Goal: Task Accomplishment & Management: Complete application form

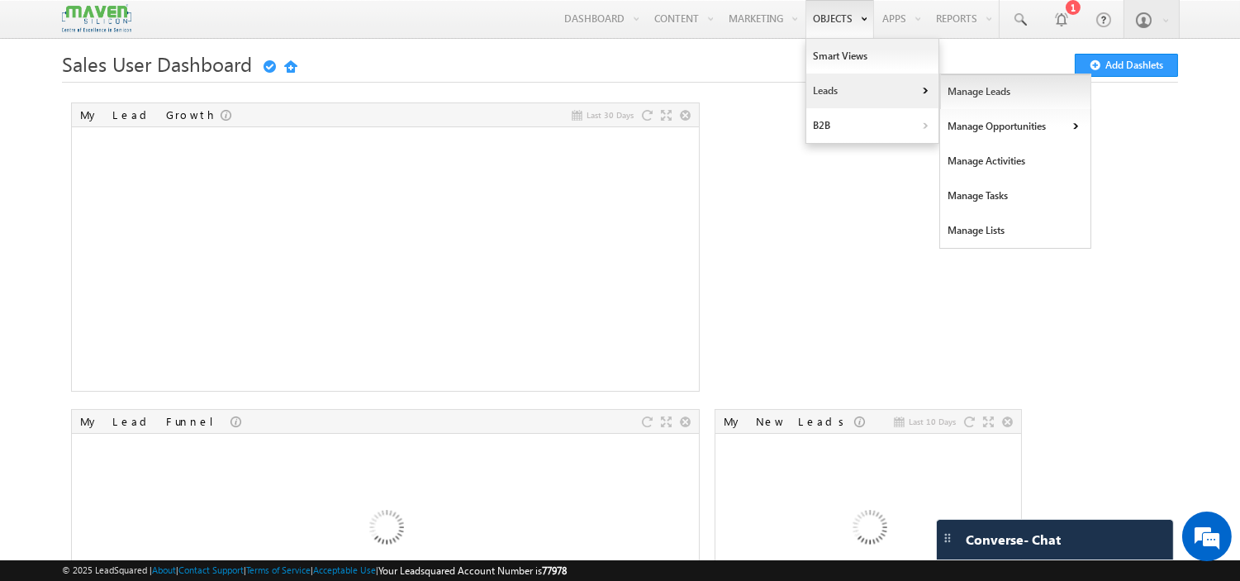
click at [843, 88] on link "Leads" at bounding box center [872, 91] width 132 height 35
click at [966, 97] on link "Manage Leads" at bounding box center [1015, 91] width 151 height 35
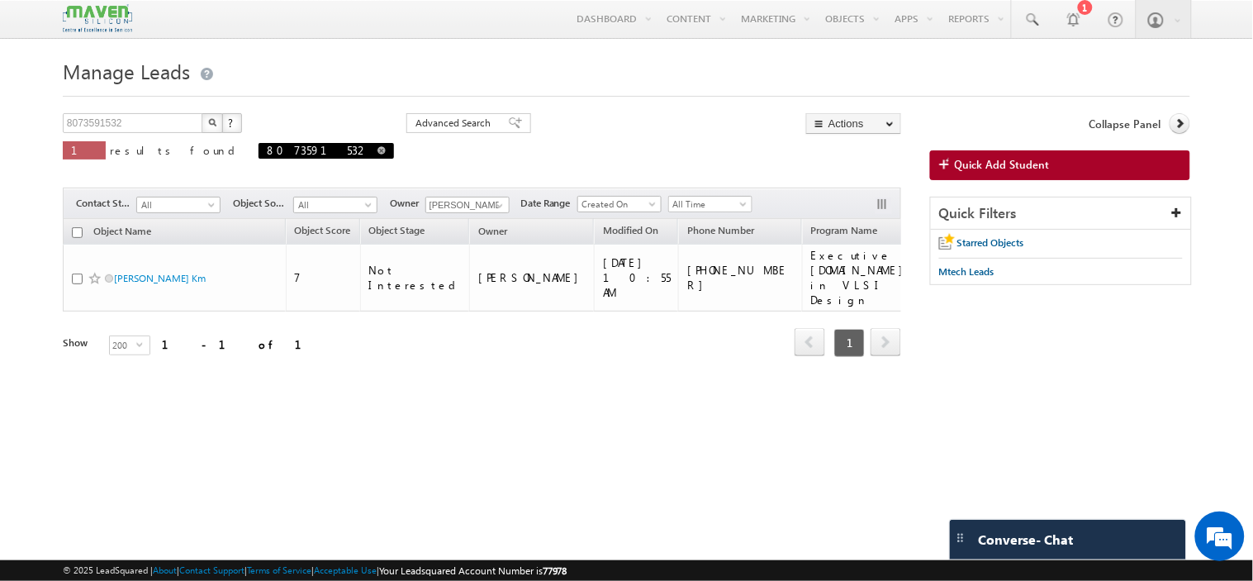
click at [259, 152] on span "8073591532" at bounding box center [326, 151] width 135 height 16
click at [377, 151] on span at bounding box center [381, 150] width 8 height 8
type input "Search Objects"
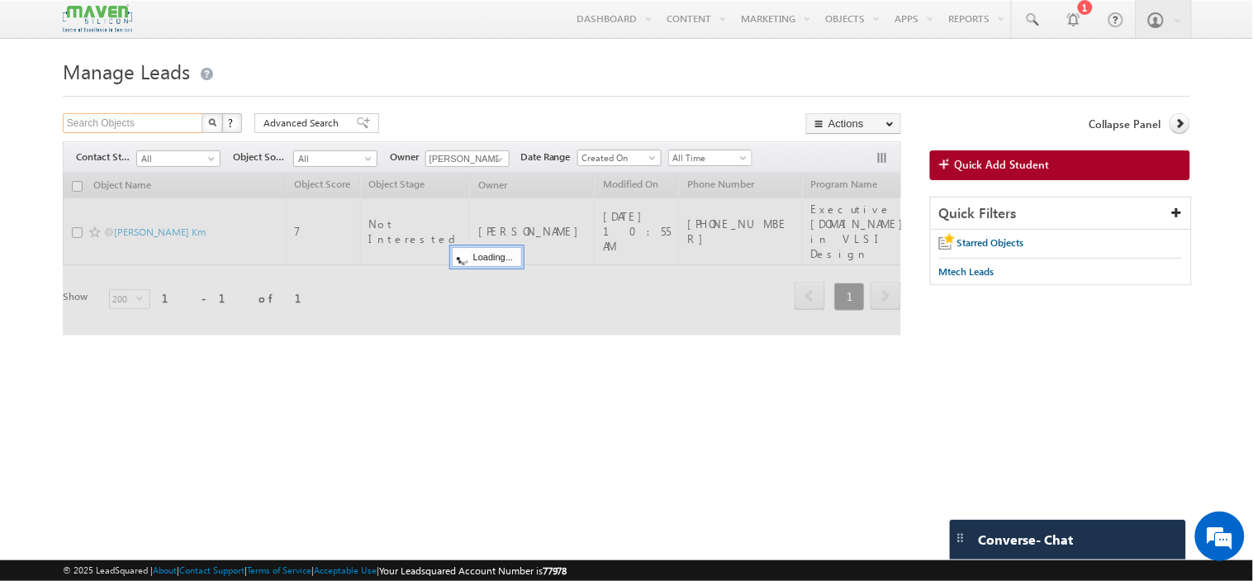
click at [145, 124] on input "Search Objects" at bounding box center [133, 123] width 141 height 20
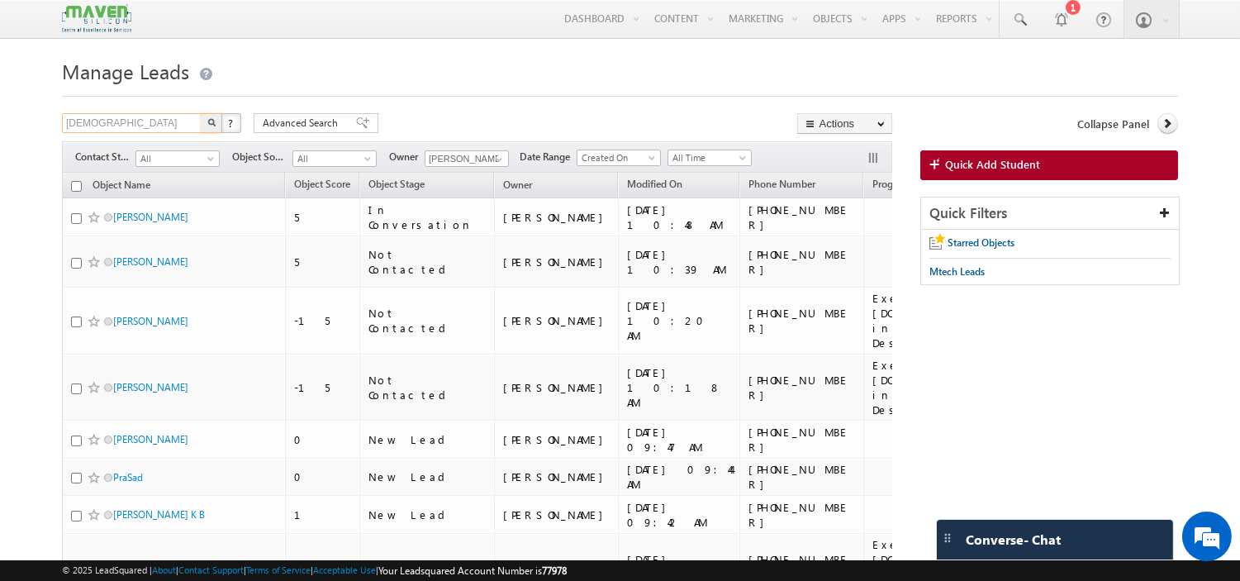
type input "shiva"
click at [201, 113] on button "button" at bounding box center [211, 123] width 21 height 20
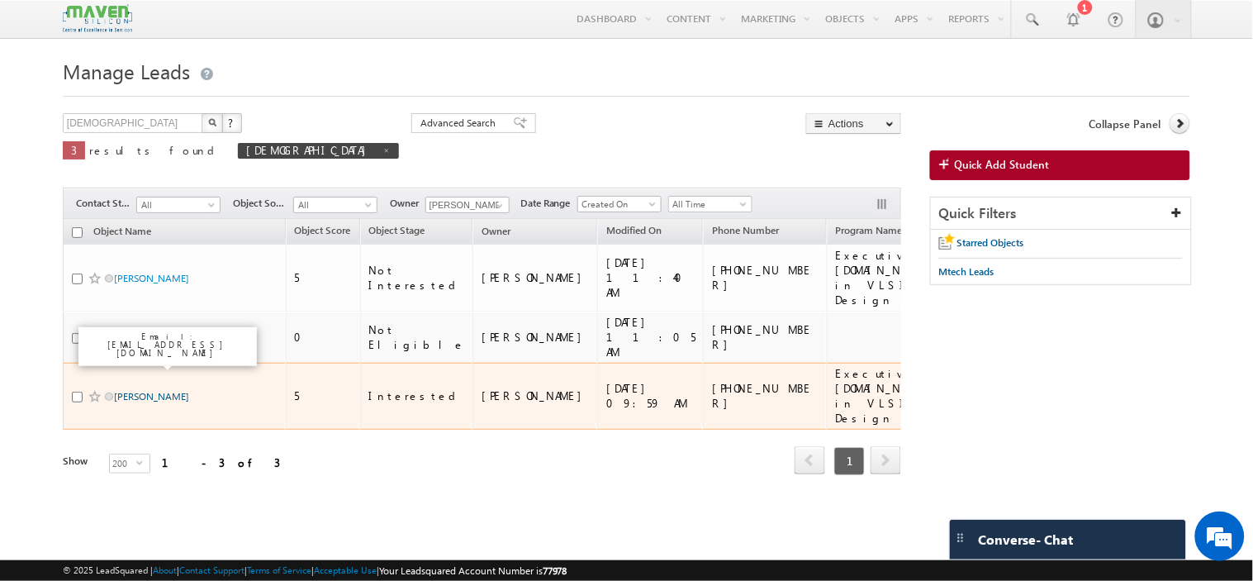
click at [134, 390] on link "Shiva Kumar" at bounding box center [151, 396] width 75 height 12
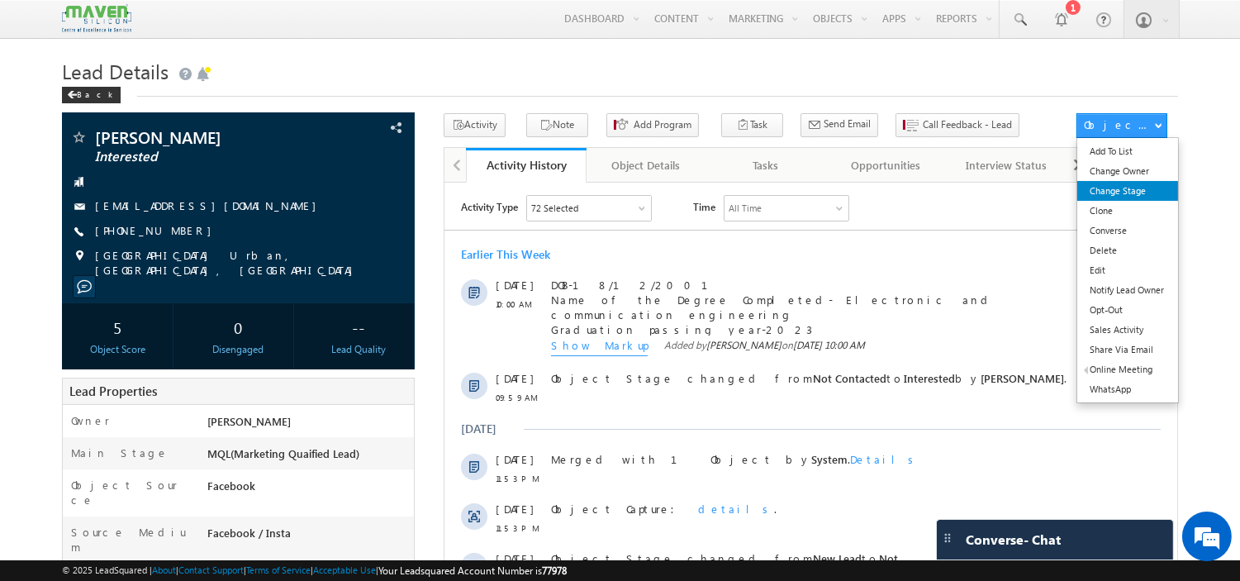
click at [1117, 188] on link "Change Stage" at bounding box center [1127, 191] width 100 height 20
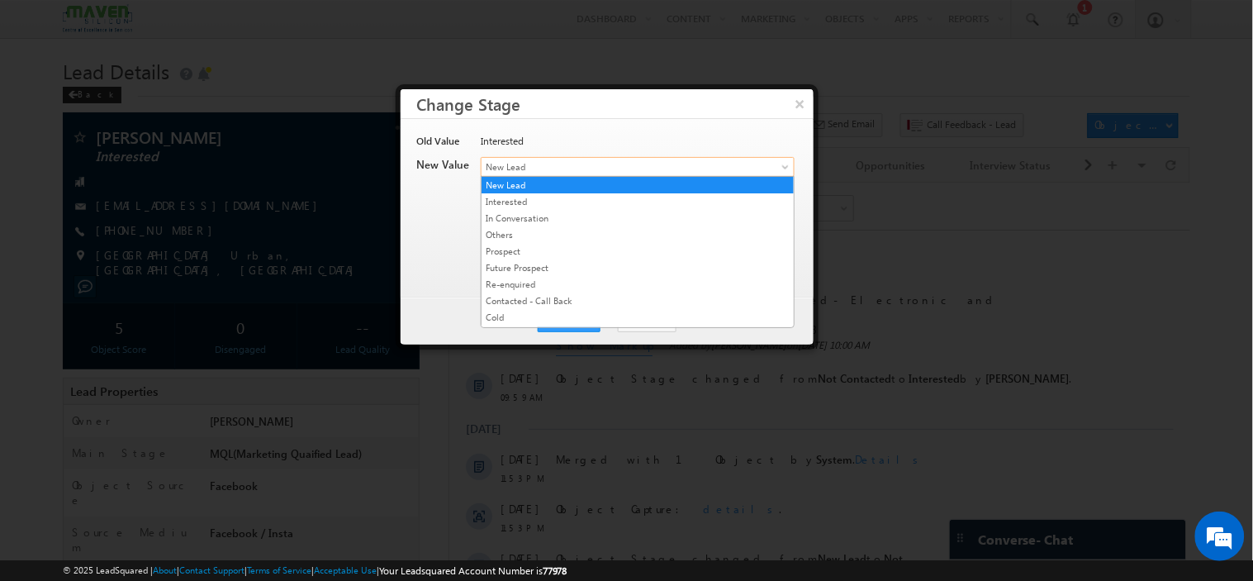
click at [591, 168] on span "New Lead" at bounding box center [611, 166] width 258 height 15
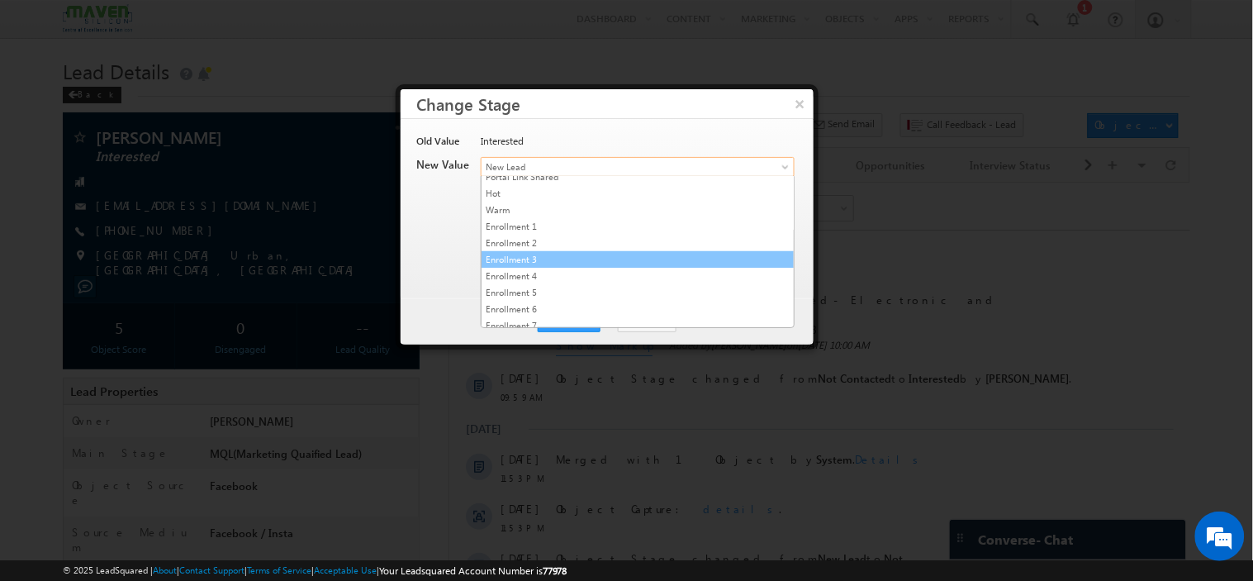
scroll to position [317, 0]
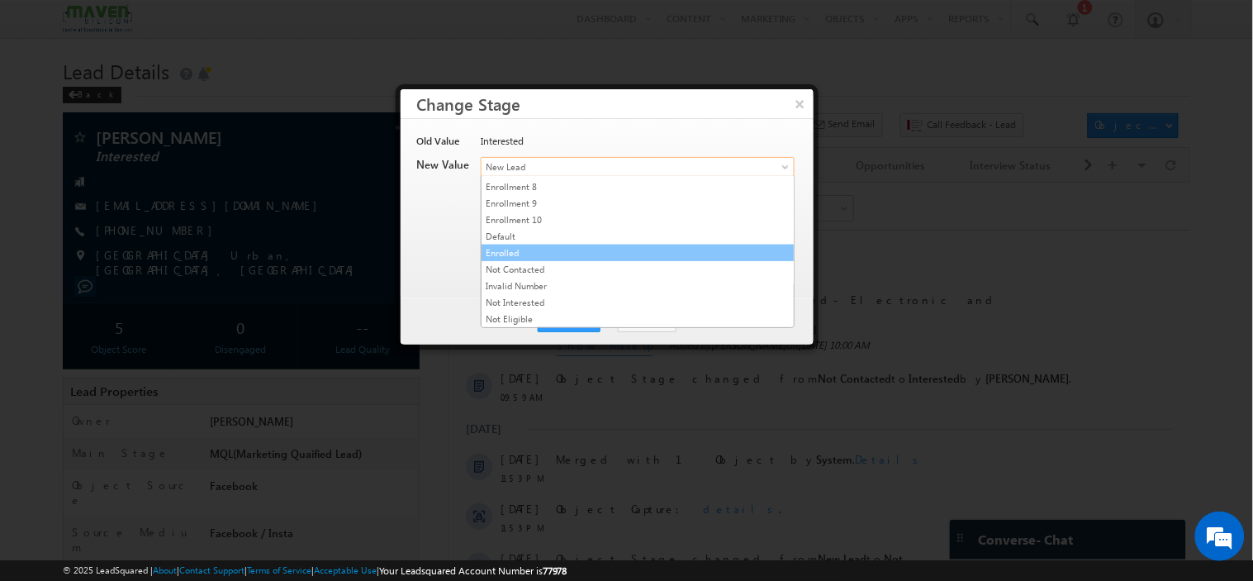
click at [590, 248] on link "Enrolled" at bounding box center [638, 252] width 312 height 15
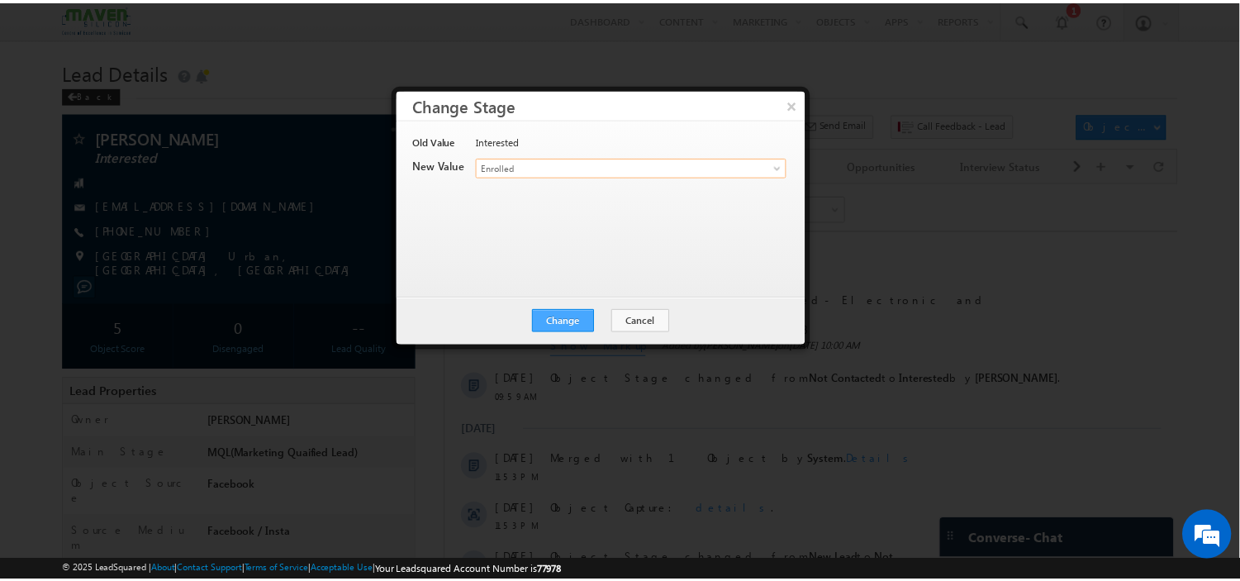
scroll to position [0, 0]
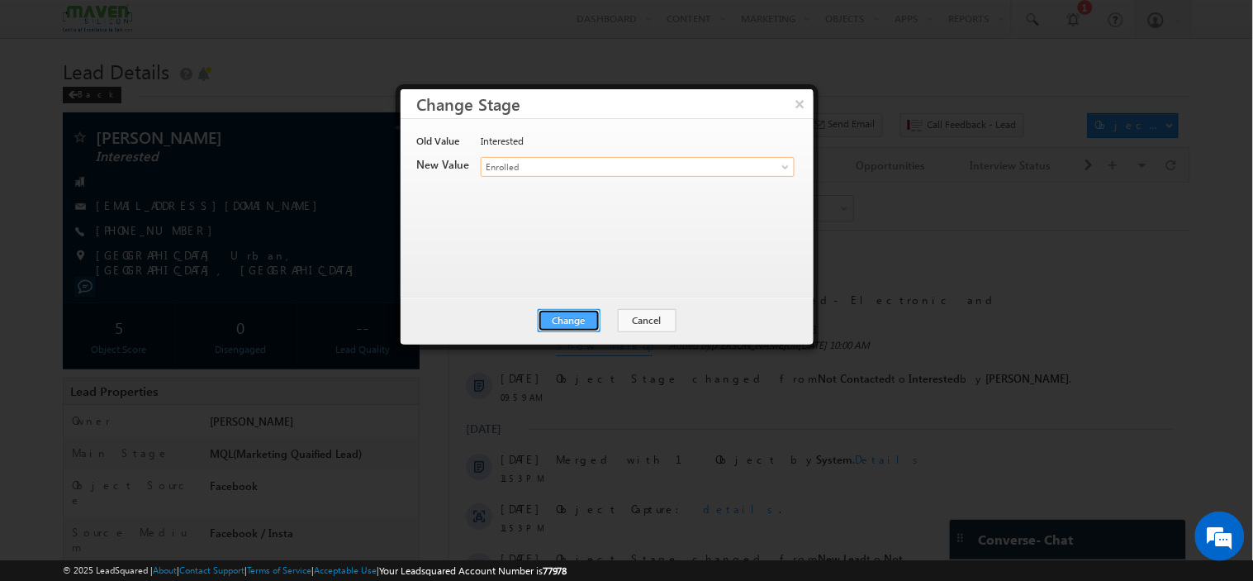
click at [567, 325] on button "Change" at bounding box center [569, 320] width 63 height 23
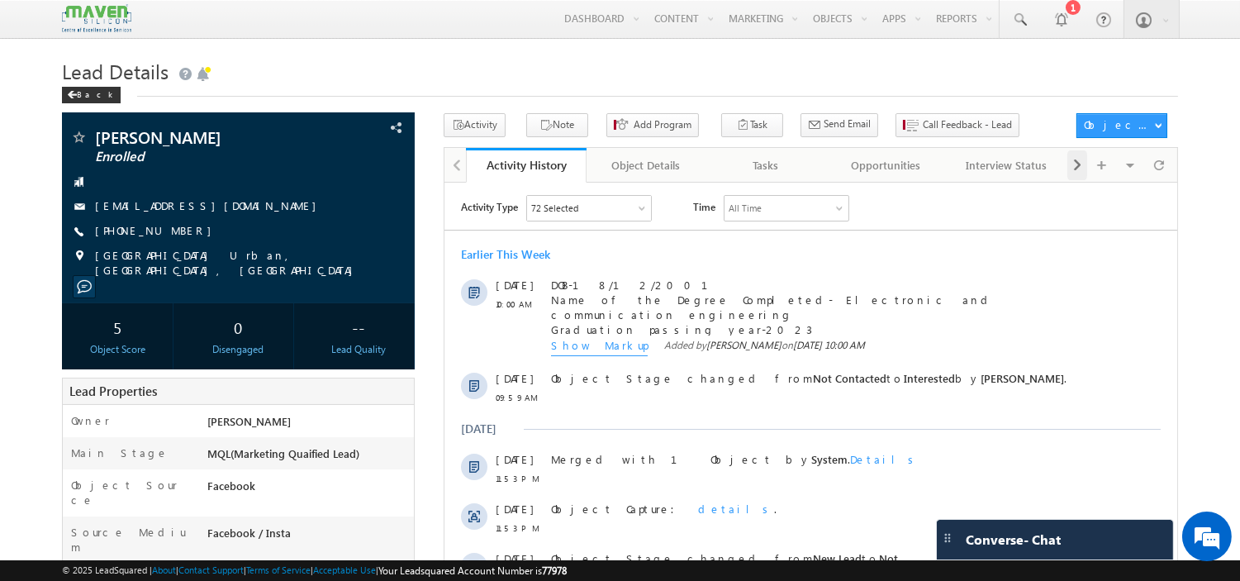
click at [1082, 167] on span at bounding box center [1077, 165] width 10 height 30
click at [977, 172] on div "Notes" at bounding box center [1006, 165] width 92 height 20
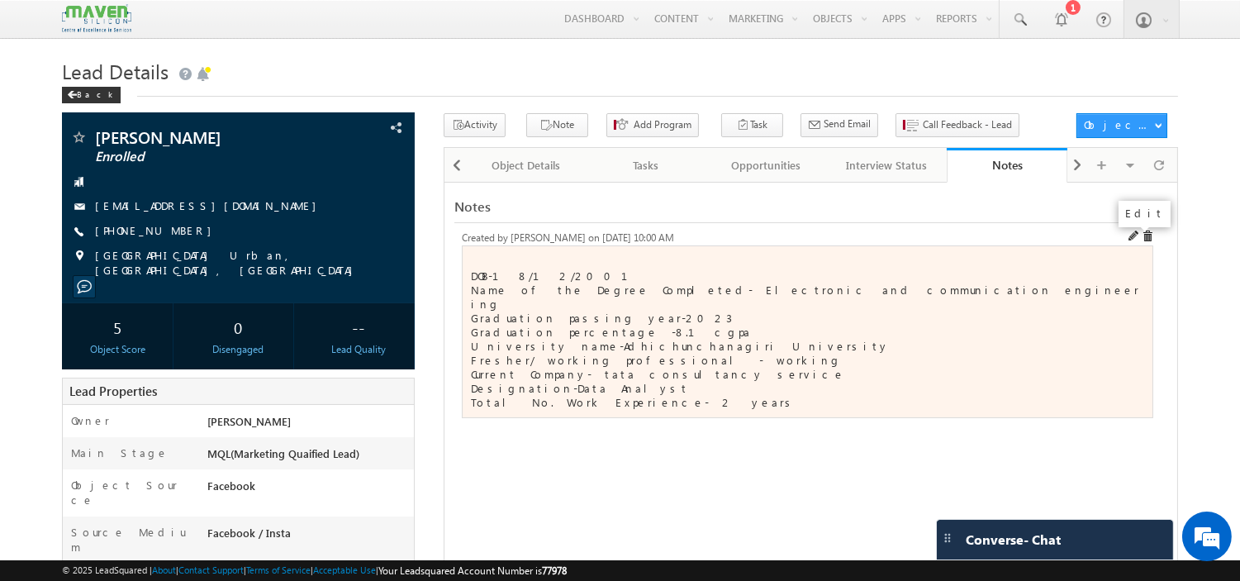
click at [1132, 240] on span at bounding box center [1134, 236] width 12 height 12
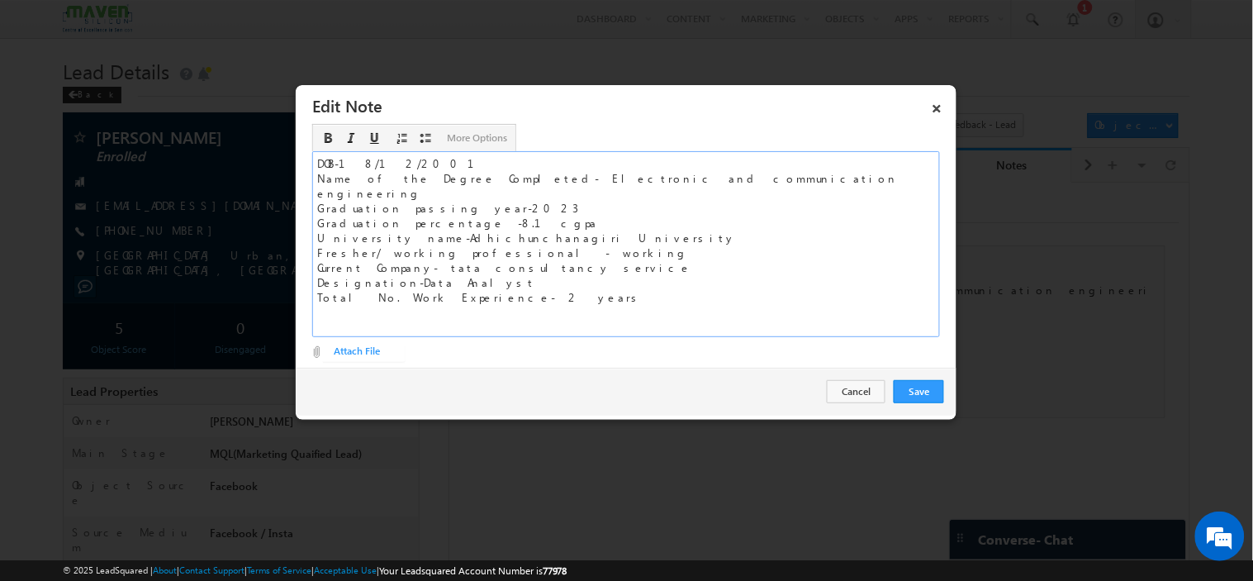
click at [518, 290] on div "Total No. Work Experience- 2 years" at bounding box center [626, 297] width 618 height 15
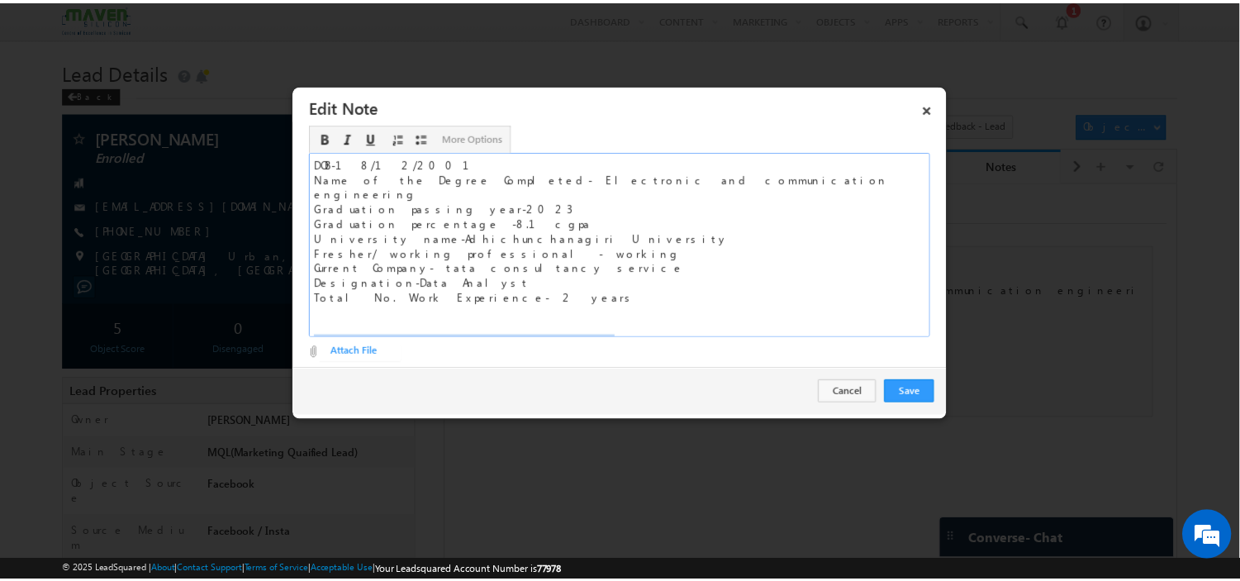
scroll to position [2, 0]
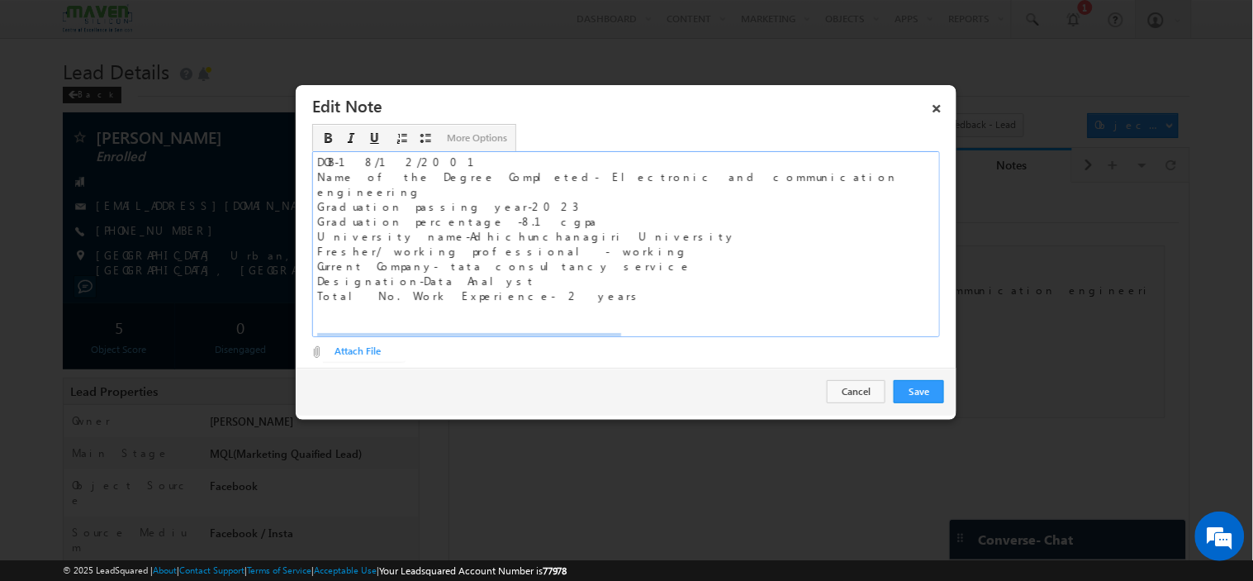
drag, startPoint x: 473, startPoint y: 325, endPoint x: 268, endPoint y: 334, distance: 205.8
copy div "Enrolled For MTech - Nov Batch"
click at [928, 385] on button "Save" at bounding box center [919, 391] width 50 height 23
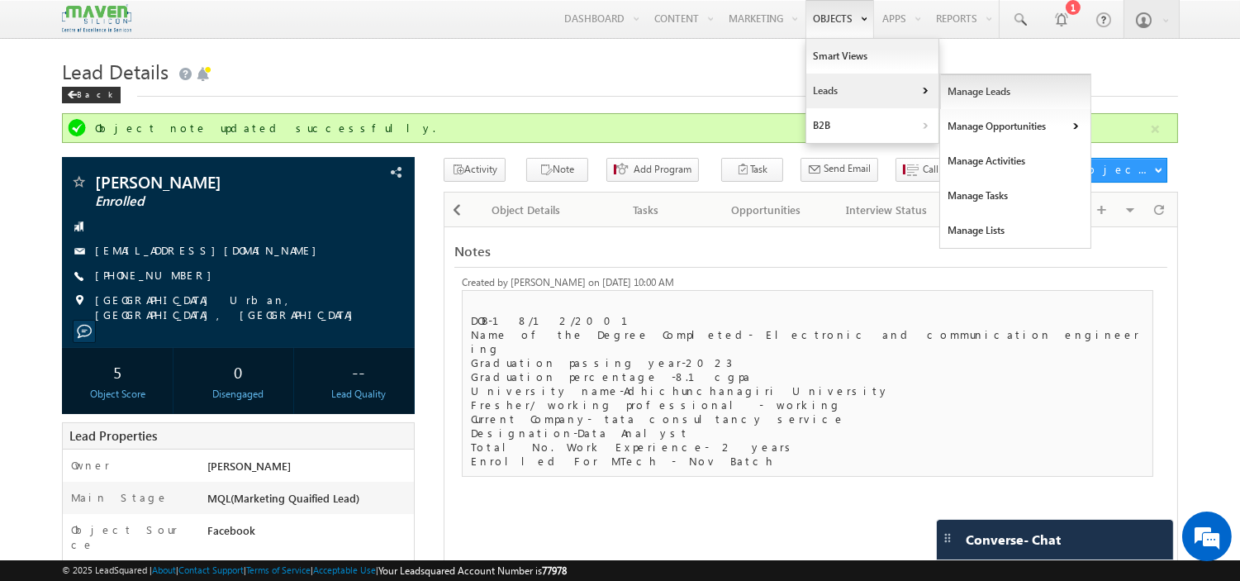
click at [970, 91] on link "Manage Leads" at bounding box center [1015, 91] width 151 height 35
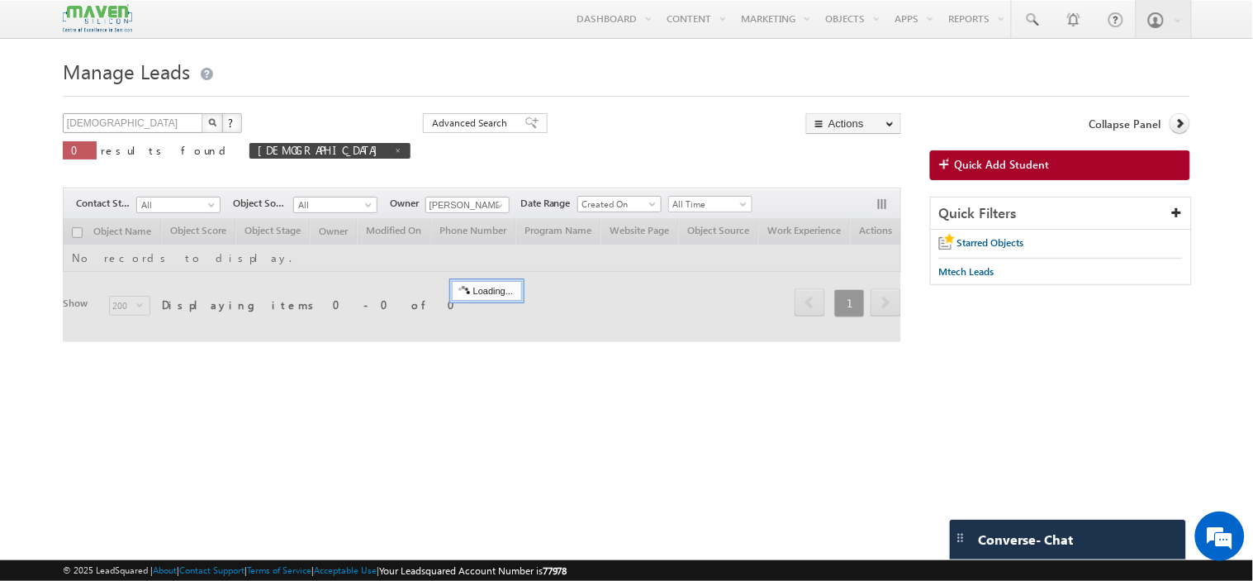
click at [394, 154] on span at bounding box center [398, 150] width 8 height 8
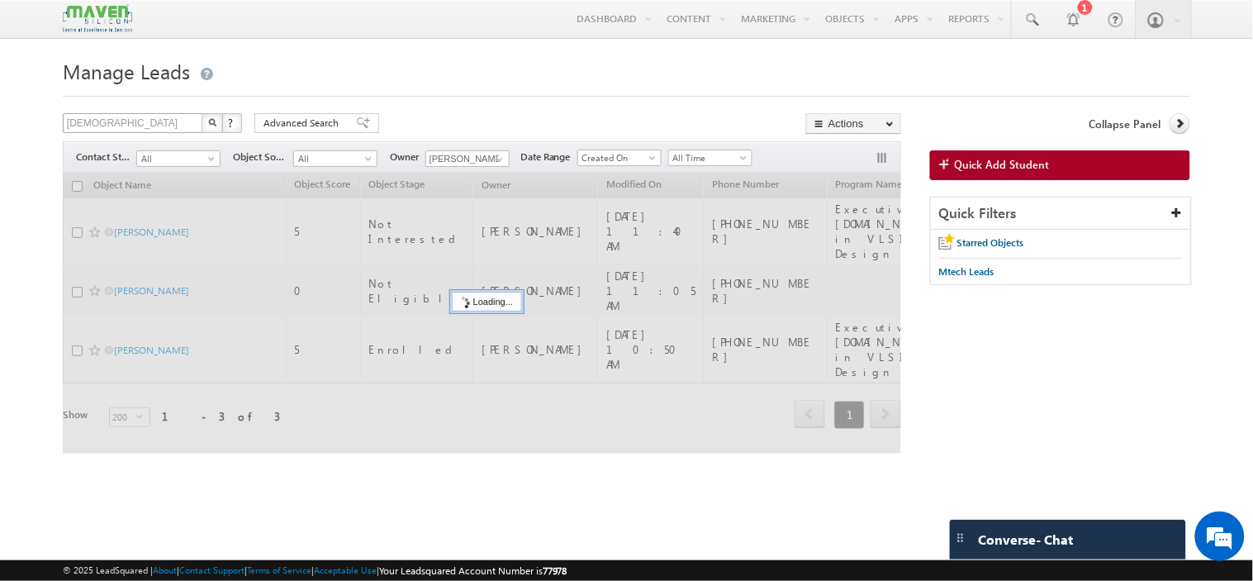
type input "Search Objects"
click at [161, 114] on input "text" at bounding box center [133, 123] width 141 height 20
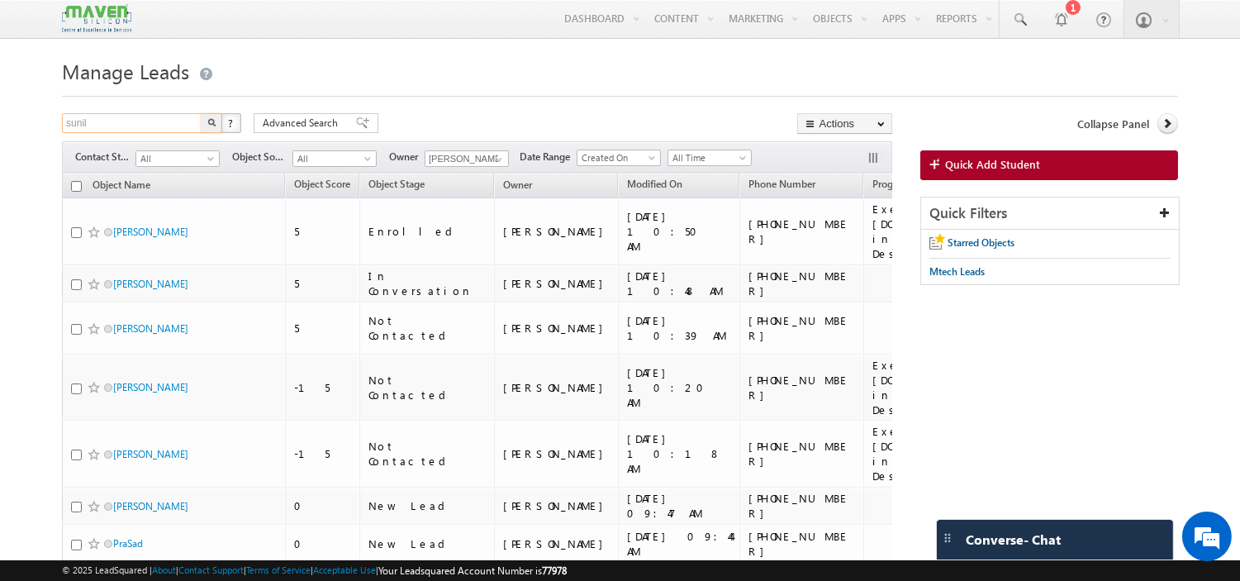
type input "sunil"
click at [201, 113] on button "button" at bounding box center [211, 123] width 21 height 20
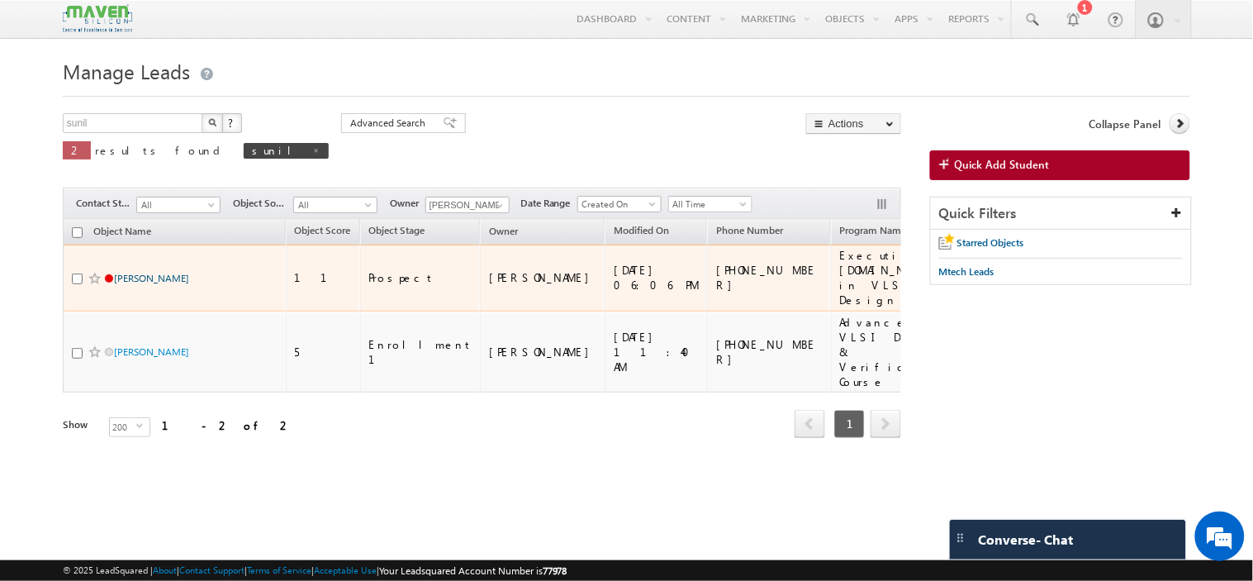
click at [152, 272] on link "[PERSON_NAME]" at bounding box center [151, 278] width 75 height 12
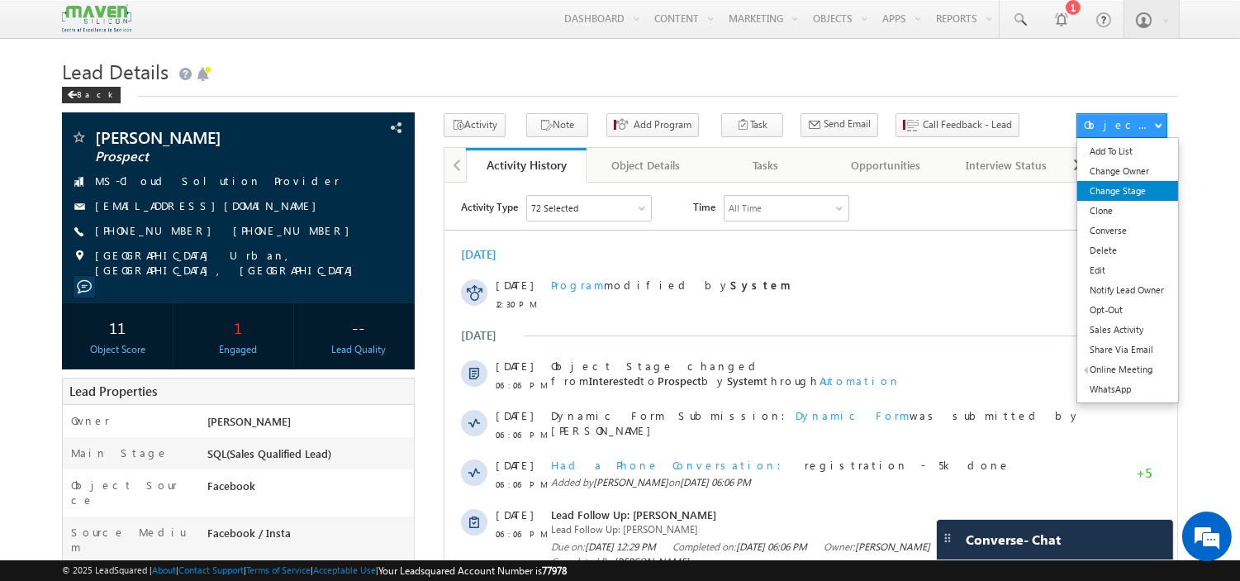
click at [1127, 184] on link "Change Stage" at bounding box center [1127, 191] width 100 height 20
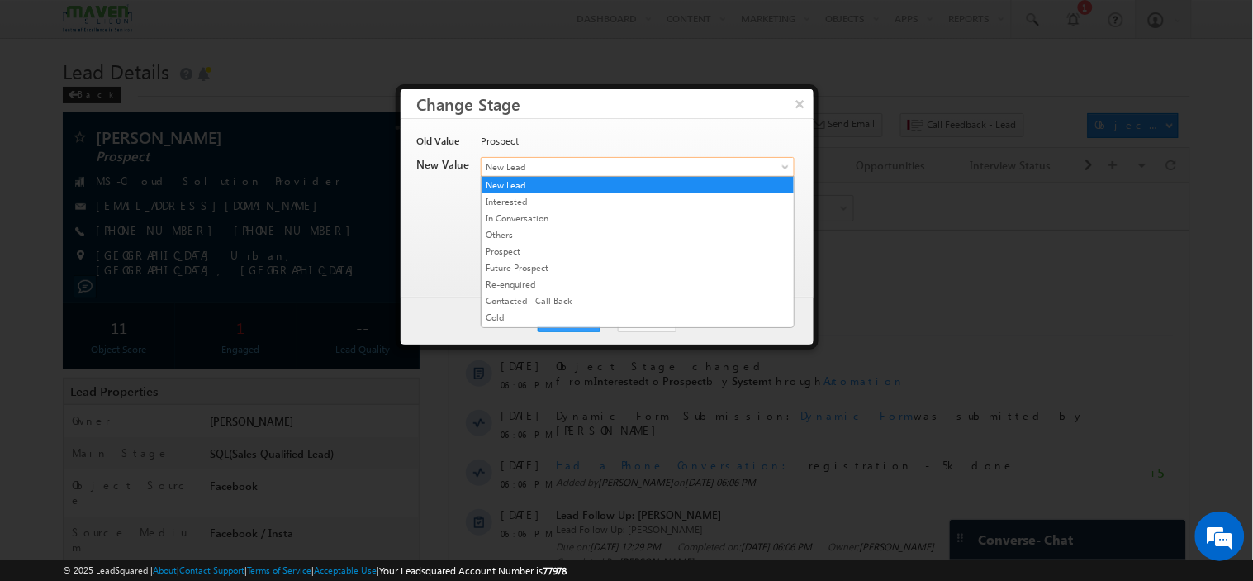
click at [549, 172] on span "New Lead" at bounding box center [611, 166] width 258 height 15
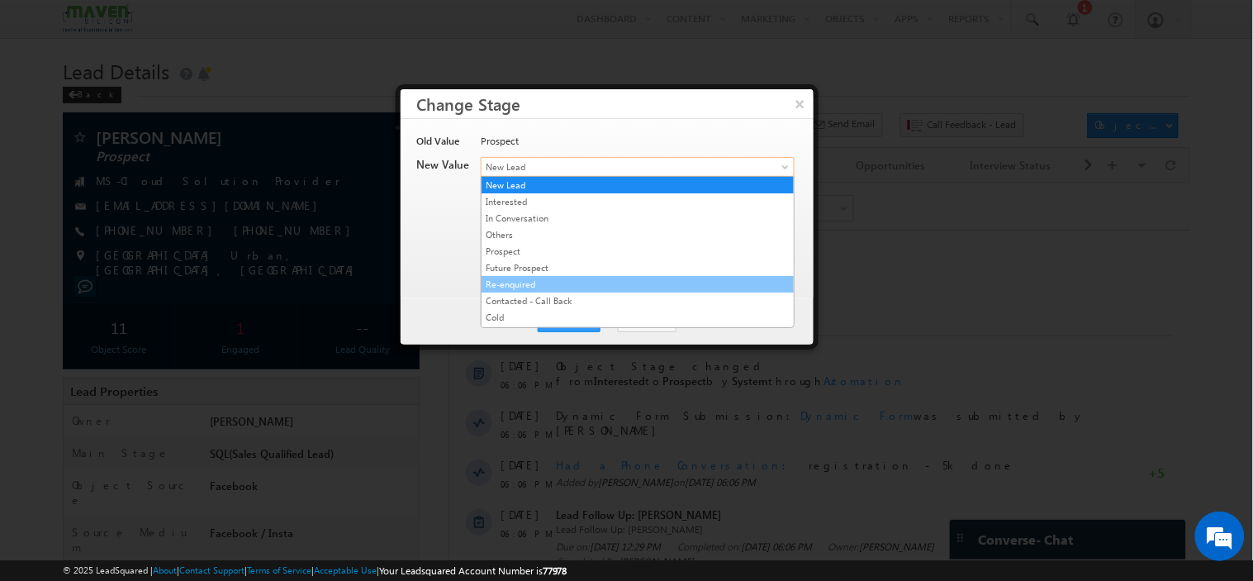
scroll to position [317, 0]
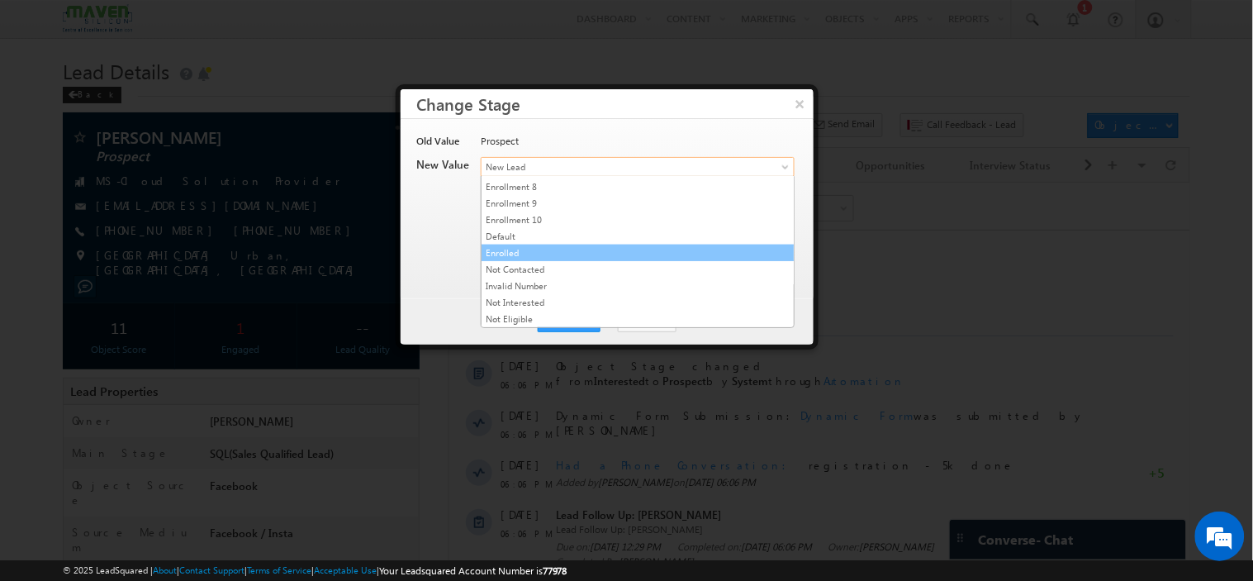
click at [572, 245] on li "Enrolled" at bounding box center [638, 253] width 312 height 17
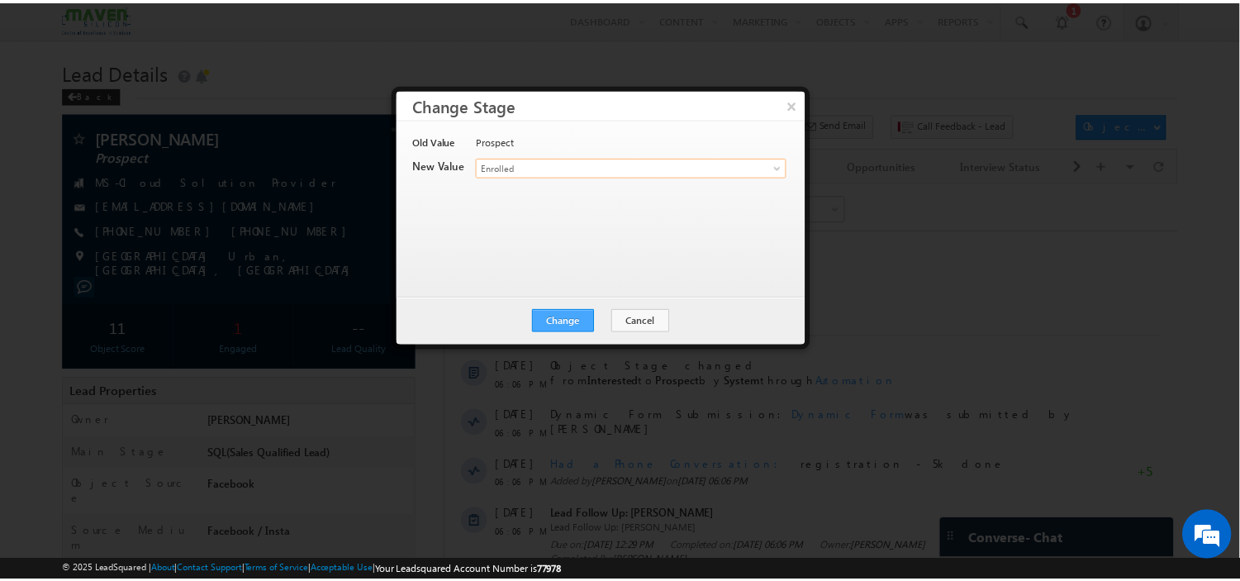
scroll to position [0, 0]
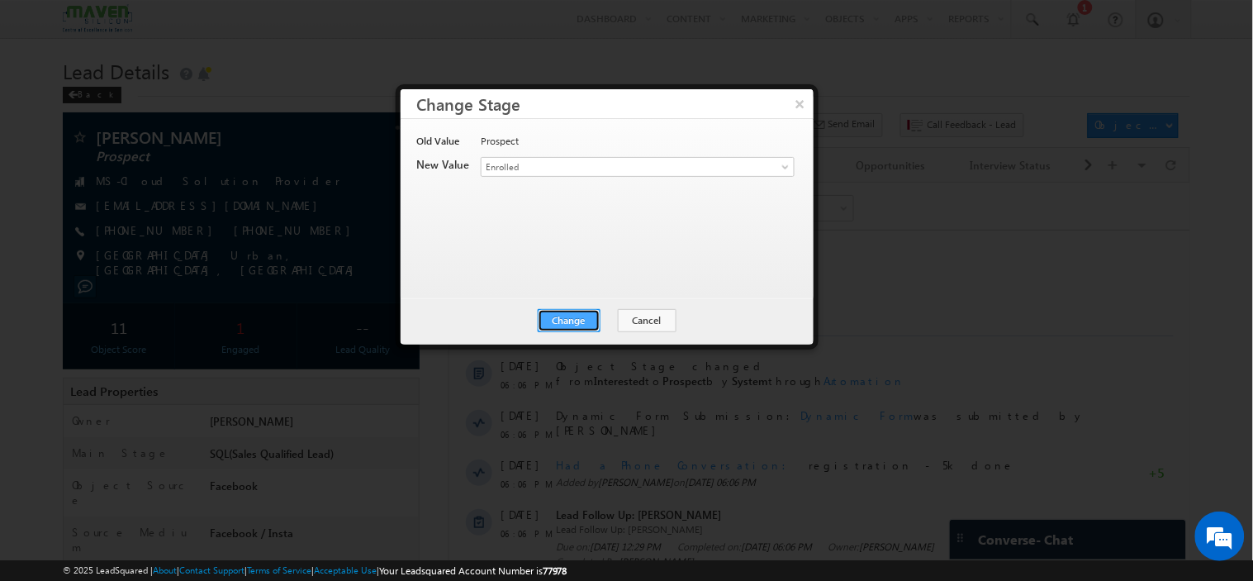
click at [566, 314] on button "Change" at bounding box center [569, 320] width 63 height 23
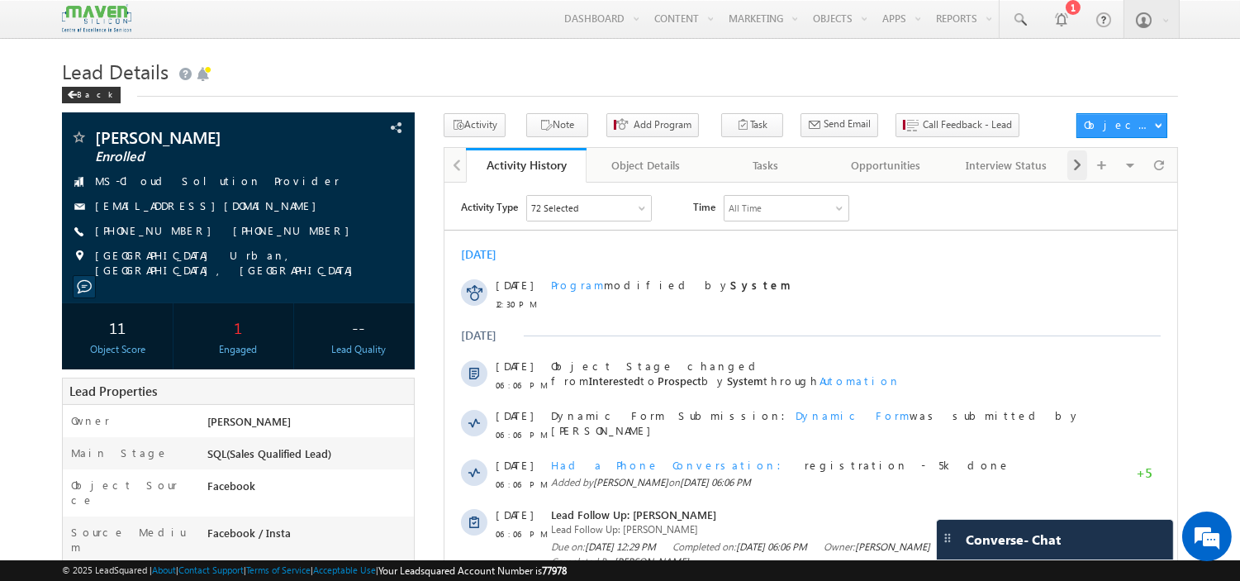
click at [1075, 169] on span at bounding box center [1077, 165] width 10 height 30
click at [1004, 171] on div "Notes" at bounding box center [1006, 165] width 92 height 20
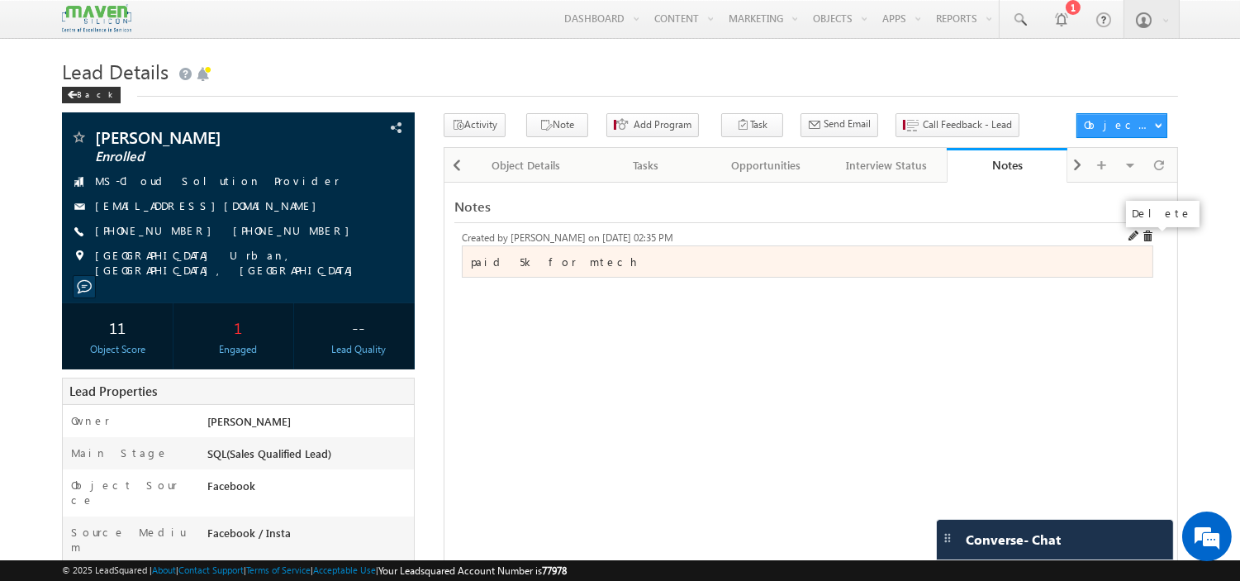
click at [1146, 238] on span at bounding box center [1148, 236] width 12 height 12
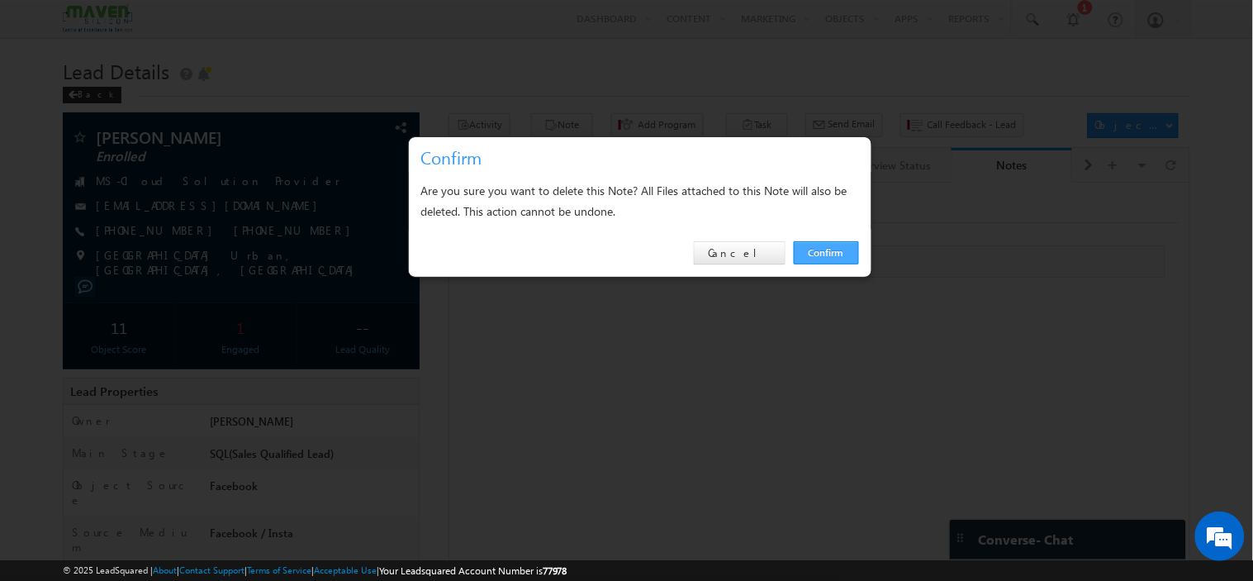
click at [846, 252] on link "Confirm" at bounding box center [826, 252] width 65 height 23
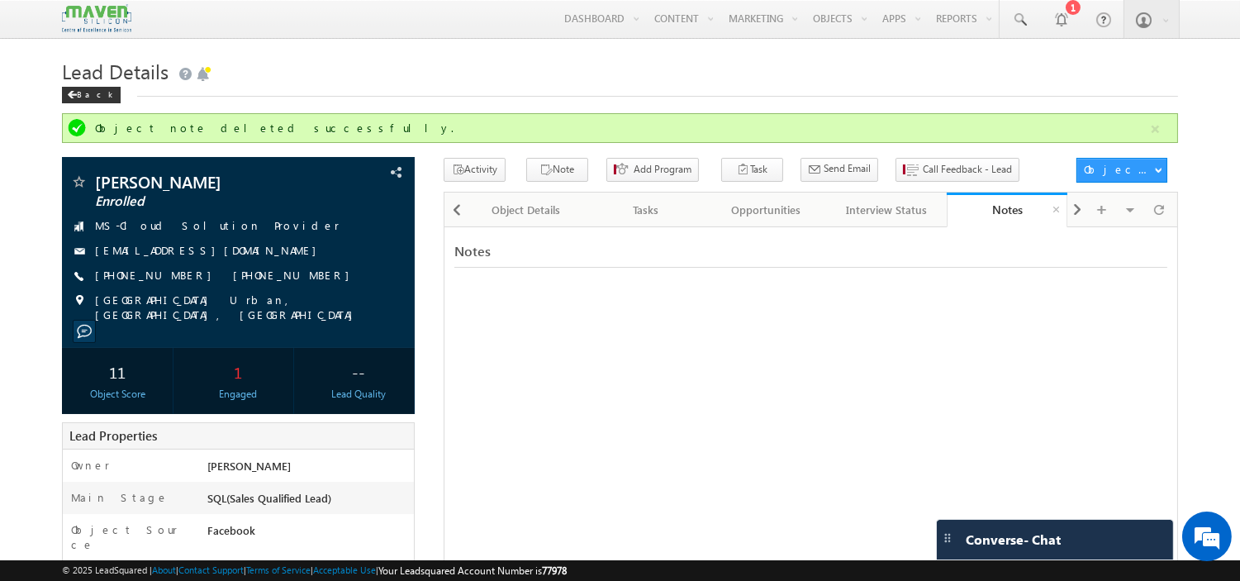
click at [1004, 215] on div "Notes" at bounding box center [1006, 210] width 95 height 16
click at [463, 207] on div at bounding box center [457, 210] width 20 height 30
click at [463, 207] on div at bounding box center [455, 208] width 22 height 32
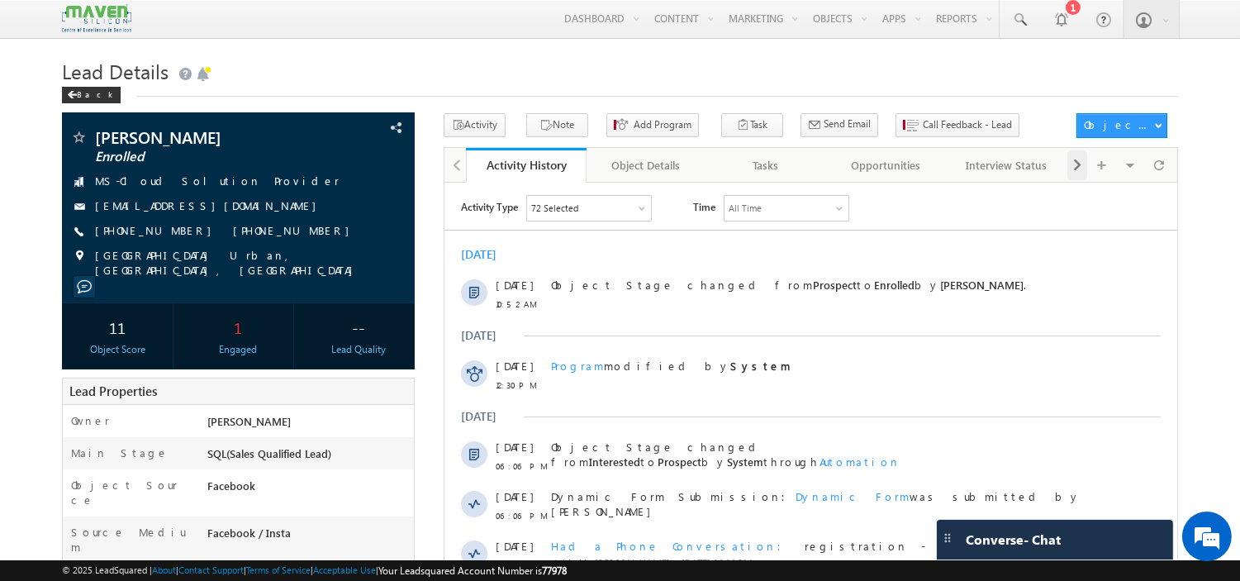
click at [1079, 166] on span at bounding box center [1077, 165] width 10 height 30
click at [896, 165] on div "Notes" at bounding box center [886, 165] width 92 height 20
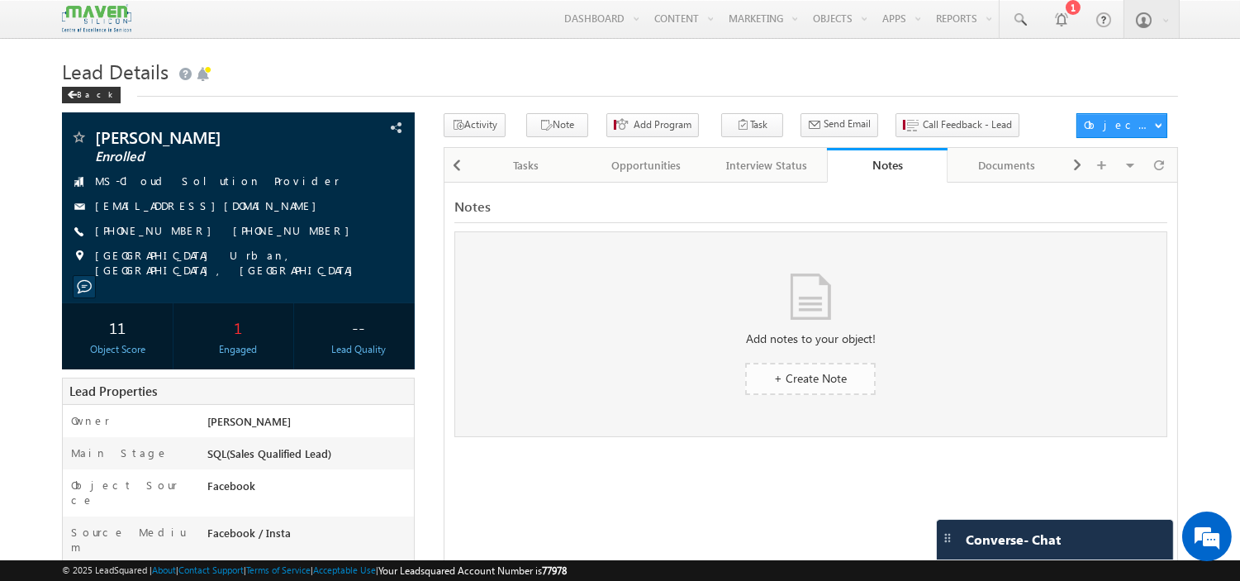
click at [818, 370] on span "+ Create Note" at bounding box center [810, 378] width 73 height 16
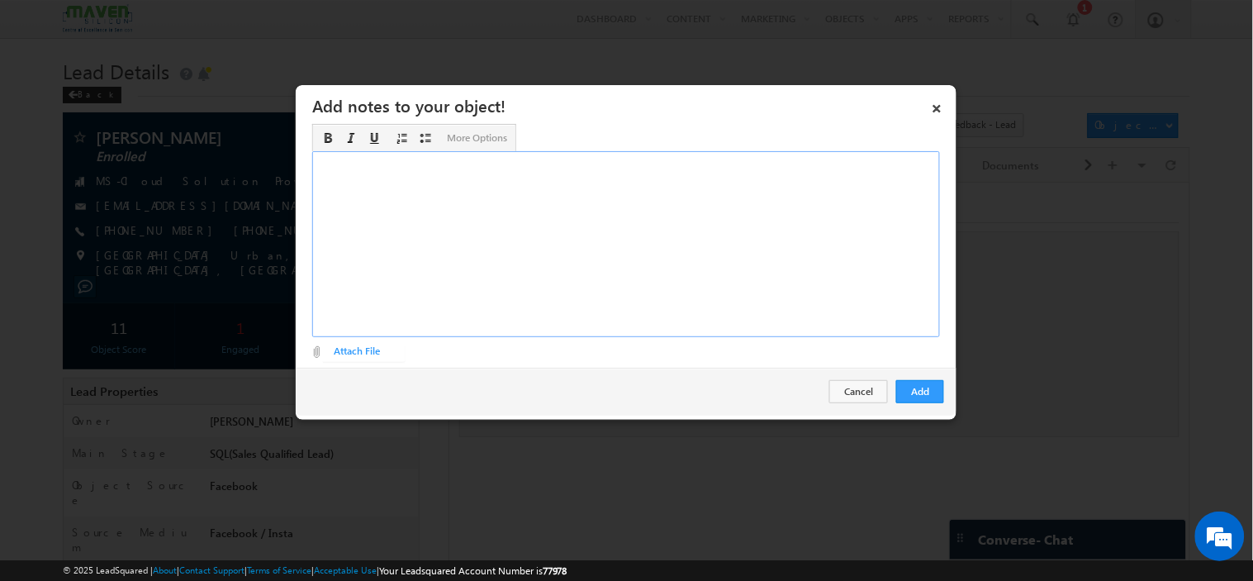
click at [600, 236] on div "Rich Text Editor, Description-inline-editor-div" at bounding box center [626, 244] width 628 height 186
paste div "Rich Text Editor, Description-inline-editor-div"
click at [936, 390] on button "Add" at bounding box center [920, 391] width 48 height 23
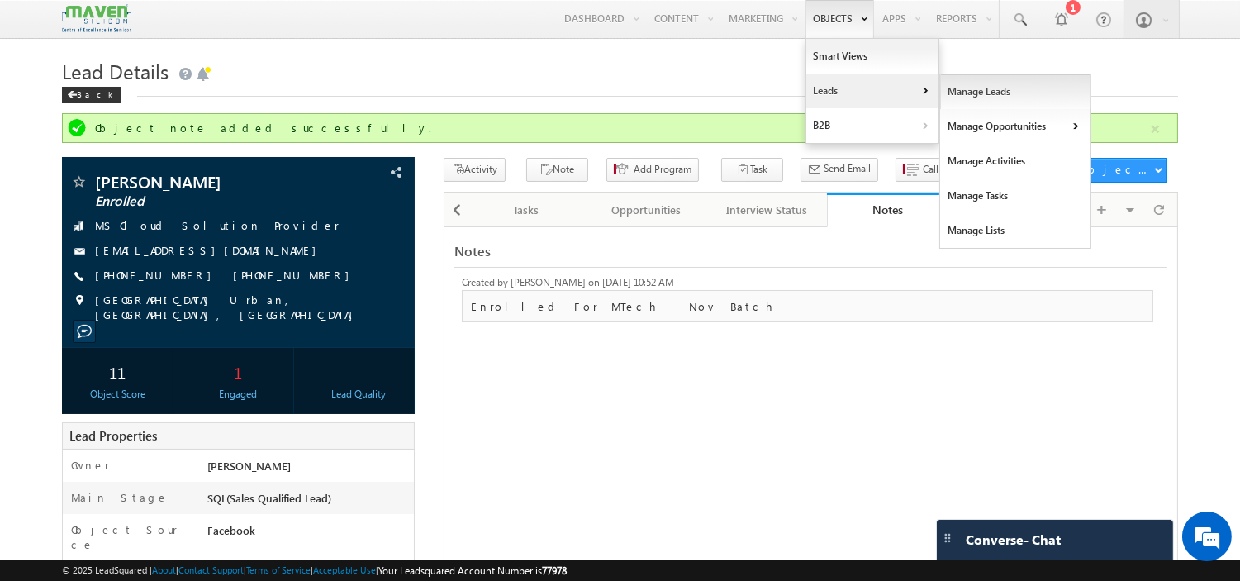
click at [954, 93] on link "Manage Leads" at bounding box center [1015, 91] width 151 height 35
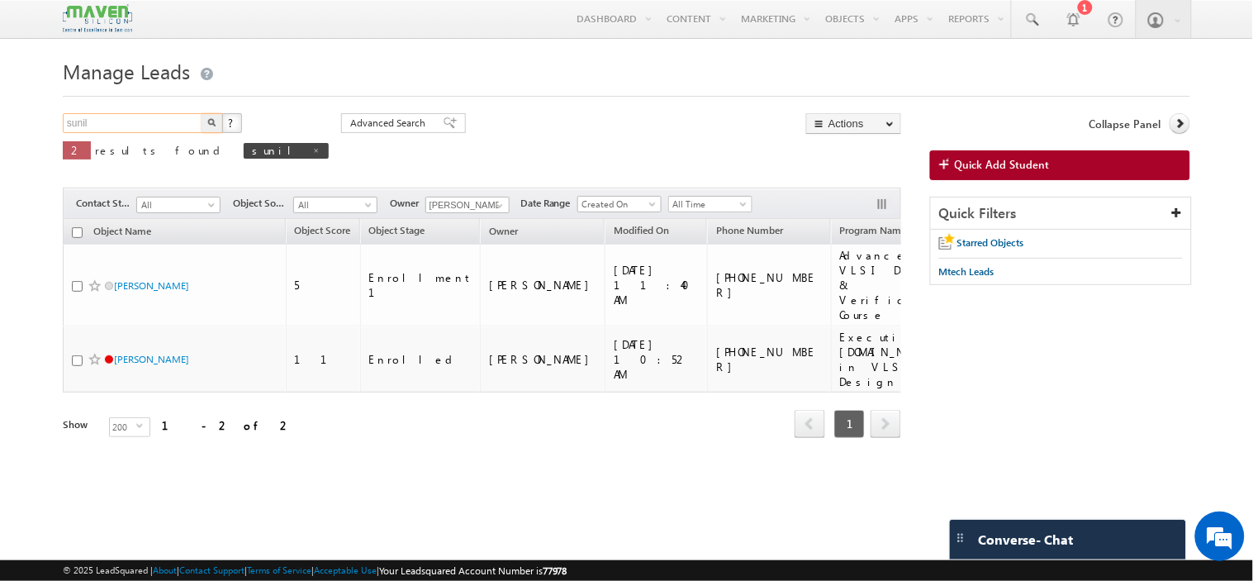
drag, startPoint x: 171, startPoint y: 119, endPoint x: 0, endPoint y: 116, distance: 171.0
click at [0, 116] on body "Menu Komal lsq4@ maven -sili con.c om" at bounding box center [626, 242] width 1253 height 484
type input "chandan kumar"
click at [202, 113] on button "button" at bounding box center [212, 123] width 21 height 20
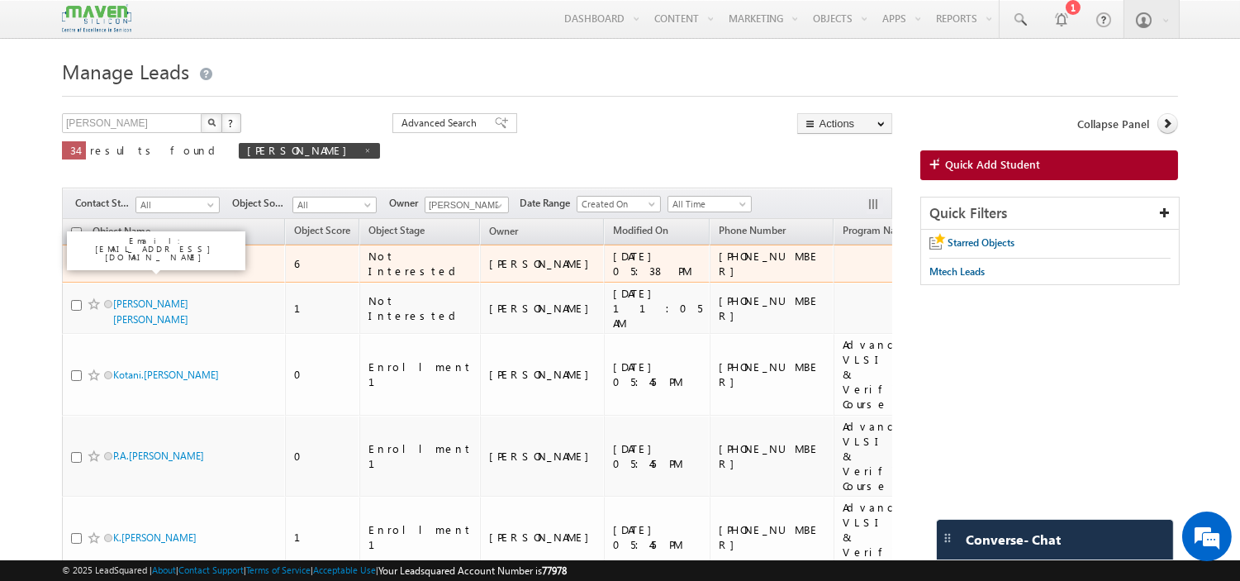
click at [165, 269] on link "Chandan Kumar" at bounding box center [150, 263] width 75 height 12
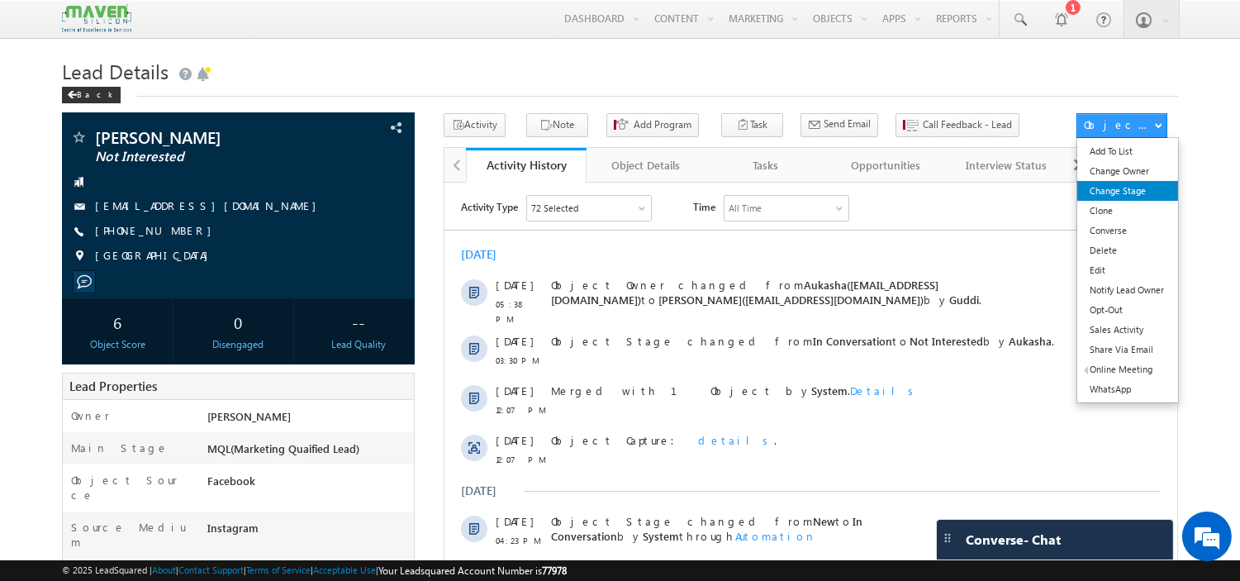
click at [1126, 195] on link "Change Stage" at bounding box center [1127, 191] width 100 height 20
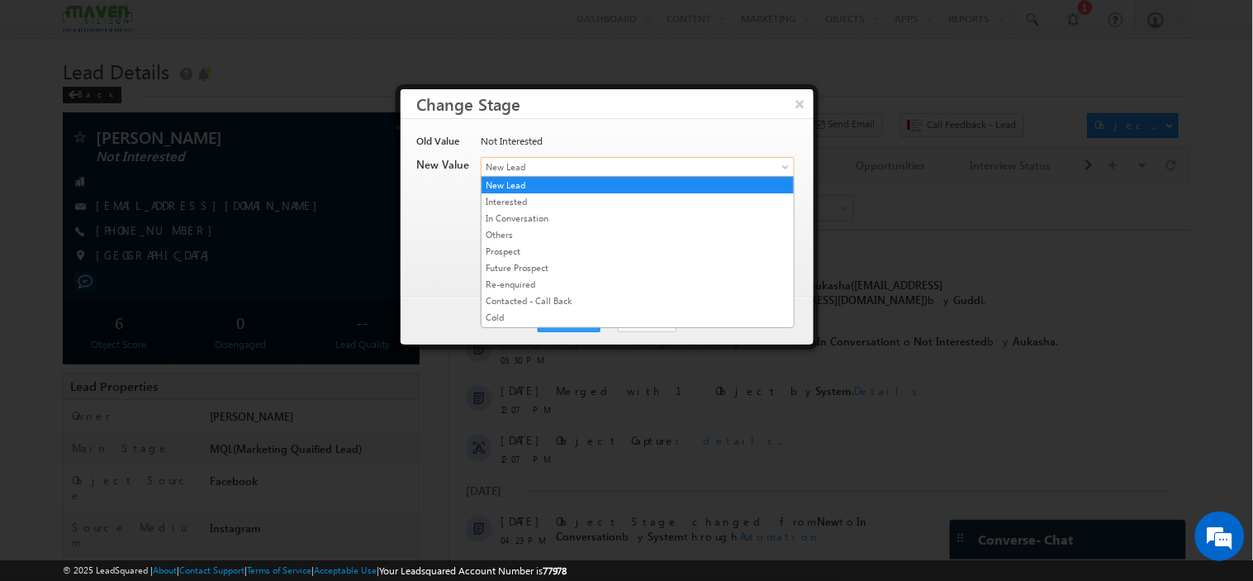
click at [696, 170] on span "New Lead" at bounding box center [611, 166] width 258 height 15
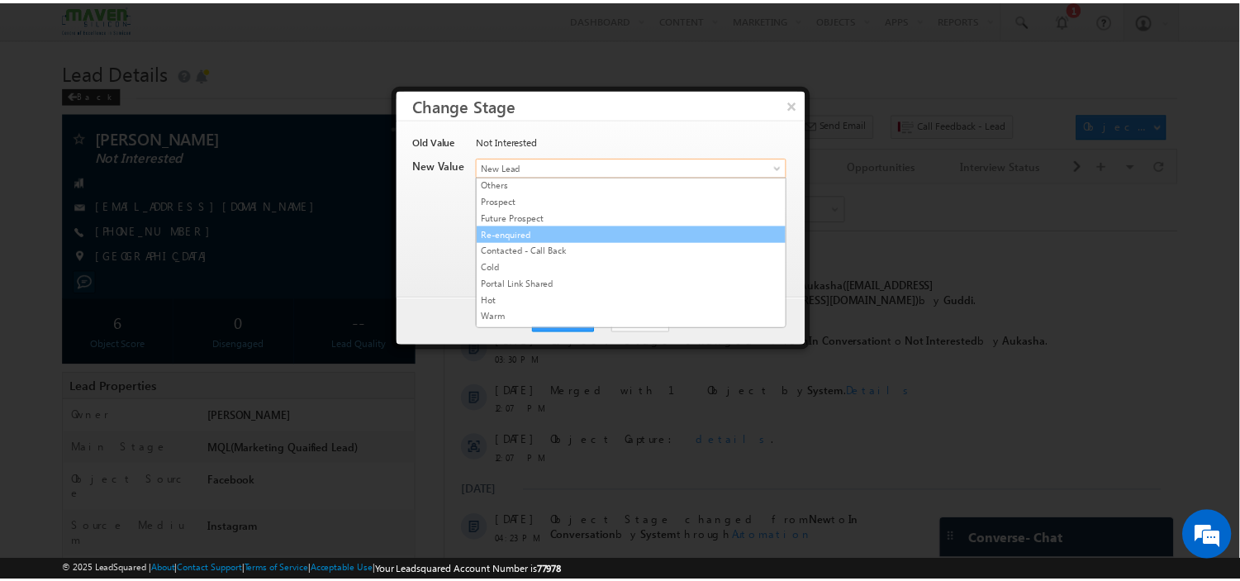
scroll to position [317, 0]
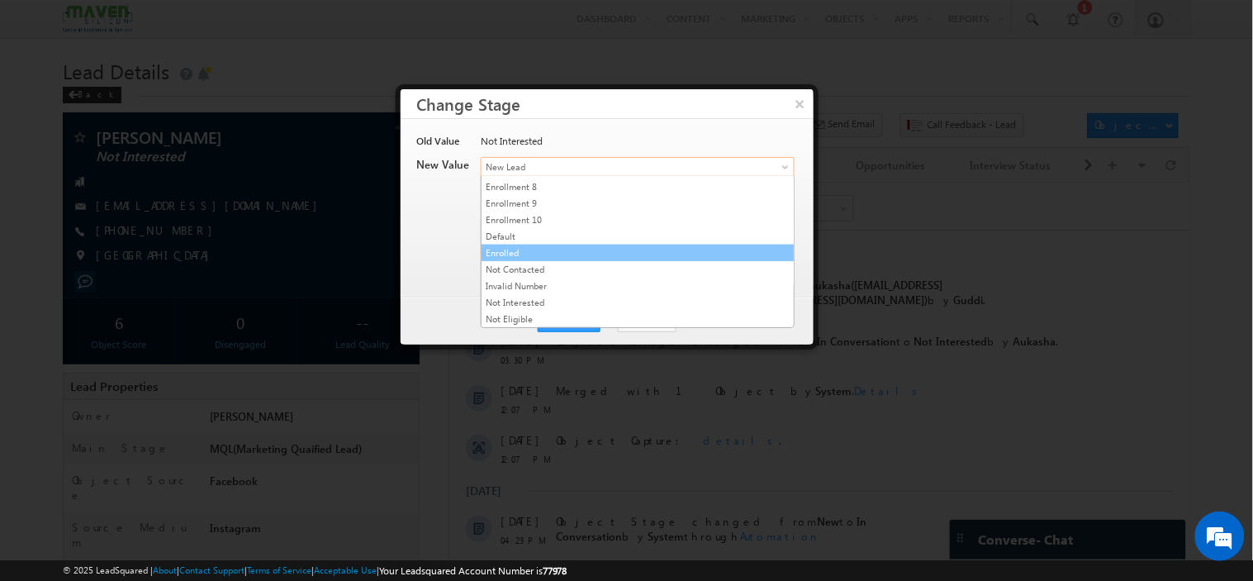
click at [615, 246] on link "Enrolled" at bounding box center [638, 252] width 312 height 15
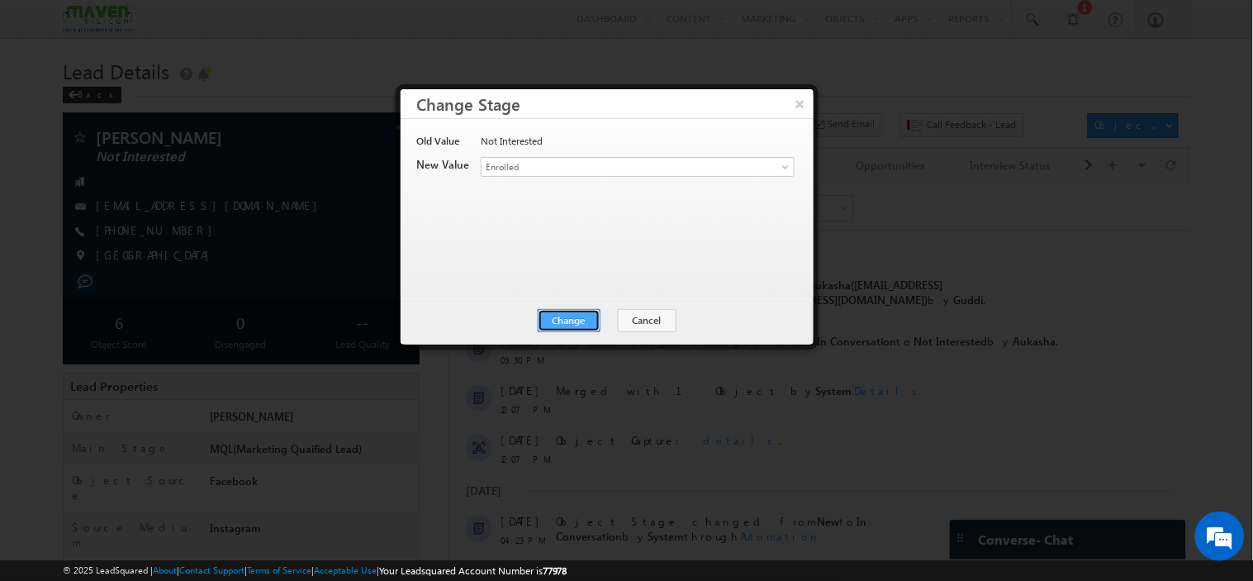
click at [567, 316] on button "Change" at bounding box center [569, 320] width 63 height 23
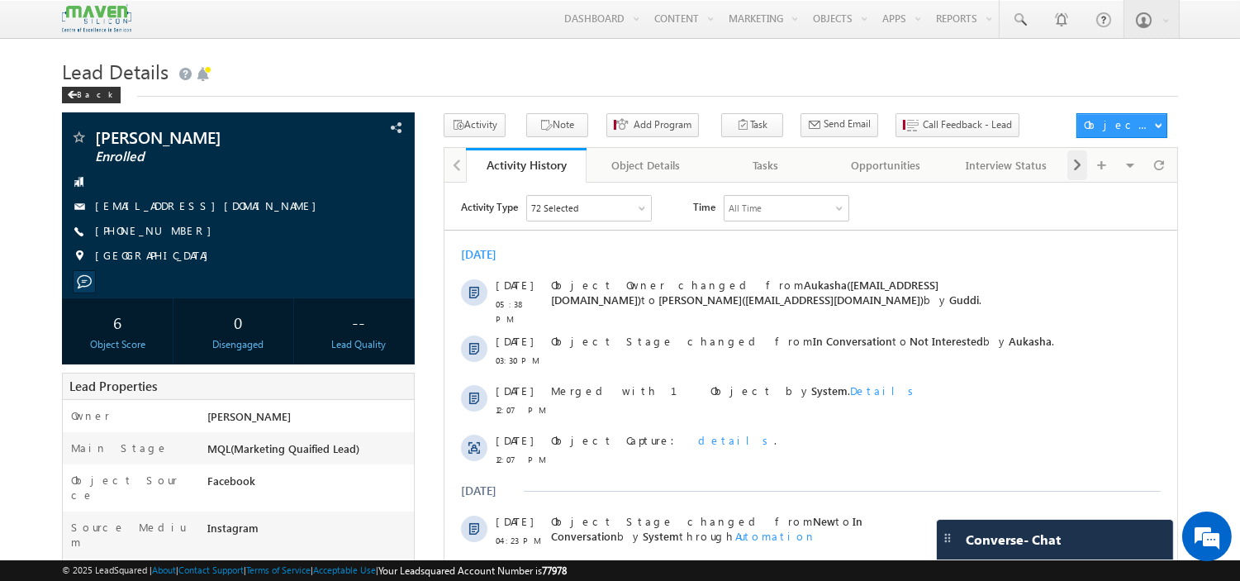
click at [1084, 171] on div at bounding box center [1077, 165] width 20 height 30
click at [992, 163] on div "Notes" at bounding box center [1006, 165] width 92 height 20
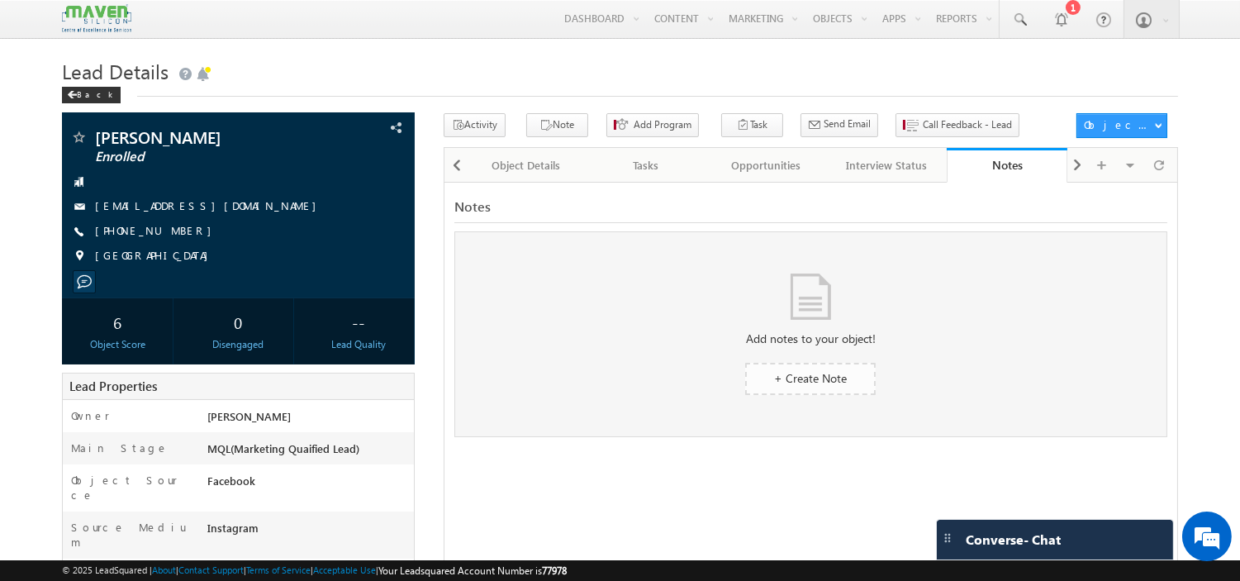
click at [811, 381] on span "+ Create Note" at bounding box center [810, 378] width 73 height 16
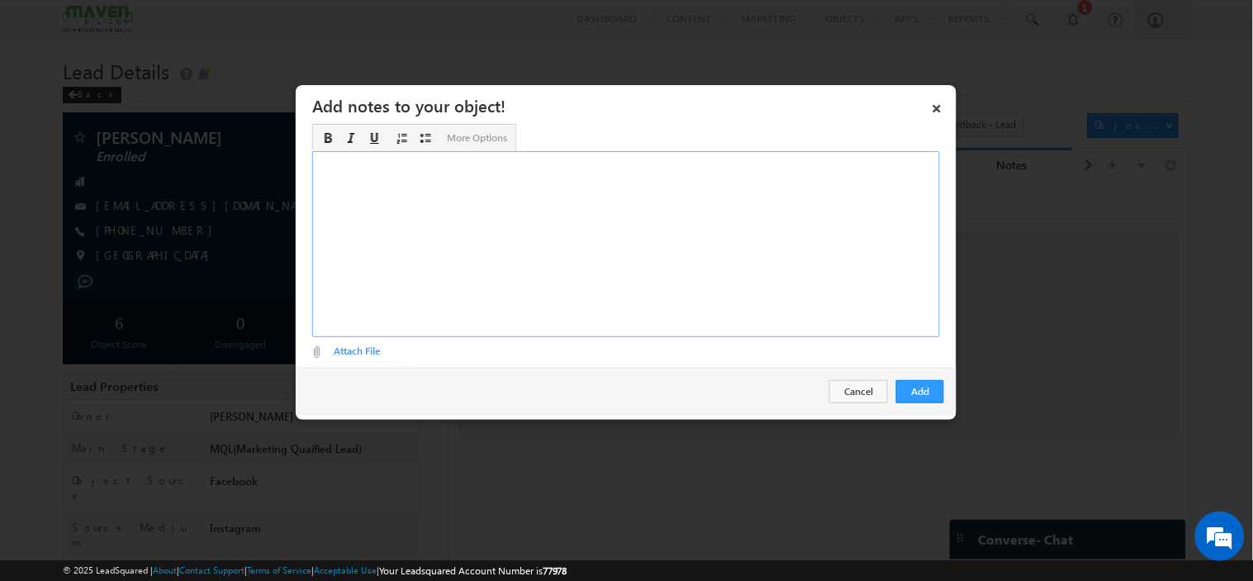
click at [572, 174] on div "Rich Text Editor, Description-inline-editor-div" at bounding box center [626, 244] width 628 height 186
click at [519, 168] on div "enrolled IIT ROORKEE- ASIC VERFICATION NOV BATCH" at bounding box center [626, 244] width 628 height 186
click at [322, 161] on div "enrolled IIT ROORKEE- ASIC VERFICATION -NOV BATCH" at bounding box center [626, 244] width 628 height 186
click at [426, 159] on div "Enrolled IIT ROORKEE- ASIC VERFICATION -NOV BATCH" at bounding box center [626, 244] width 628 height 186
click at [922, 391] on button "Add" at bounding box center [920, 391] width 48 height 23
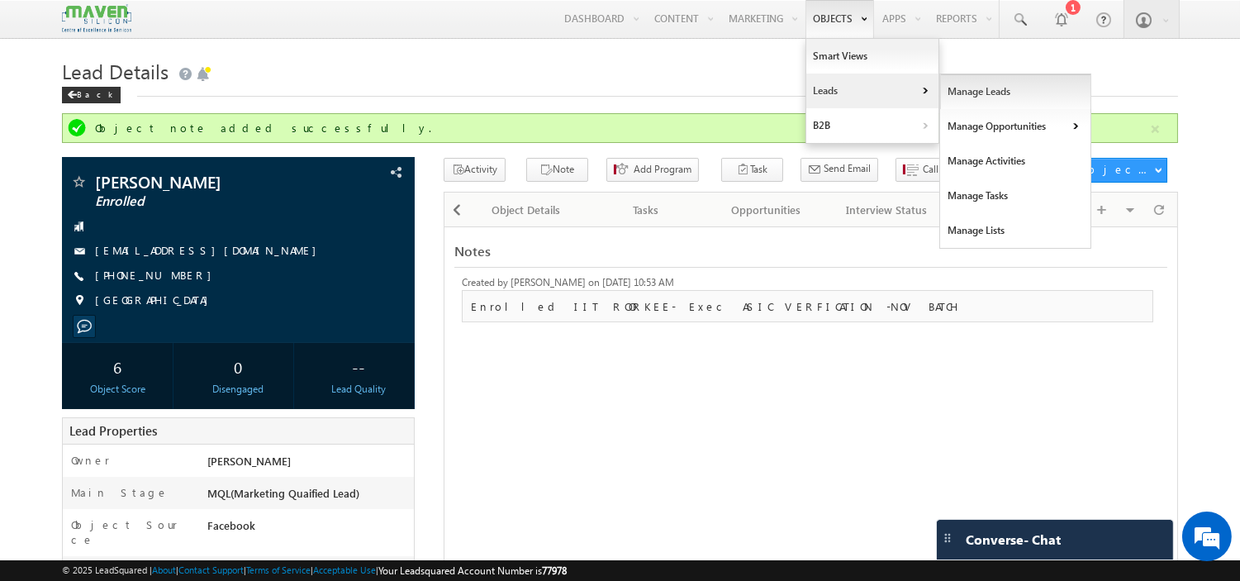
click at [948, 93] on link "Manage Leads" at bounding box center [1015, 91] width 151 height 35
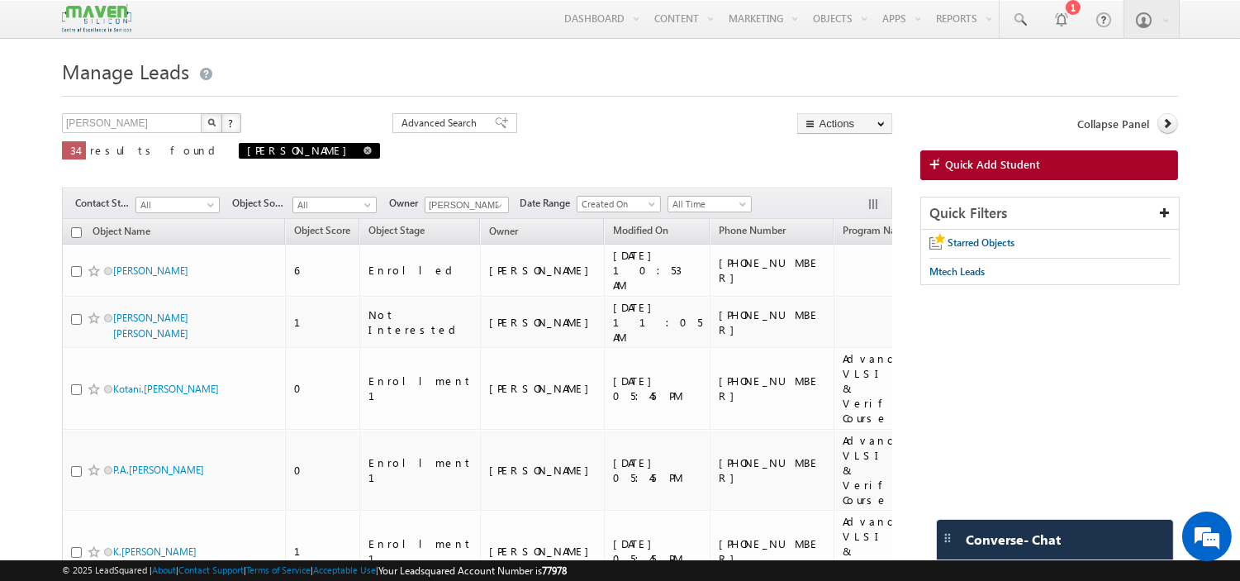
click at [363, 151] on span at bounding box center [367, 150] width 8 height 8
type input "Search Objects"
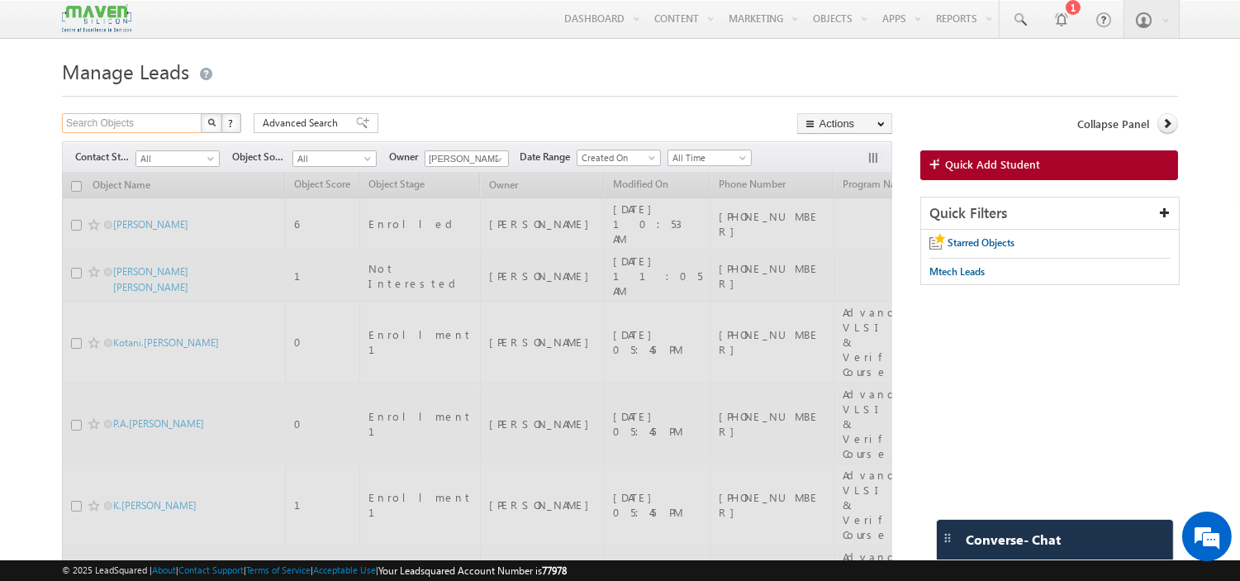
click at [137, 127] on input "Search Objects" at bounding box center [132, 123] width 141 height 20
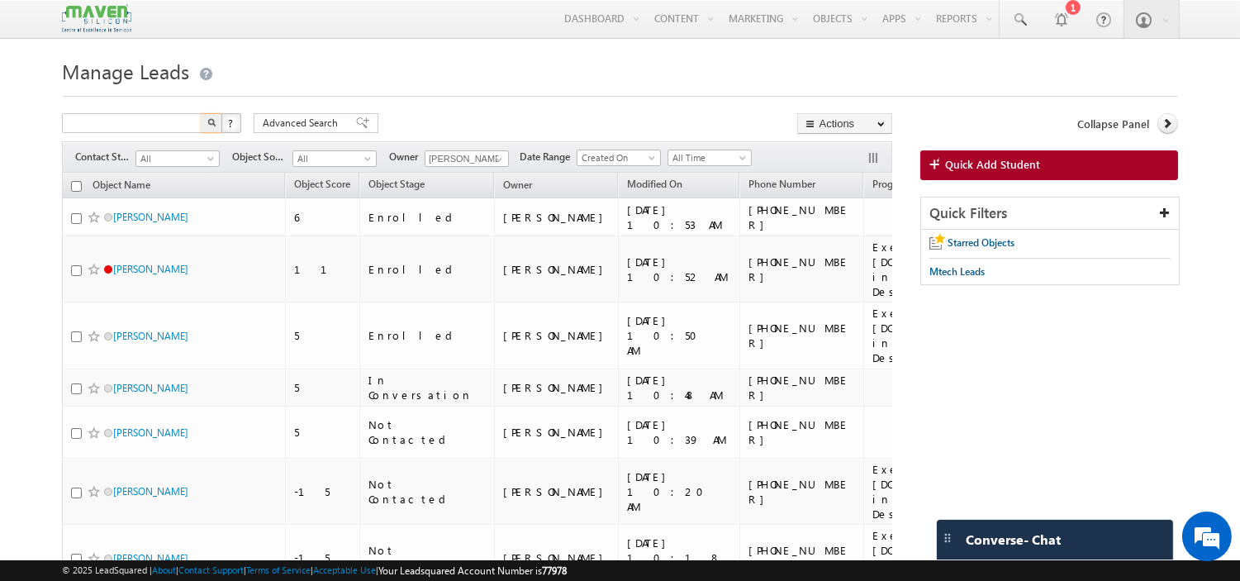
type input "Search Objects"
type input "pranita"
click at [201, 113] on button "button" at bounding box center [211, 123] width 21 height 20
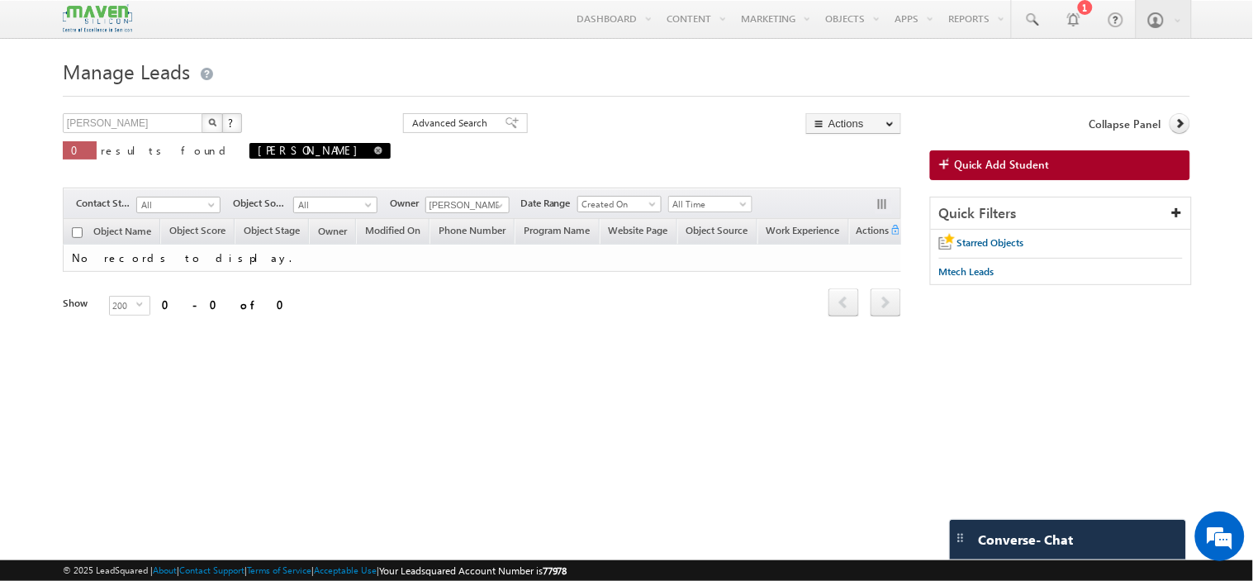
click at [374, 150] on span at bounding box center [378, 150] width 8 height 8
type input "Search Objects"
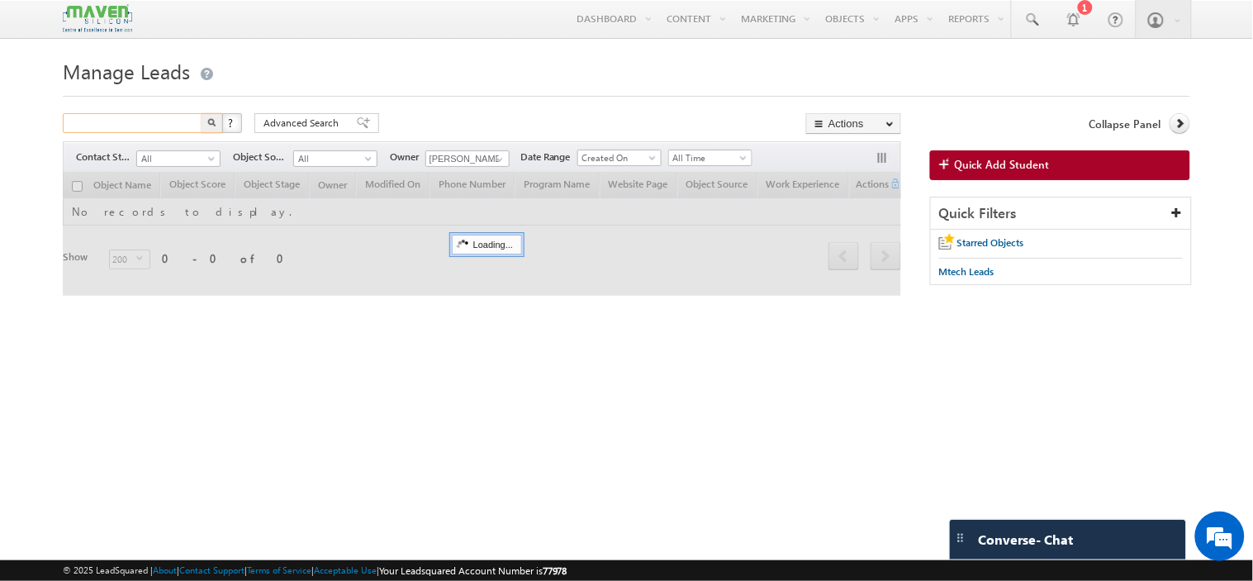
click at [150, 114] on input "text" at bounding box center [133, 123] width 141 height 20
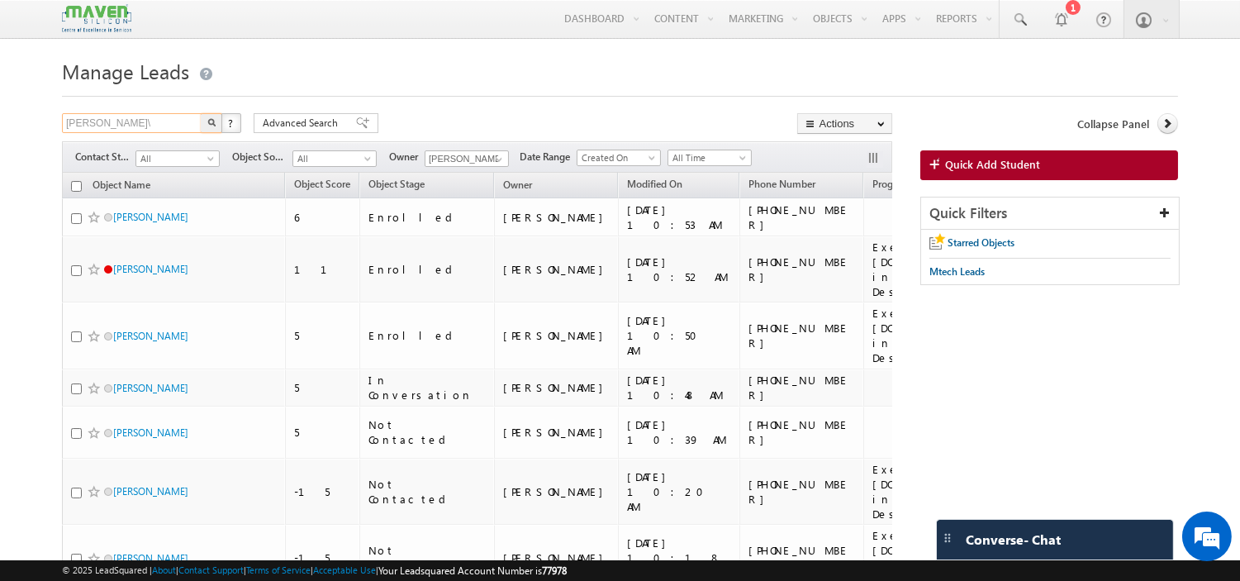
type input "lohith\"
click at [201, 113] on button "button" at bounding box center [211, 123] width 21 height 20
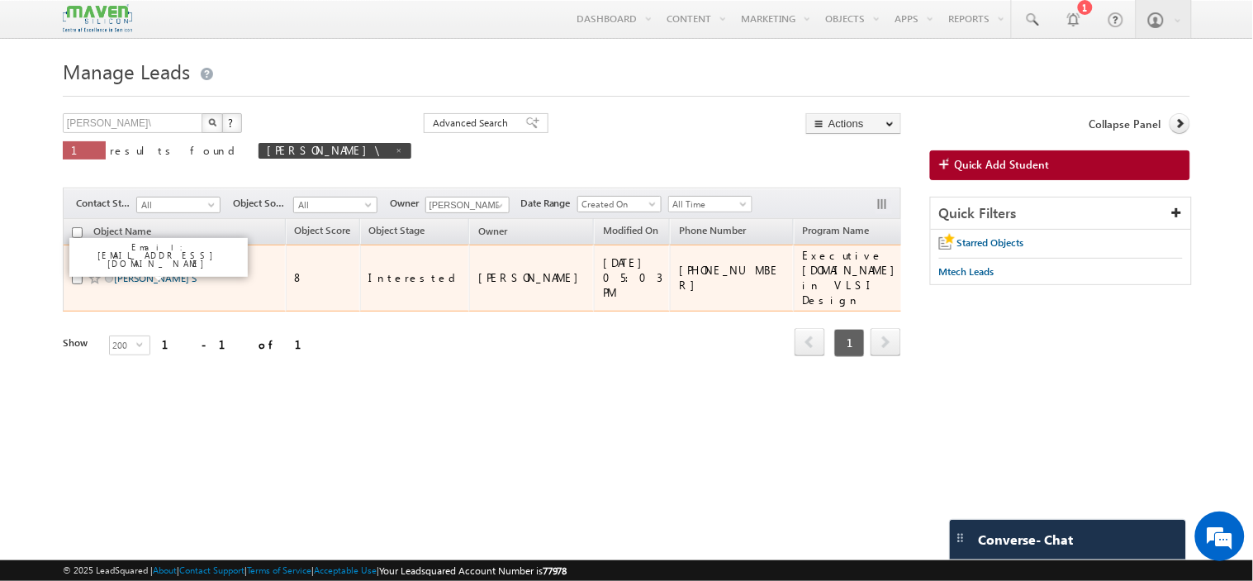
click at [130, 273] on link "Lohith S" at bounding box center [155, 278] width 83 height 12
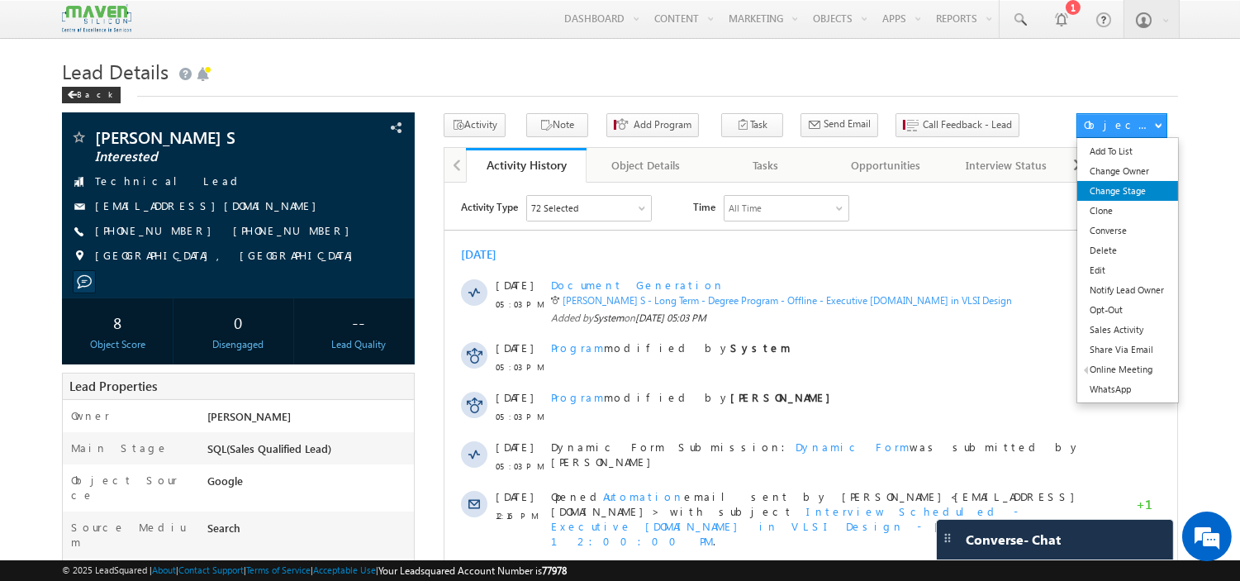
click at [1122, 192] on link "Change Stage" at bounding box center [1127, 191] width 100 height 20
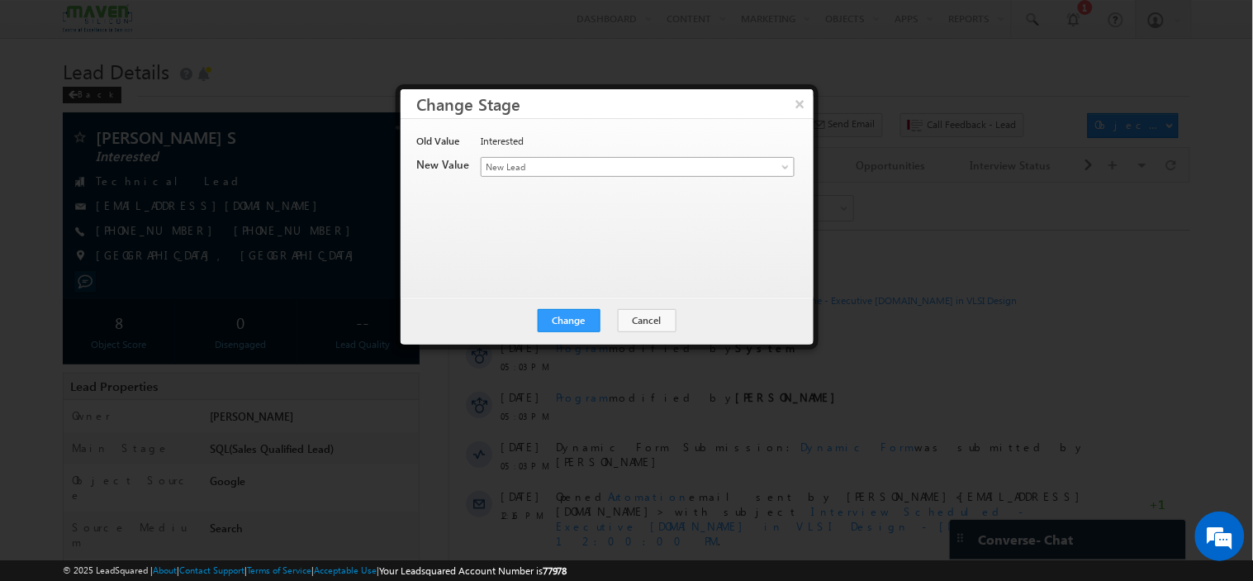
click at [572, 169] on span "New Lead" at bounding box center [611, 166] width 258 height 15
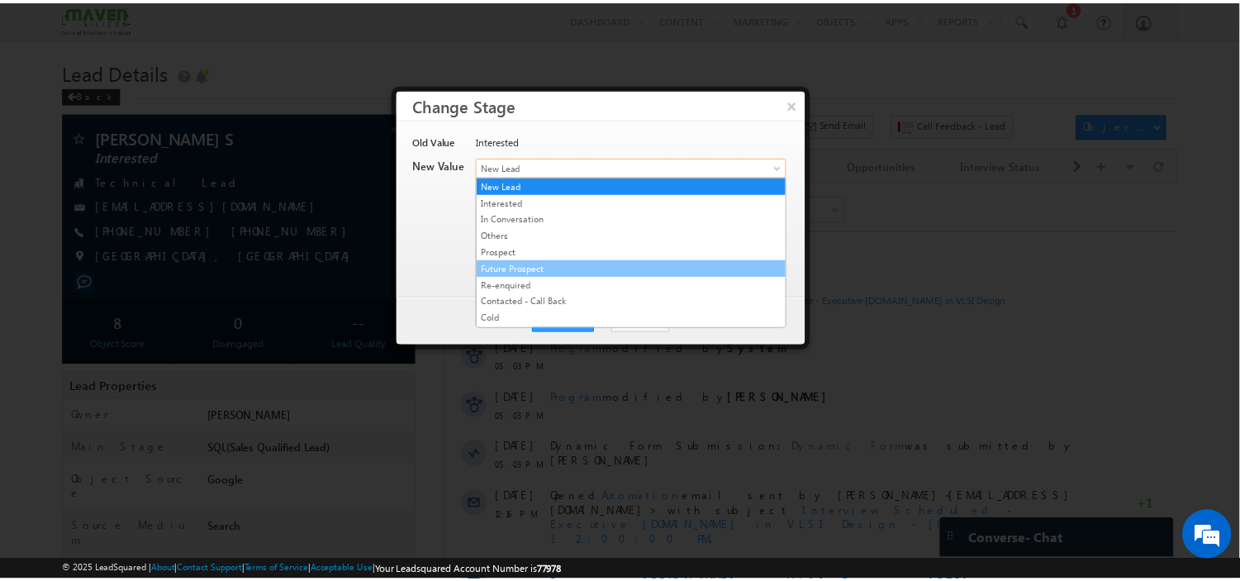
scroll to position [317, 0]
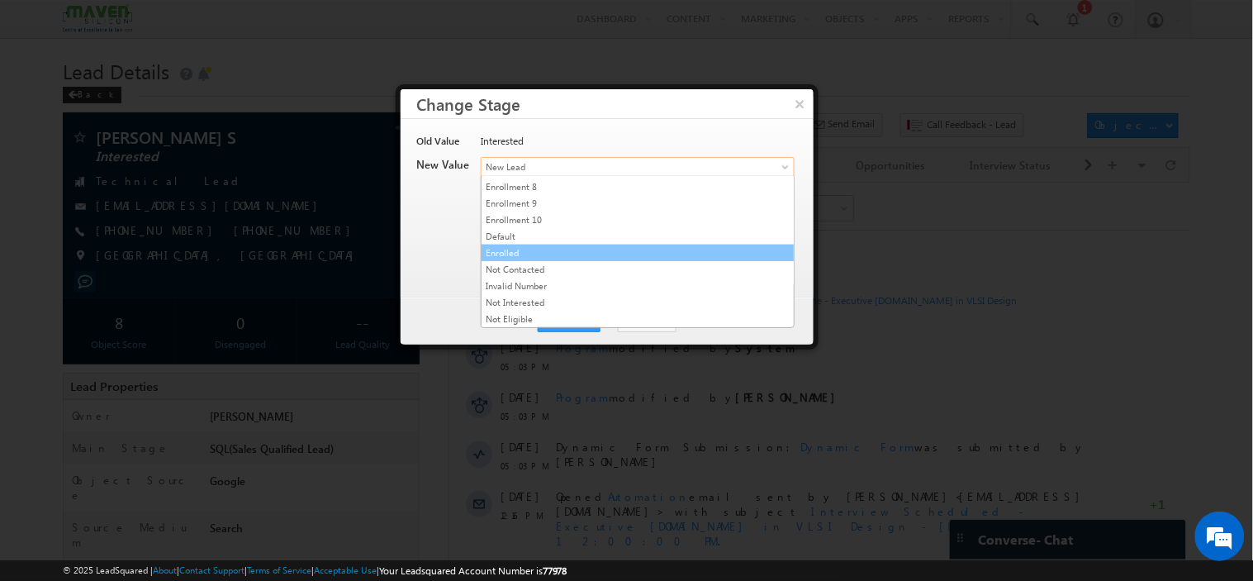
click at [576, 254] on link "Enrolled" at bounding box center [638, 252] width 312 height 15
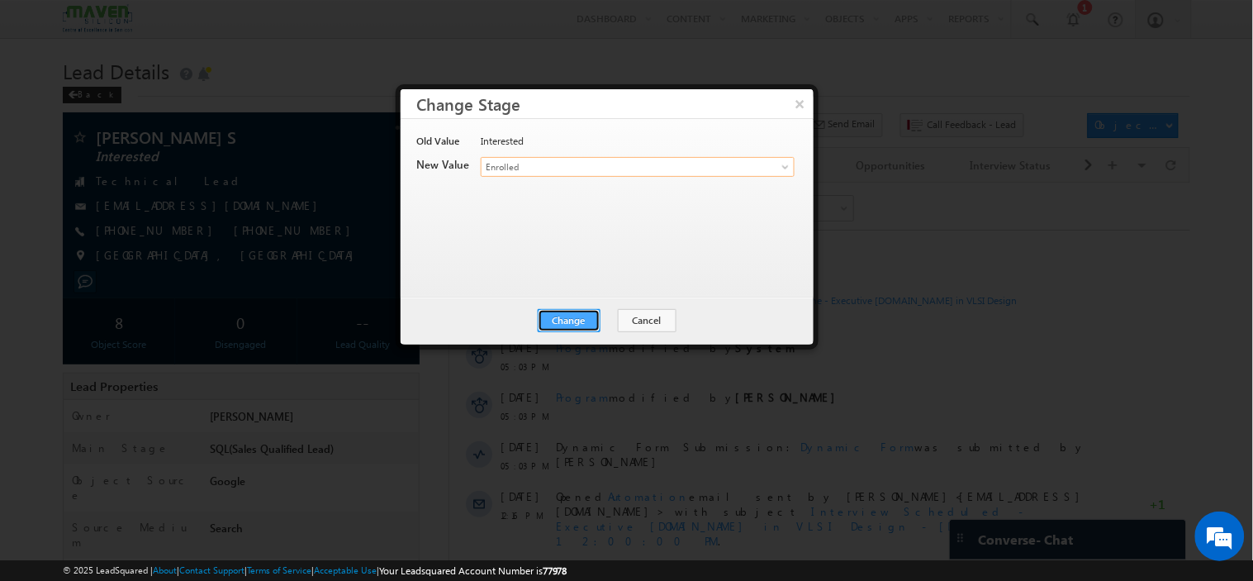
click at [577, 326] on button "Change" at bounding box center [569, 320] width 63 height 23
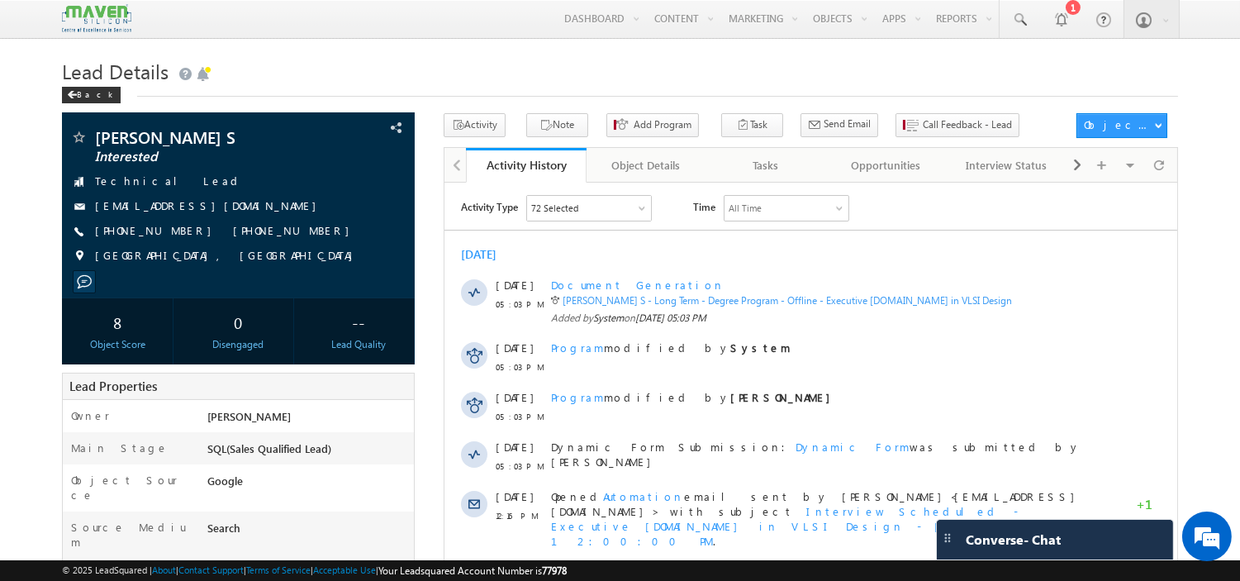
scroll to position [0, 0]
click at [1072, 163] on span at bounding box center [1077, 165] width 10 height 30
click at [972, 172] on div "Notes" at bounding box center [1006, 165] width 92 height 20
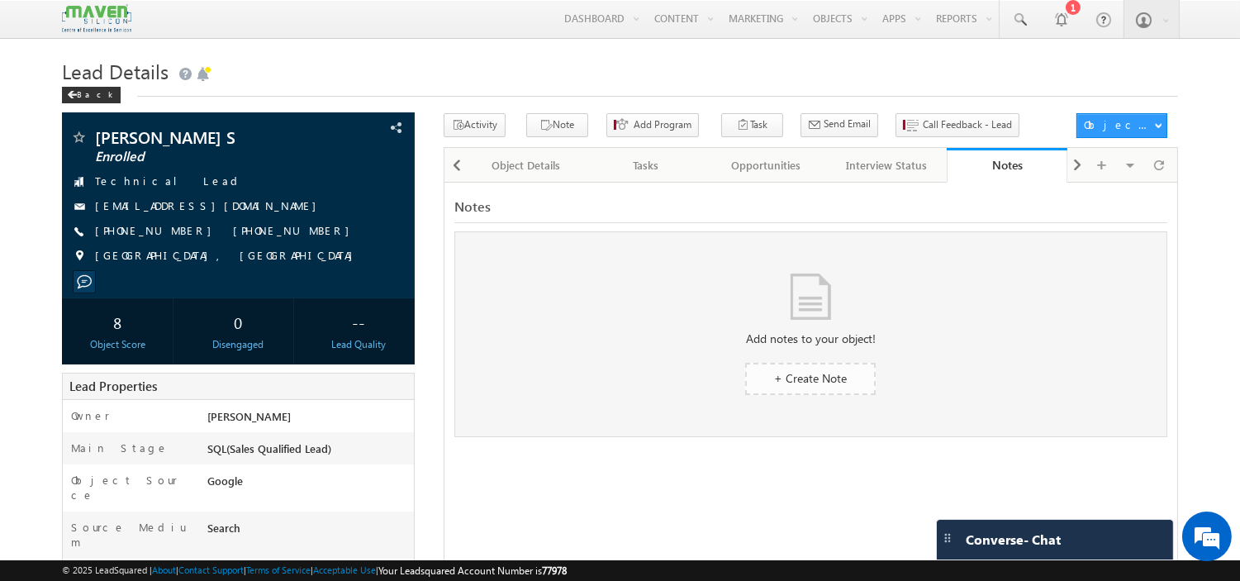
click at [839, 373] on span "+ Create Note" at bounding box center [810, 378] width 73 height 16
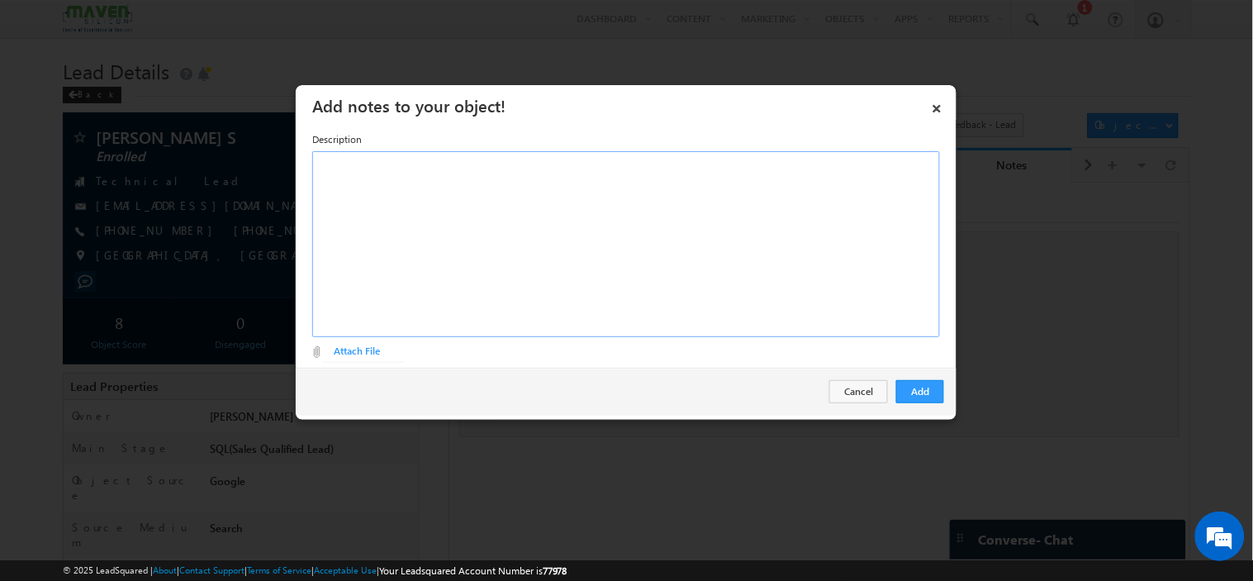
click at [616, 213] on div "Rich Text Editor, Description-inline-editor-div" at bounding box center [626, 244] width 628 height 186
paste div "Rich Text Editor, Description-inline-editor-div"
click at [616, 213] on div "Rich Text Editor, Description-inline-editor-div" at bounding box center [626, 244] width 628 height 186
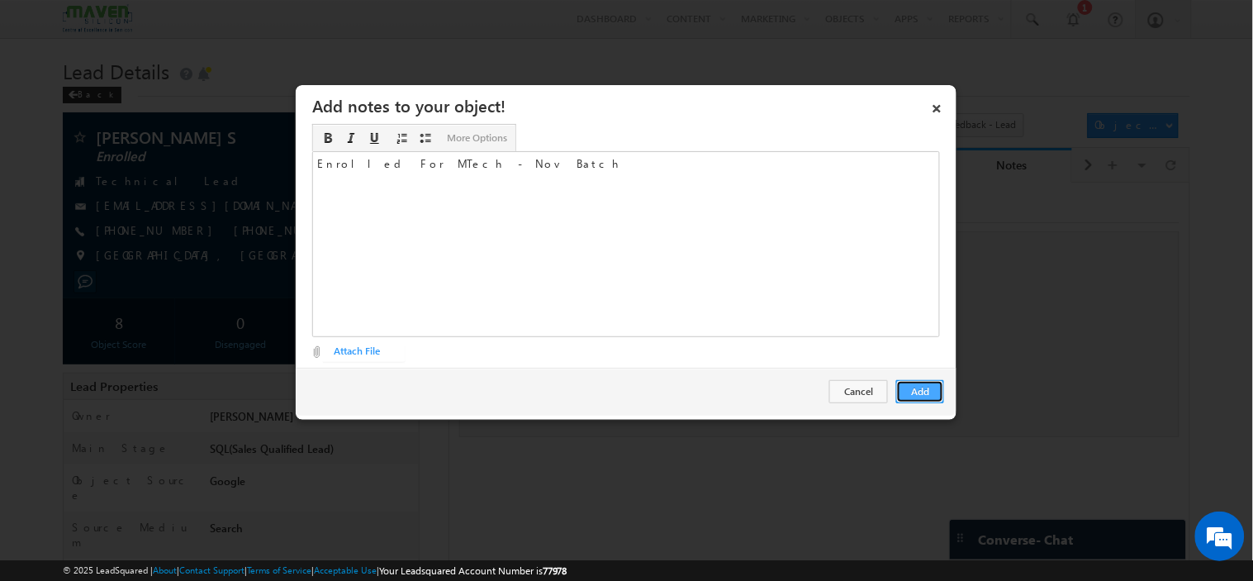
click at [925, 381] on button "Add" at bounding box center [920, 391] width 48 height 23
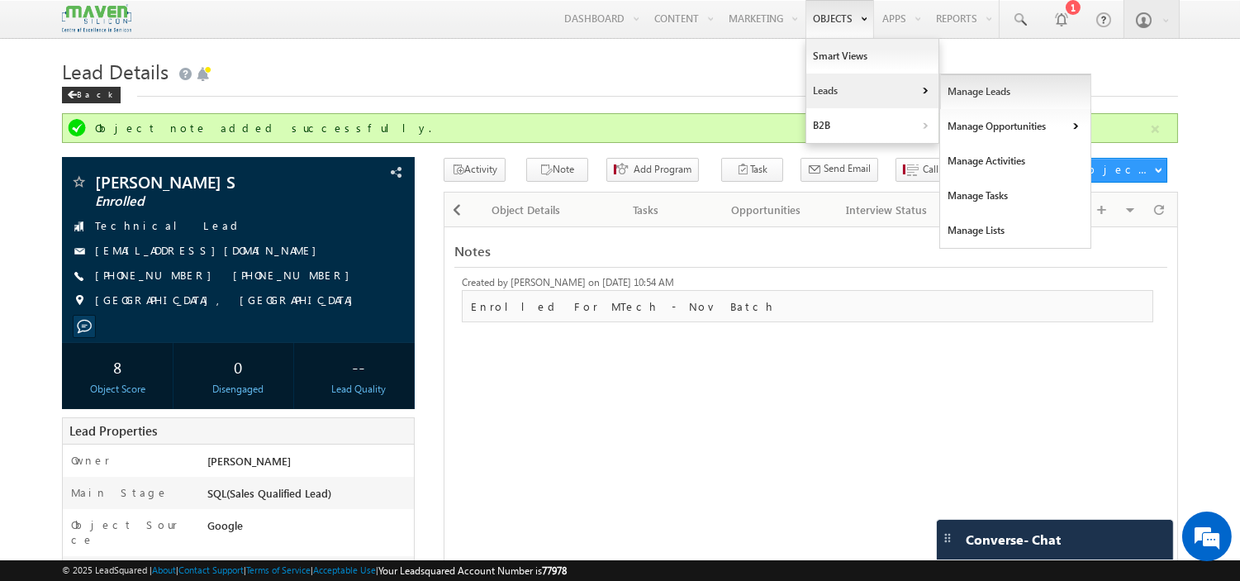
click at [959, 97] on link "Manage Leads" at bounding box center [1015, 91] width 151 height 35
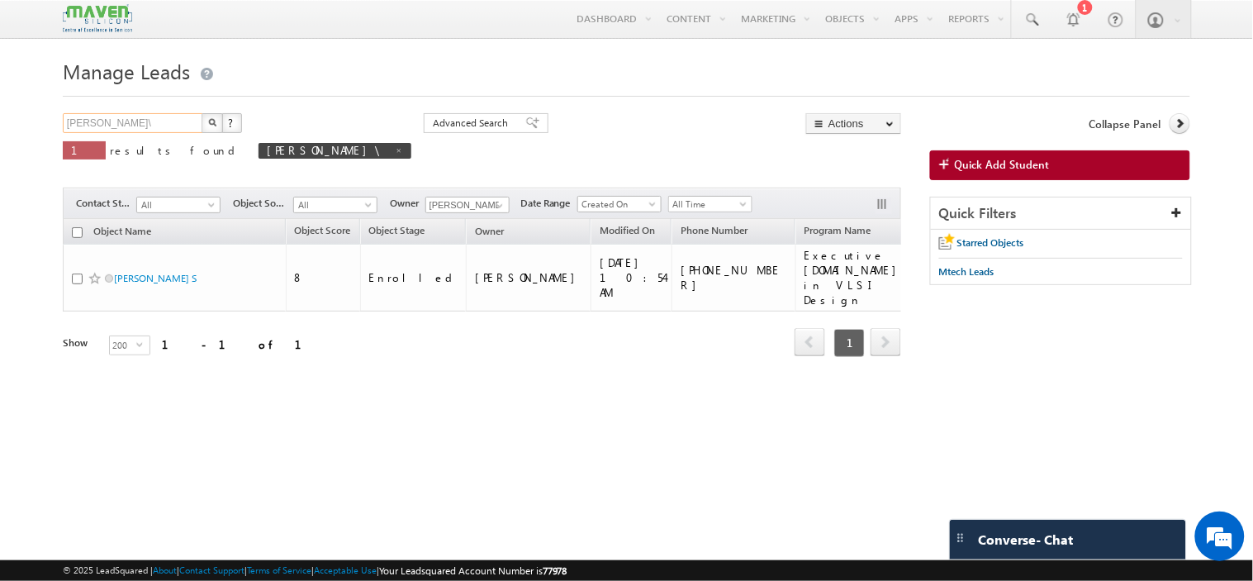
click at [187, 120] on input "[PERSON_NAME]\" at bounding box center [133, 123] width 141 height 20
drag, startPoint x: 102, startPoint y: 128, endPoint x: 18, endPoint y: 114, distance: 84.6
click at [18, 114] on body "Menu [PERSON_NAME] lsq4@ maven -sili con.c om" at bounding box center [626, 233] width 1253 height 467
type input "premchand"
click at [202, 113] on button "button" at bounding box center [212, 123] width 21 height 20
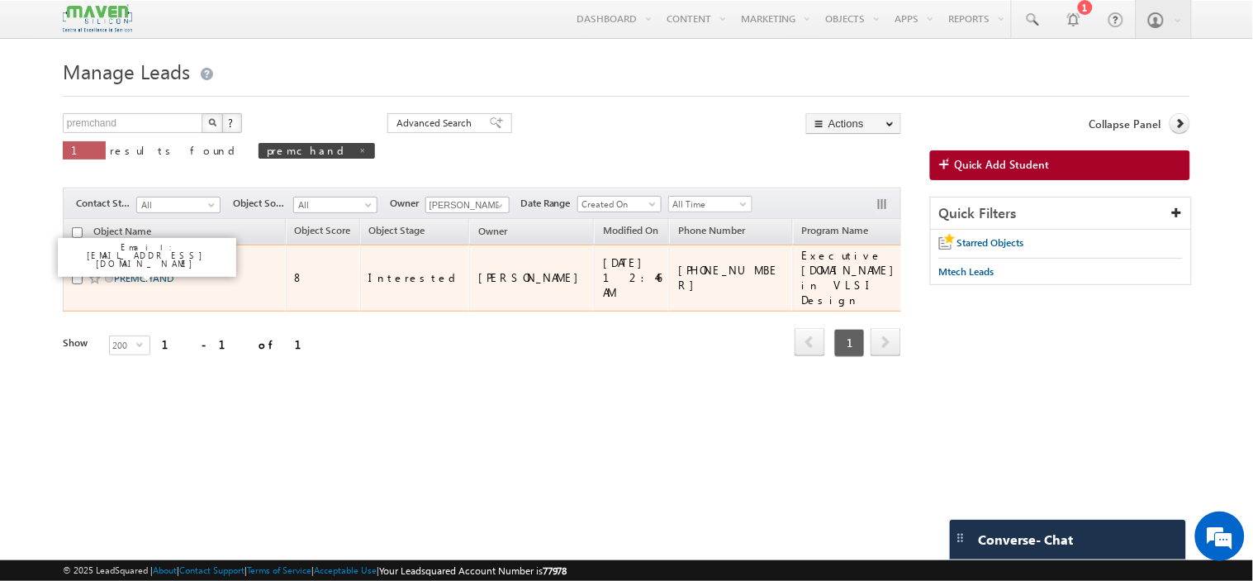
click at [137, 272] on link "PREMCHAND" at bounding box center [143, 278] width 59 height 12
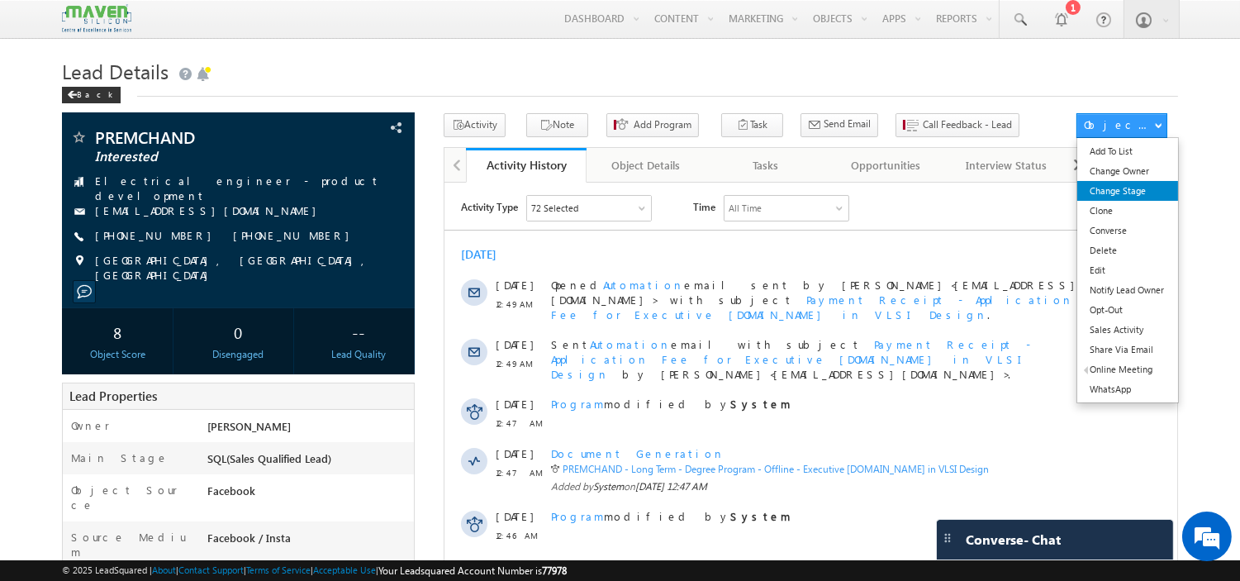
click at [1118, 193] on link "Change Stage" at bounding box center [1127, 191] width 100 height 20
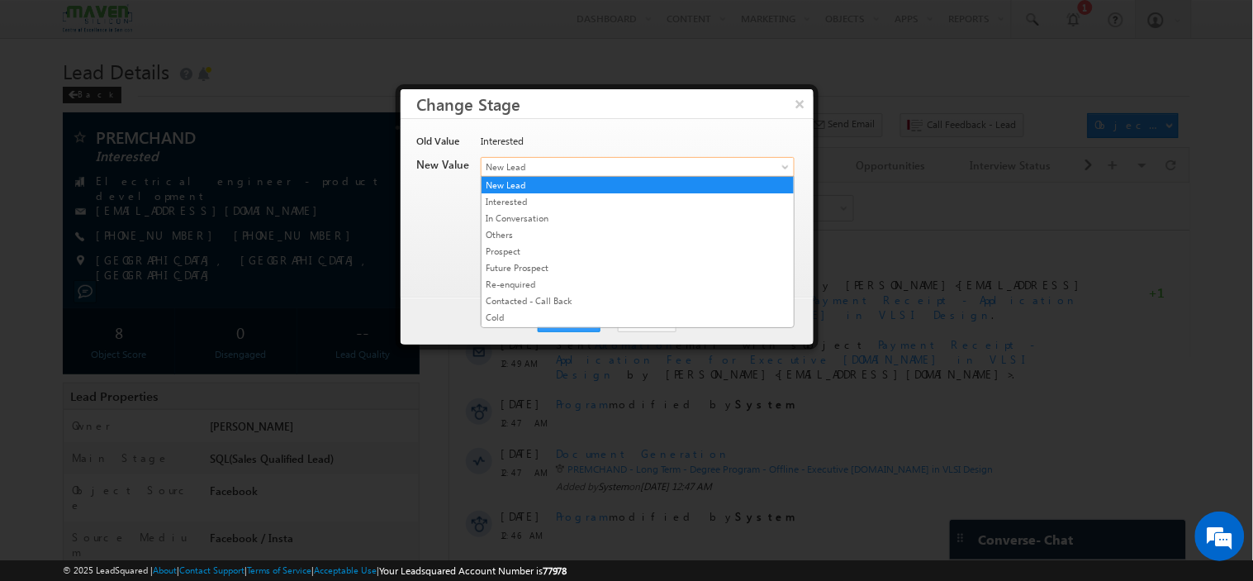
click at [600, 160] on span "New Lead" at bounding box center [611, 166] width 258 height 15
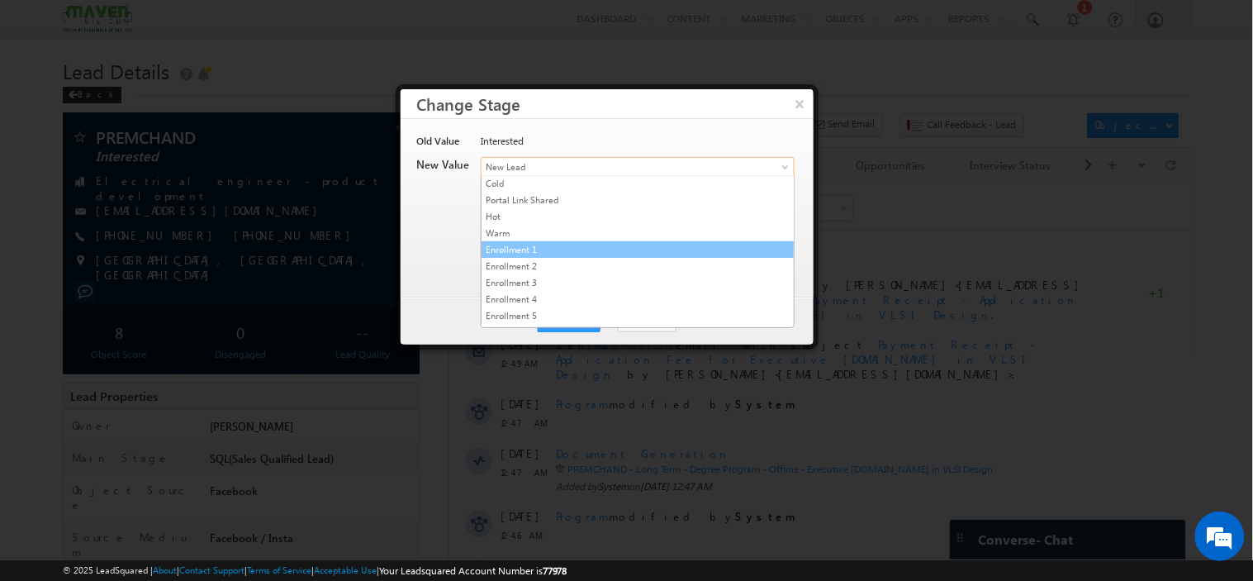
scroll to position [317, 0]
click at [598, 245] on link "Enrolled" at bounding box center [638, 252] width 312 height 15
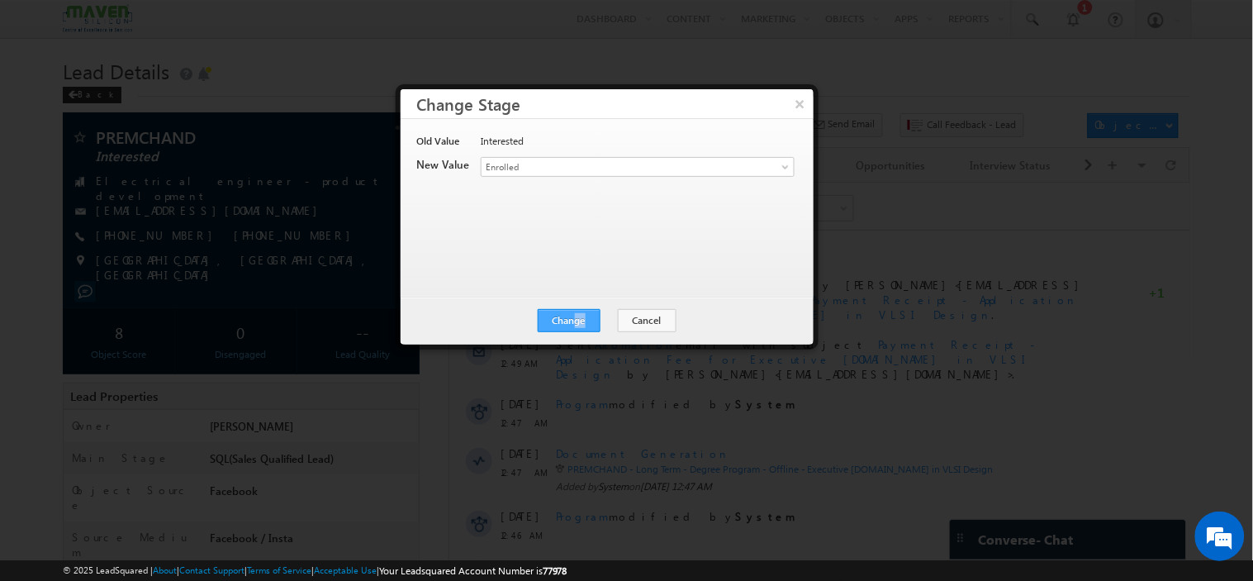
drag, startPoint x: 578, startPoint y: 332, endPoint x: 577, endPoint y: 323, distance: 9.2
click at [577, 323] on div "Change Cancel Close" at bounding box center [607, 321] width 413 height 48
click at [577, 323] on button "Change" at bounding box center [569, 320] width 63 height 23
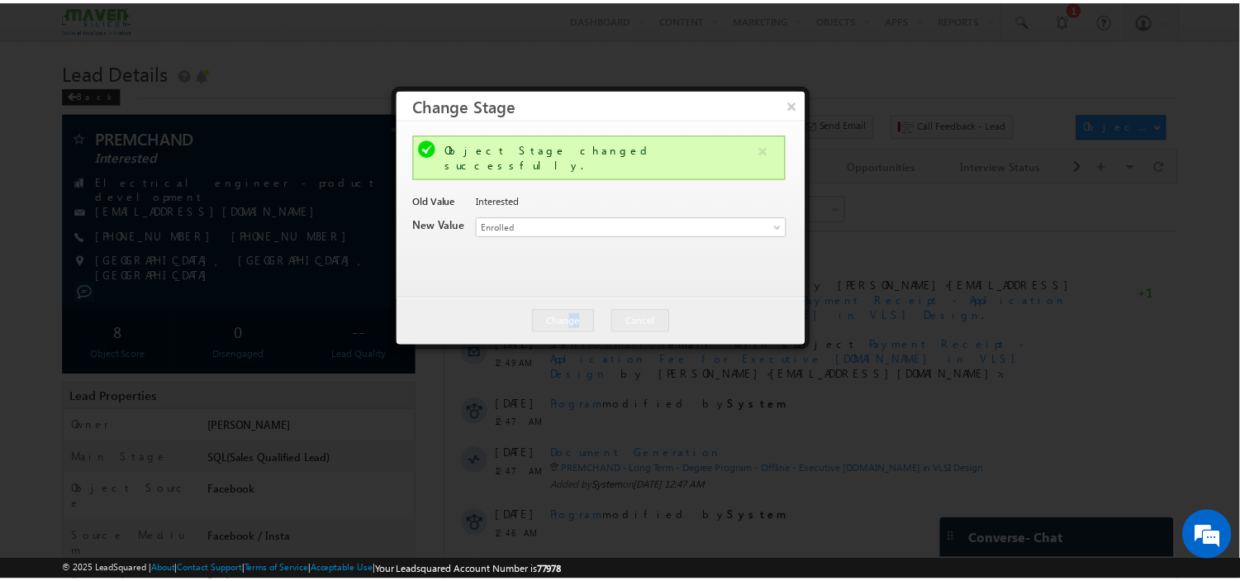
scroll to position [0, 0]
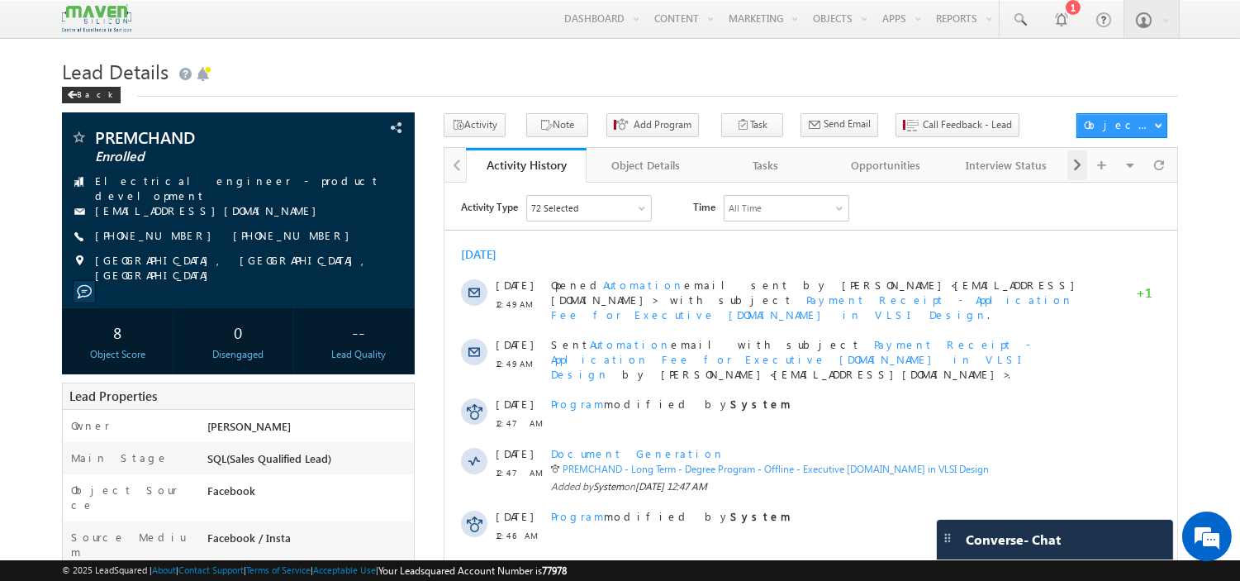
click at [1074, 176] on span at bounding box center [1077, 165] width 10 height 30
click at [998, 166] on div "Notes" at bounding box center [1006, 165] width 92 height 20
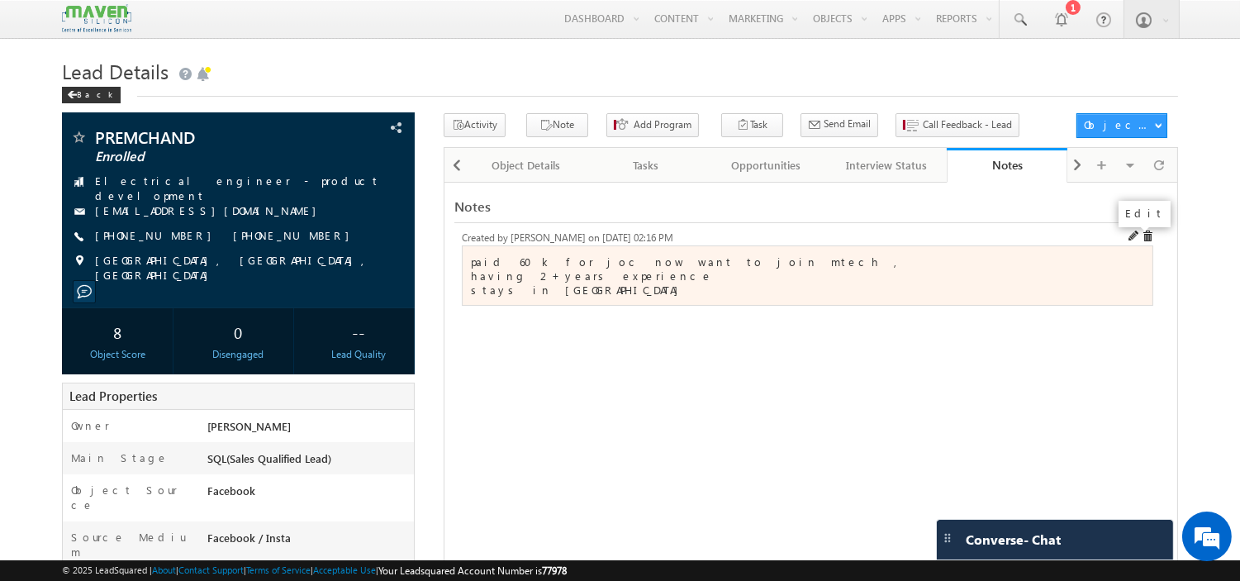
click at [1137, 237] on span at bounding box center [1134, 236] width 12 height 12
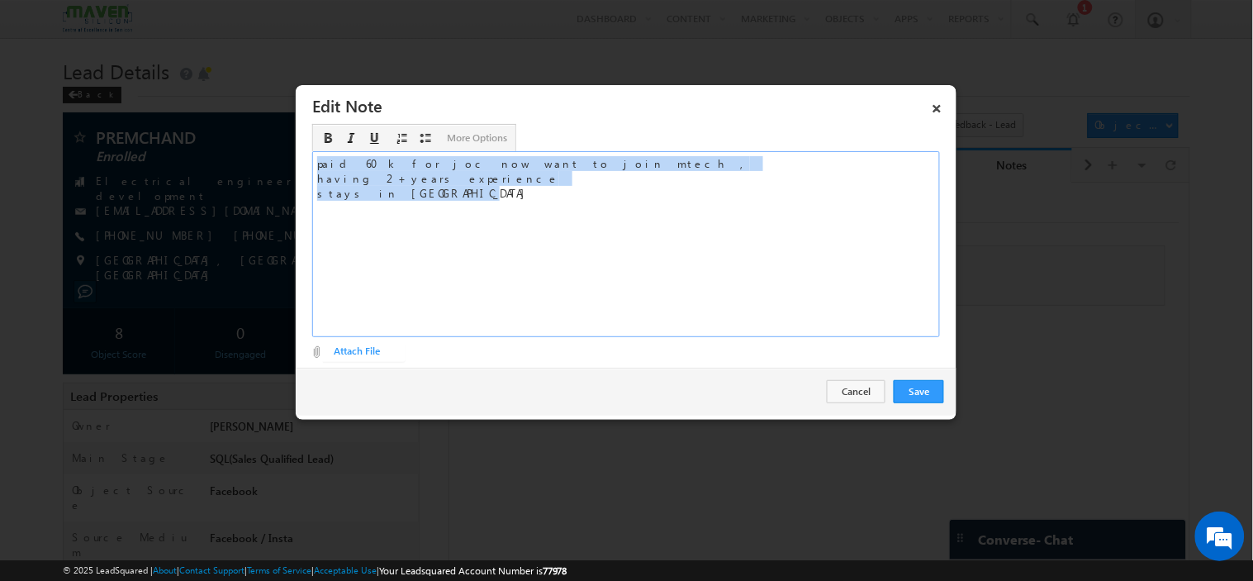
drag, startPoint x: 417, startPoint y: 202, endPoint x: 281, endPoint y: 137, distance: 151.1
paste div "Rich Text Editor, EditNoteDescription-inline-editor-div"
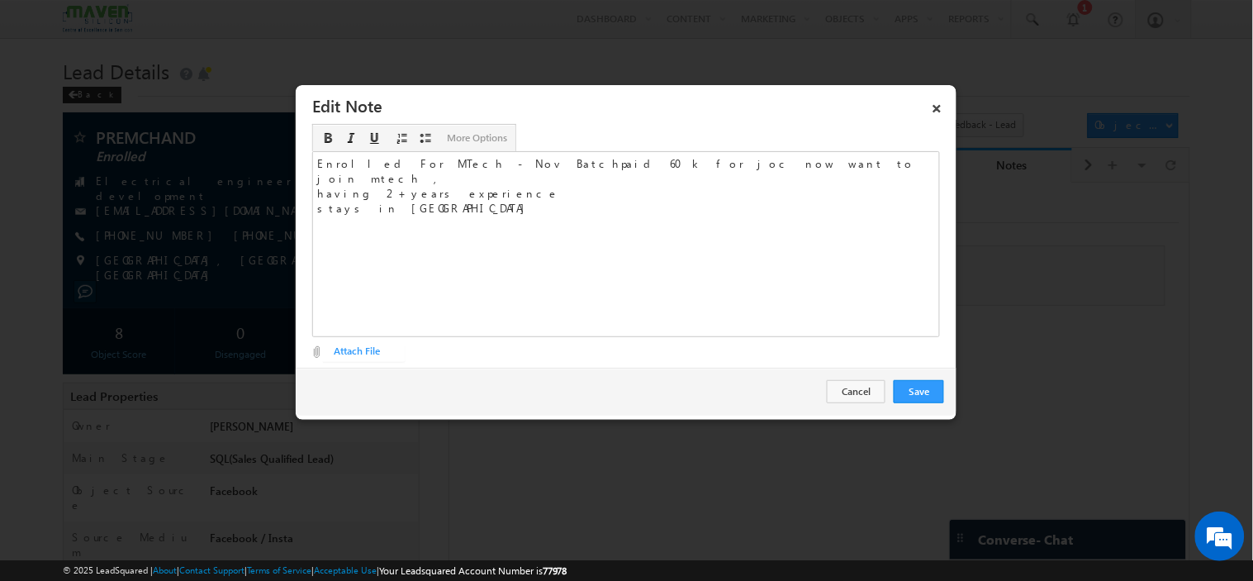
click at [281, 137] on div at bounding box center [626, 290] width 1253 height 581
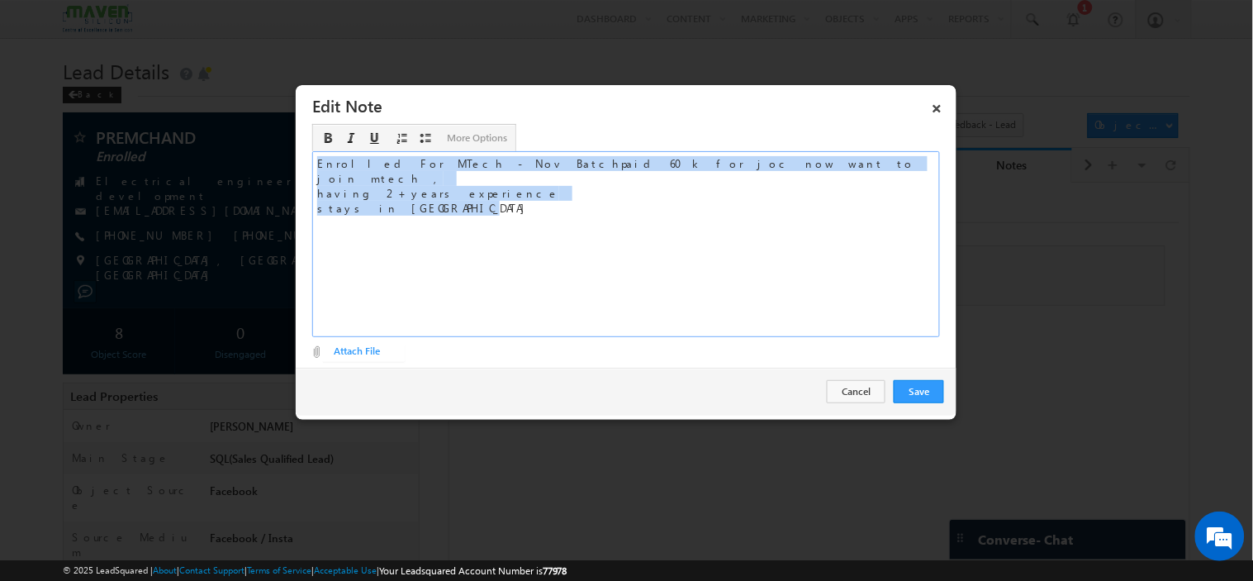
drag, startPoint x: 446, startPoint y: 213, endPoint x: 209, endPoint y: 137, distance: 249.0
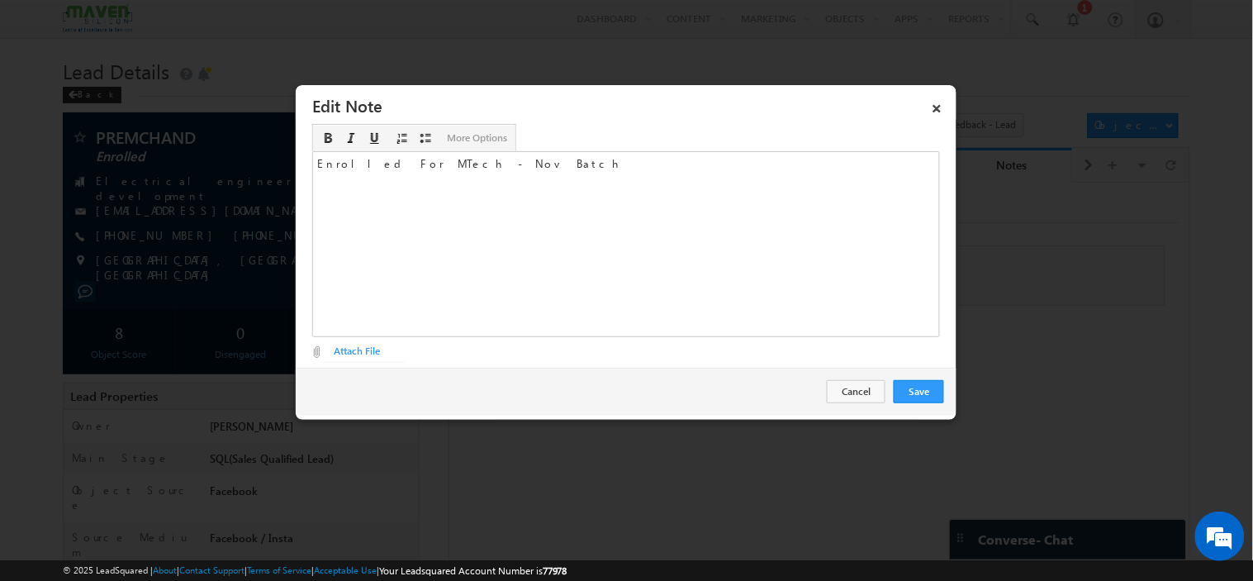
click at [209, 137] on div at bounding box center [626, 290] width 1253 height 581
click at [545, 211] on div "Enrolled For MTech - Nov Batch" at bounding box center [626, 244] width 628 height 186
click at [922, 388] on button "Save" at bounding box center [919, 391] width 50 height 23
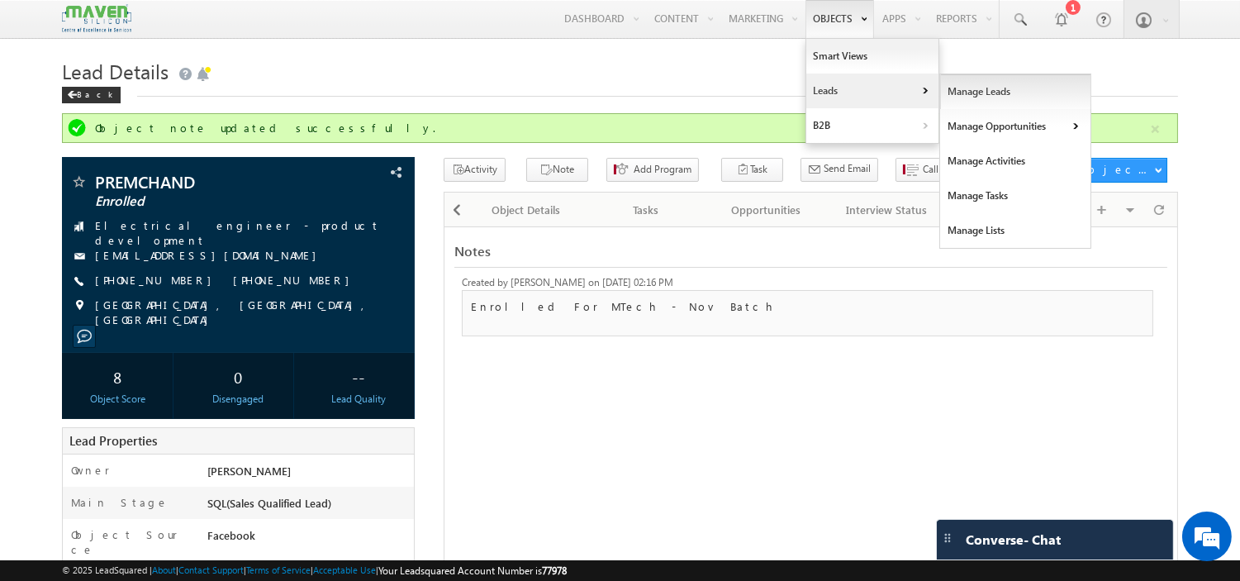
click at [961, 94] on link "Manage Leads" at bounding box center [1015, 91] width 151 height 35
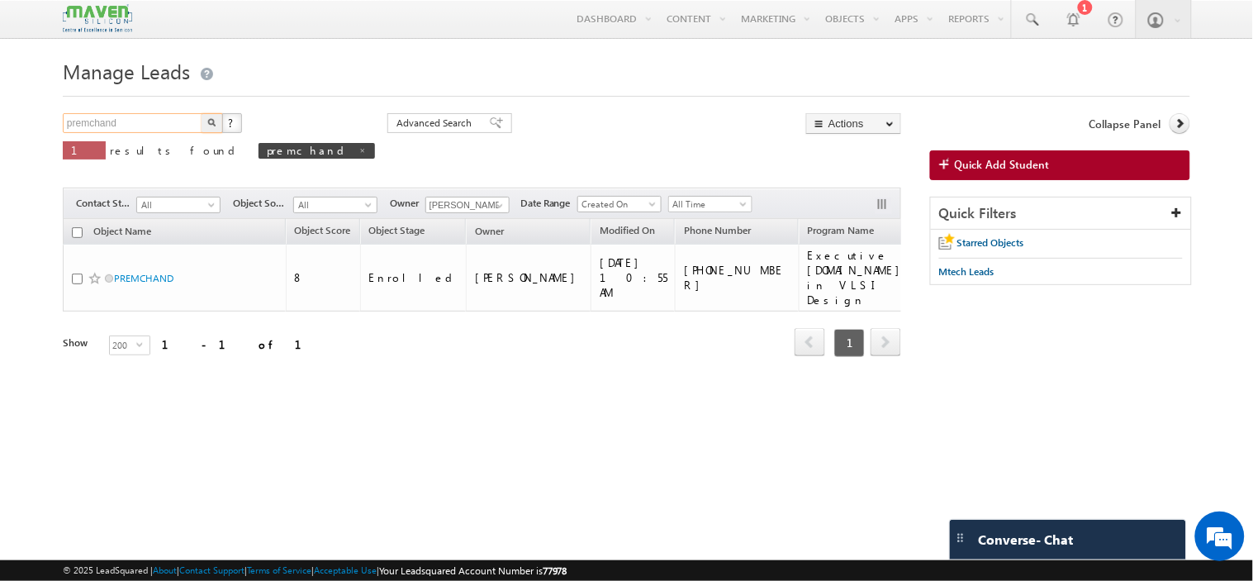
drag, startPoint x: 142, startPoint y: 120, endPoint x: 0, endPoint y: 122, distance: 142.1
click at [0, 122] on body "Menu [PERSON_NAME] lsq4@ maven -sili con.c om" at bounding box center [626, 233] width 1253 height 467
type input "sunita"
click at [202, 113] on button "button" at bounding box center [212, 123] width 21 height 20
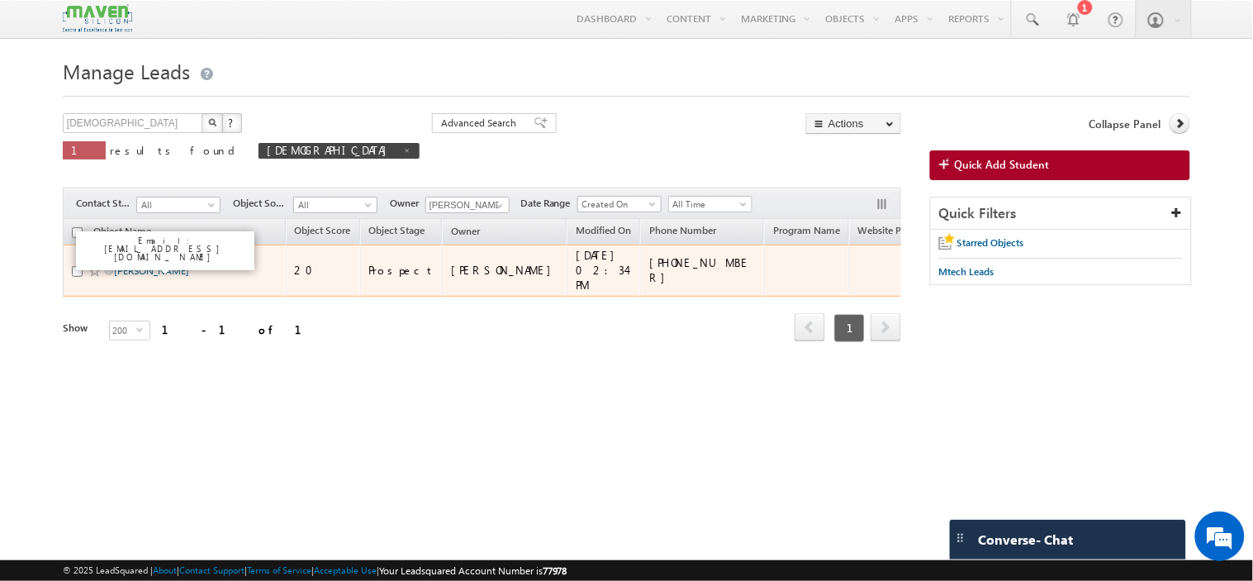
click at [143, 268] on link "[PERSON_NAME]" at bounding box center [151, 270] width 75 height 12
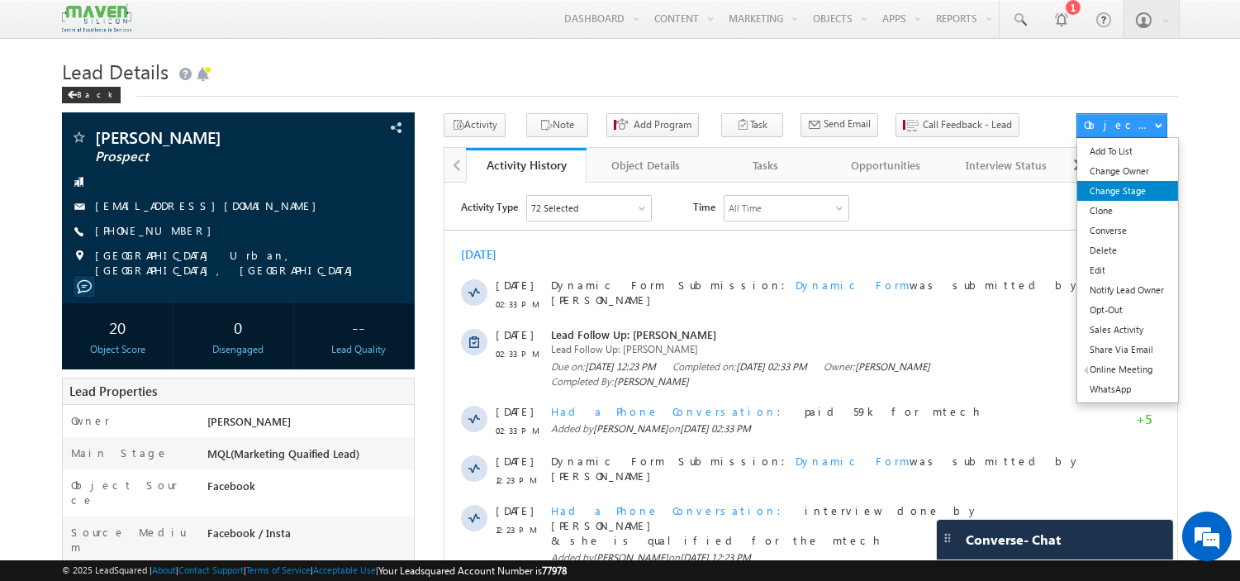
click at [1123, 190] on link "Change Stage" at bounding box center [1127, 191] width 100 height 20
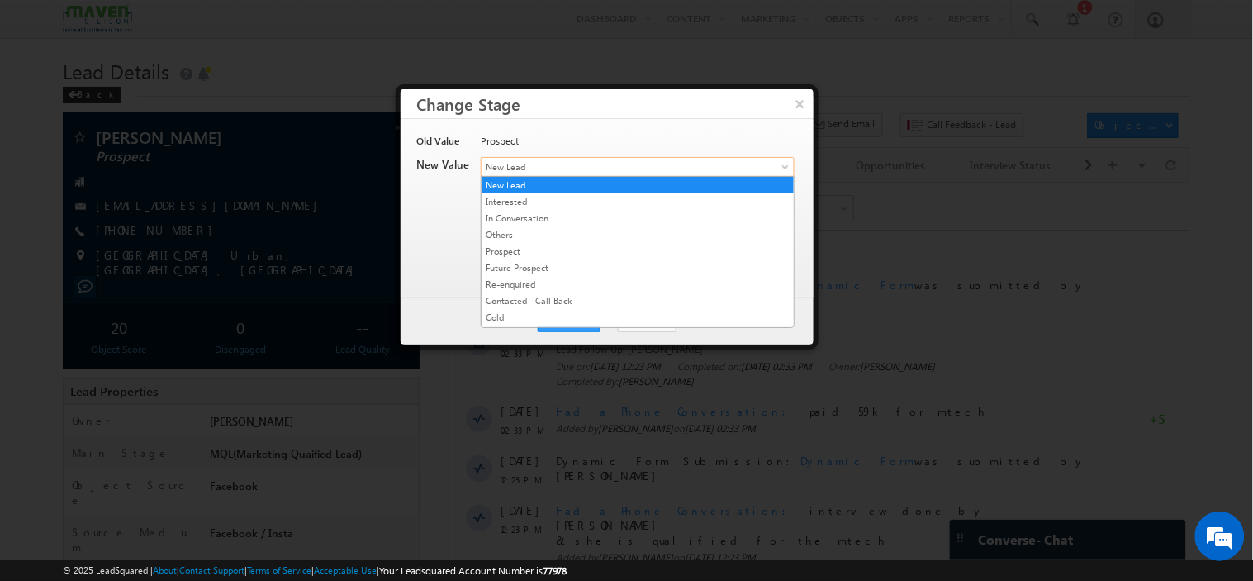
click at [658, 167] on span "New Lead" at bounding box center [611, 166] width 258 height 15
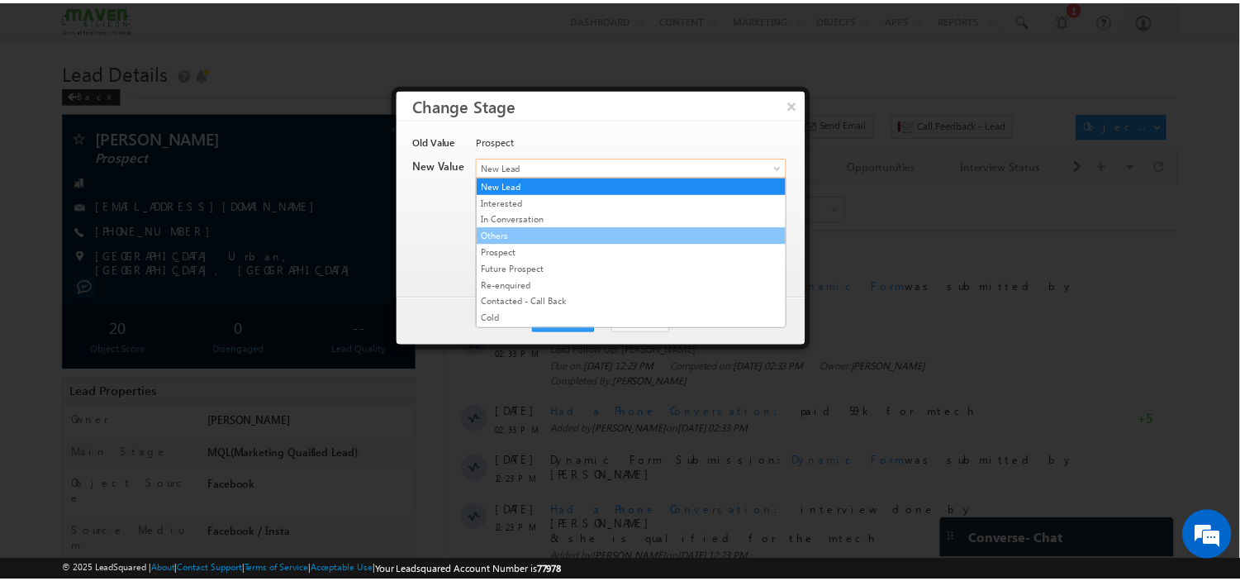
scroll to position [317, 0]
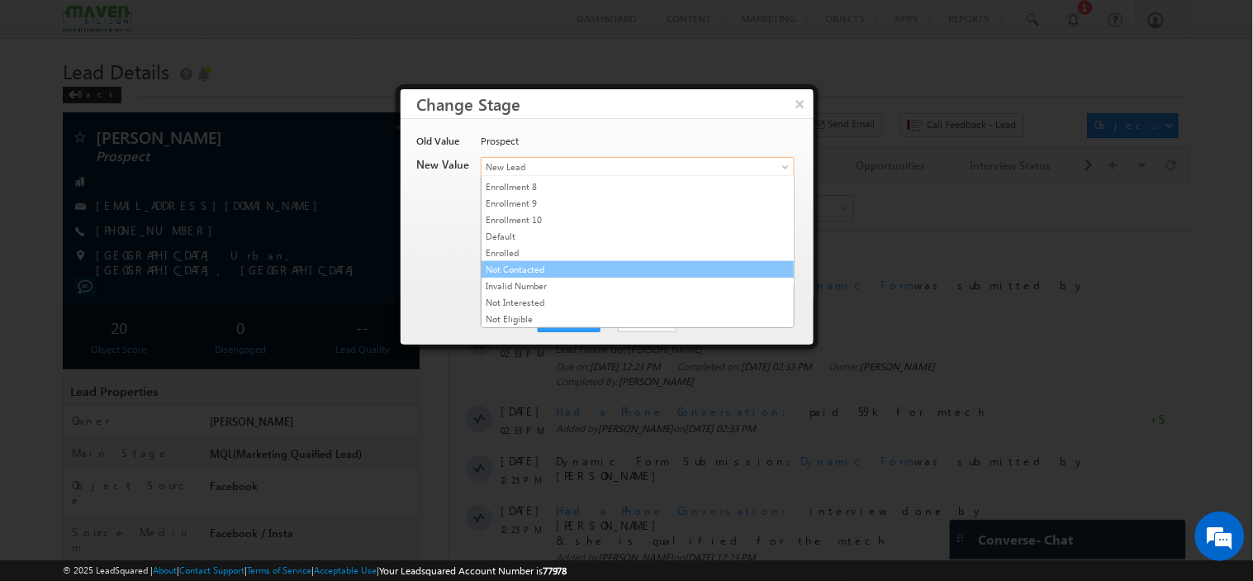
drag, startPoint x: 591, startPoint y: 257, endPoint x: 583, endPoint y: 246, distance: 13.1
click at [583, 246] on link "Enrolled" at bounding box center [638, 252] width 312 height 15
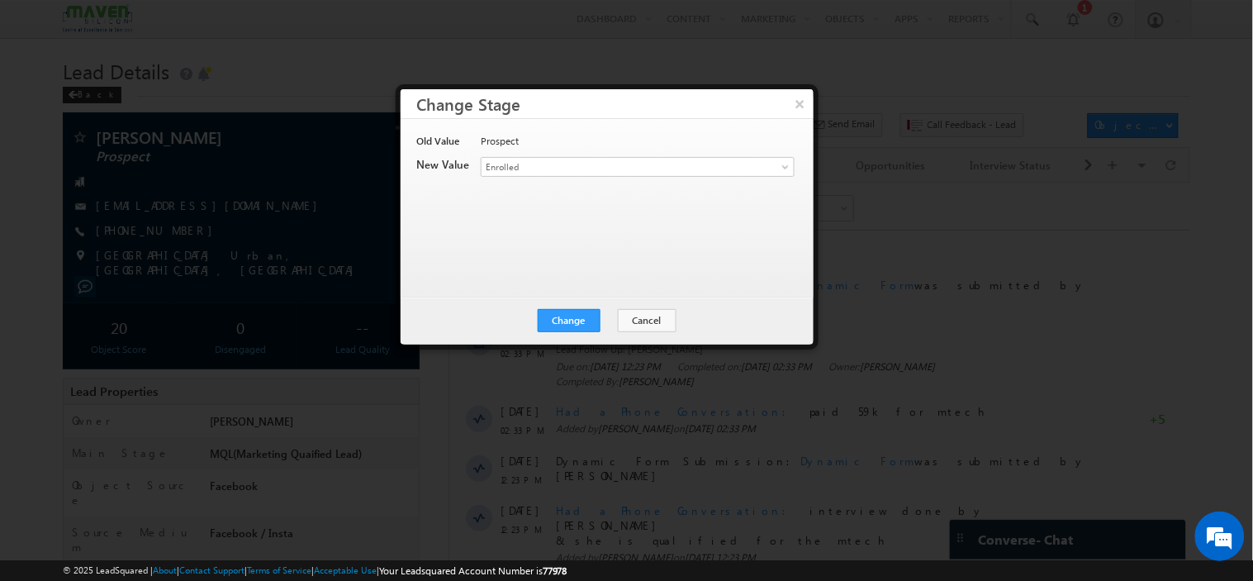
click at [583, 246] on div "Old Value Prospect New Value Contact Stage * New Lead Interested In Conversatio…" at bounding box center [605, 200] width 377 height 132
click at [584, 317] on button "Change" at bounding box center [569, 320] width 63 height 23
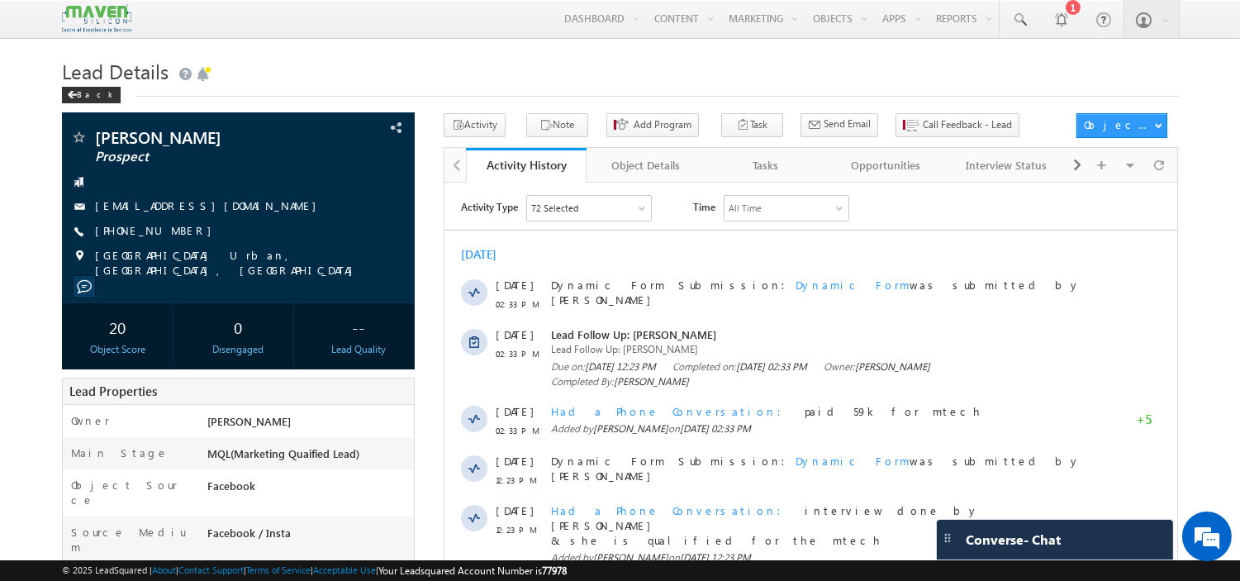
scroll to position [0, 0]
click at [1076, 173] on span at bounding box center [1077, 165] width 10 height 30
click at [1004, 171] on div "Notes" at bounding box center [1006, 165] width 92 height 20
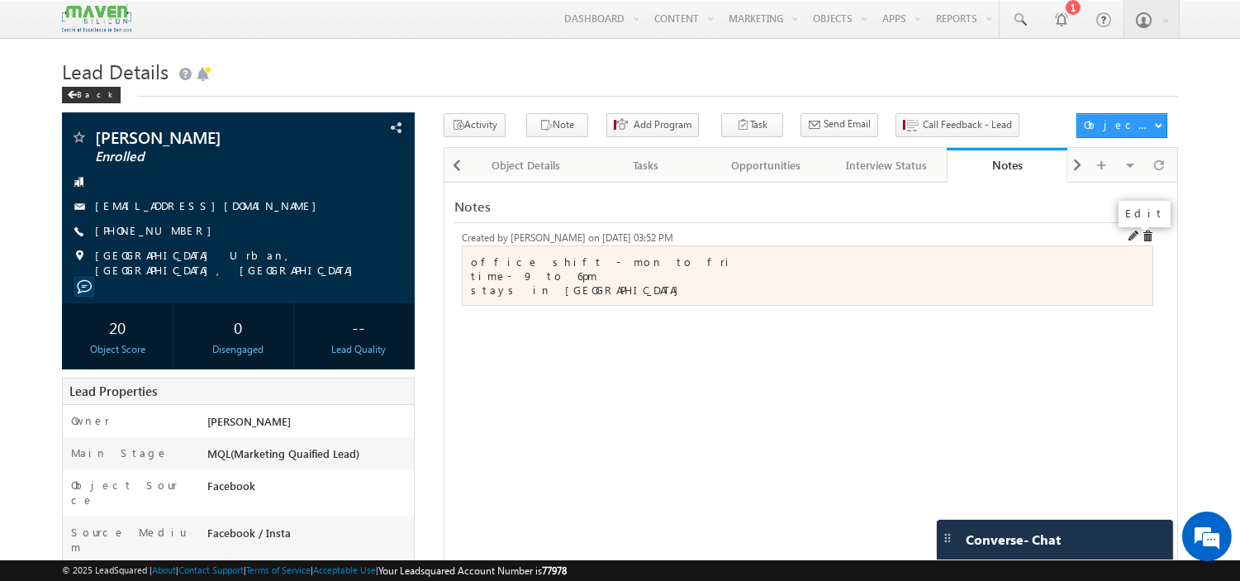
click at [1129, 242] on span at bounding box center [1134, 236] width 12 height 12
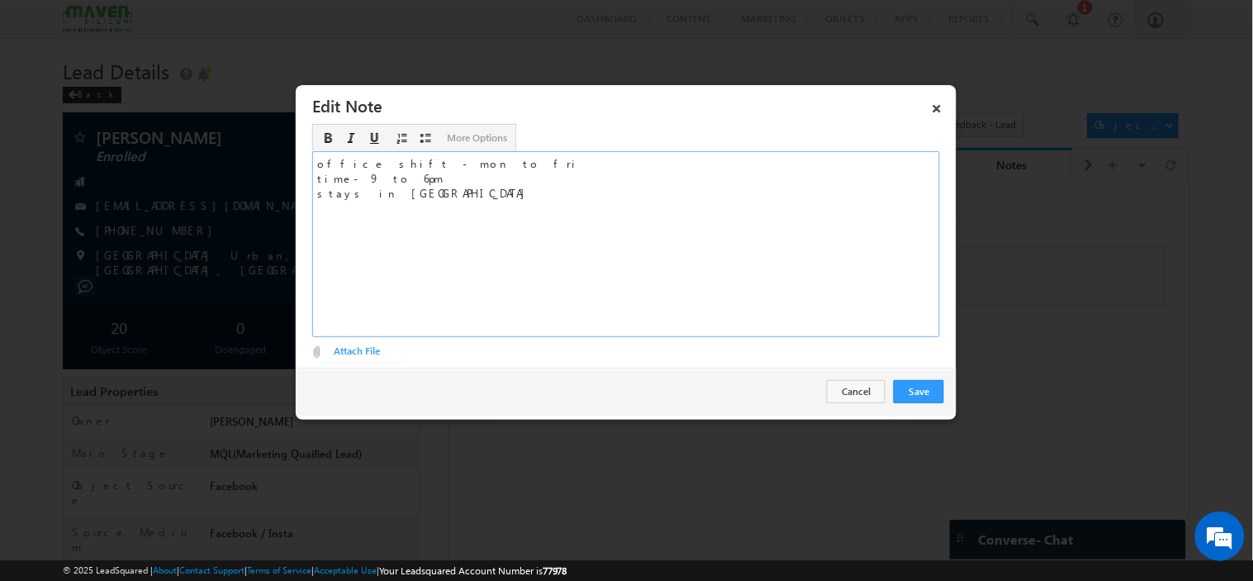
click at [443, 209] on div "office shift - mon to fri time- 9 to 6pm stays in [GEOGRAPHIC_DATA]" at bounding box center [626, 244] width 628 height 186
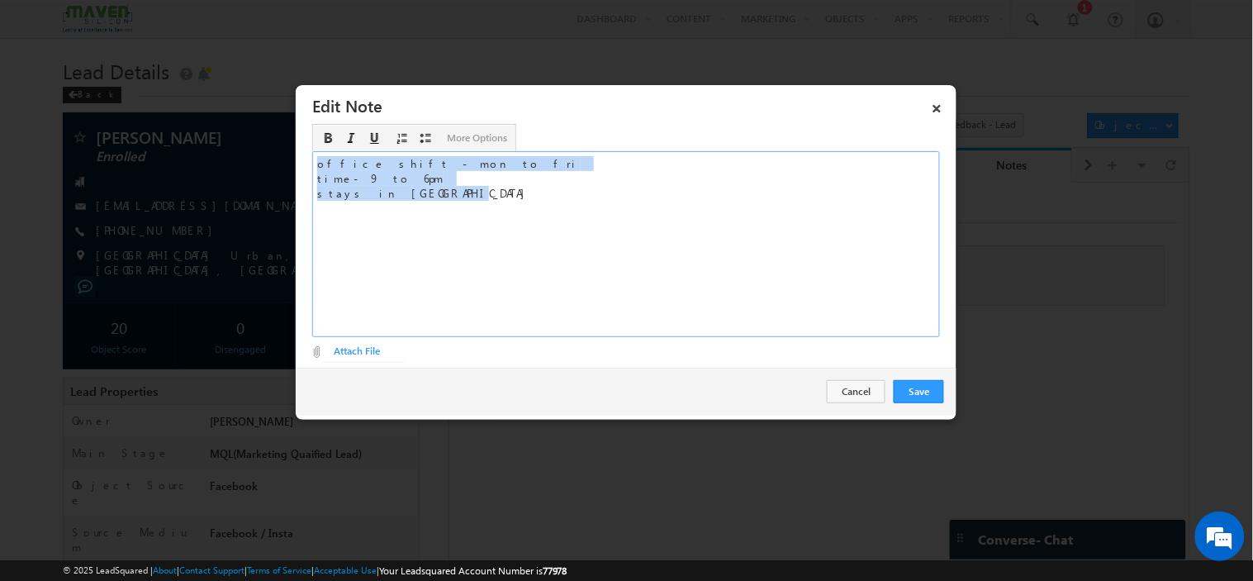
drag, startPoint x: 443, startPoint y: 209, endPoint x: 230, endPoint y: 100, distance: 239.4
paste div "Rich Text Editor, EditNoteDescription-inline-editor-div"
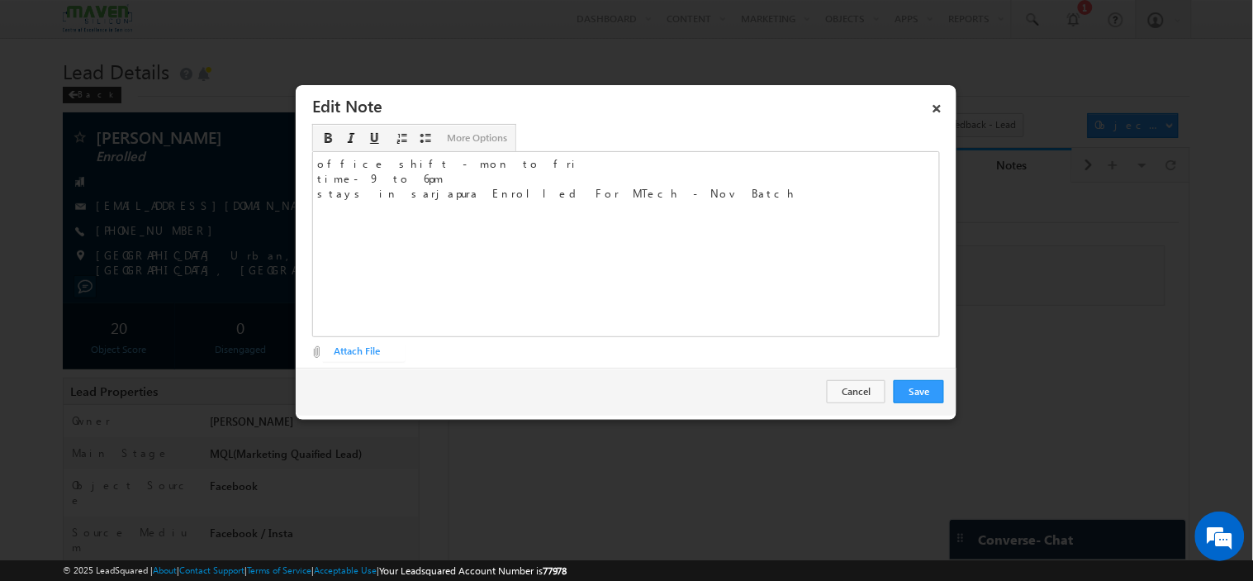
click at [230, 100] on div at bounding box center [626, 290] width 1253 height 581
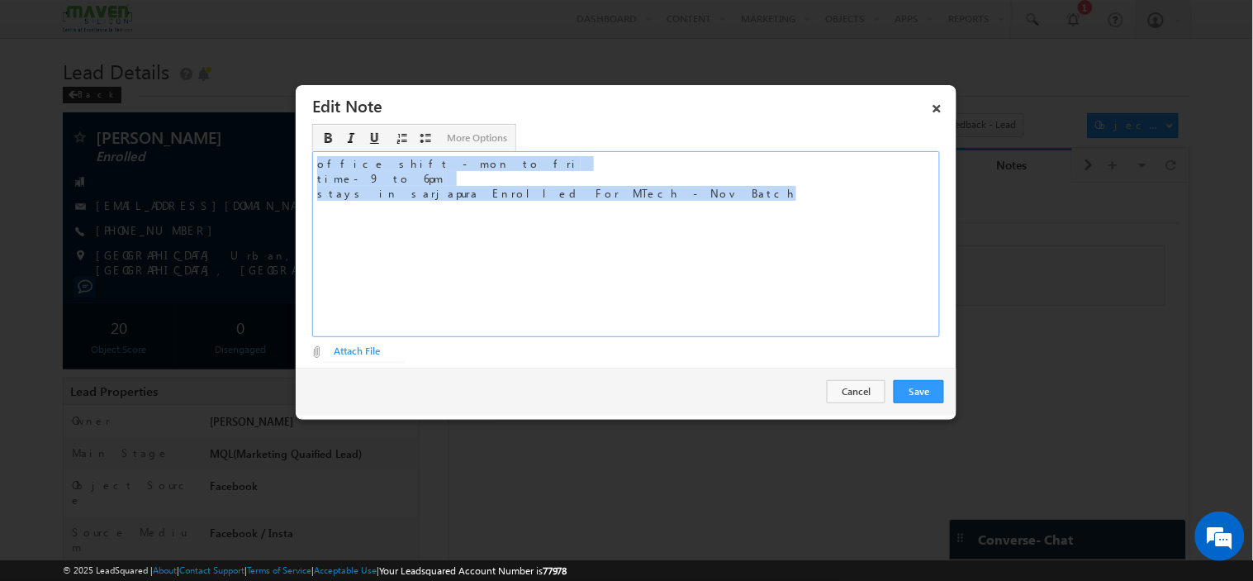
drag, startPoint x: 572, startPoint y: 198, endPoint x: 166, endPoint y: 147, distance: 408.8
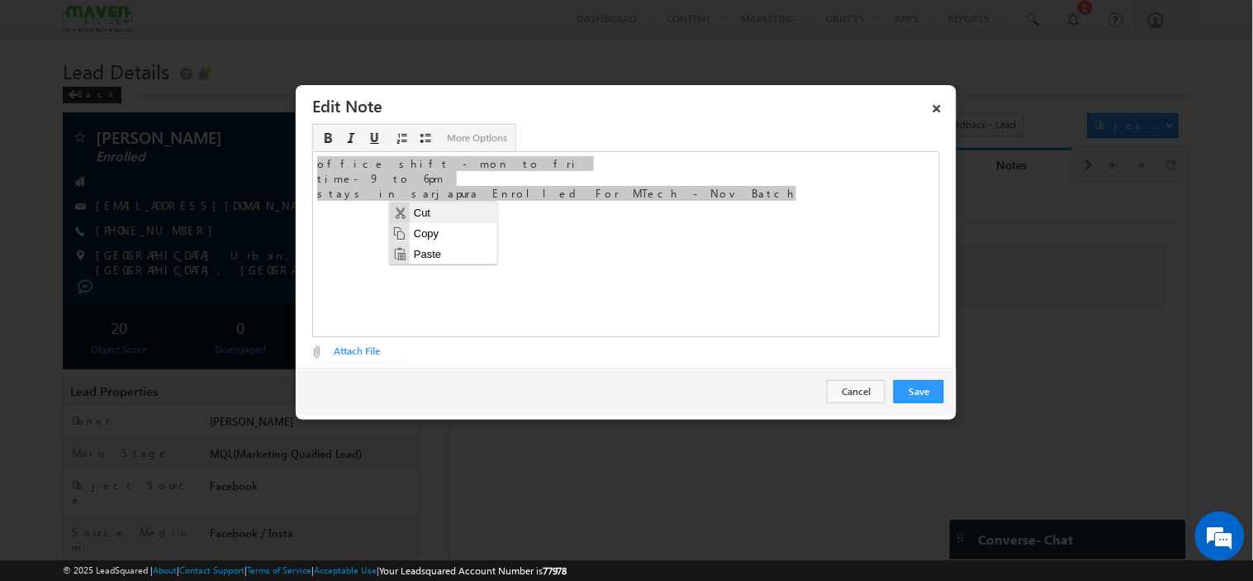
click at [448, 220] on span "Cut" at bounding box center [453, 212] width 88 height 21
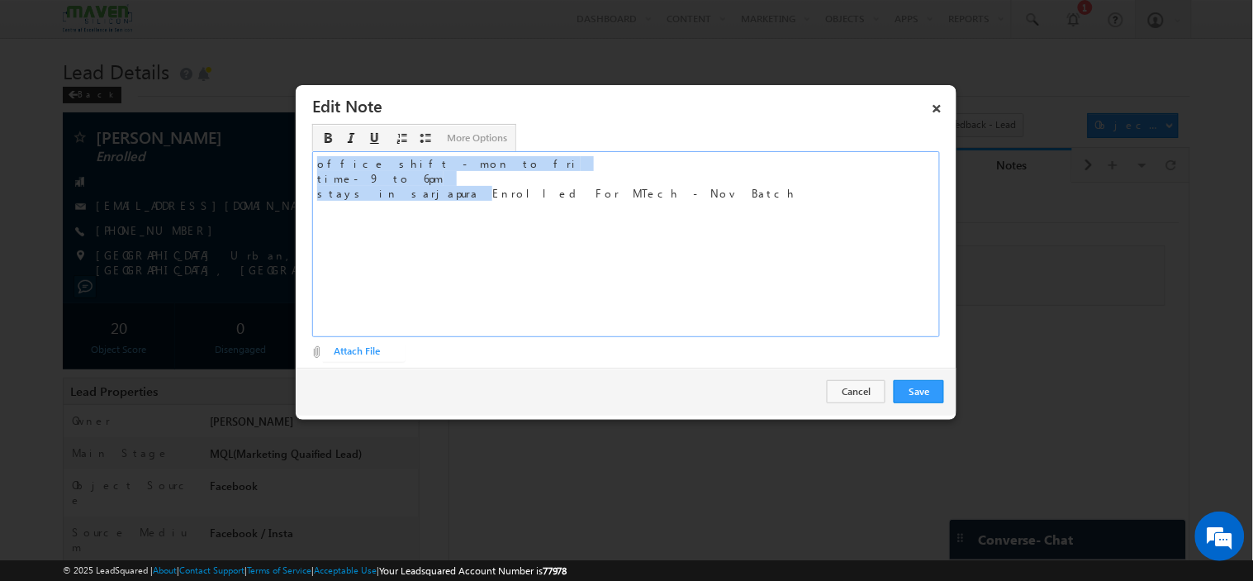
drag, startPoint x: 401, startPoint y: 187, endPoint x: 306, endPoint y: 139, distance: 105.7
click at [306, 139] on div "Description office shift - mon to fri<br>time- 9 to 6pm<br>stays in sarjapura&n…" at bounding box center [626, 248] width 661 height 256
click at [363, 198] on div "office shift - mon to fri time- 9 to 6pm stays in sarjapura Enrolled For MTech …" at bounding box center [626, 244] width 628 height 186
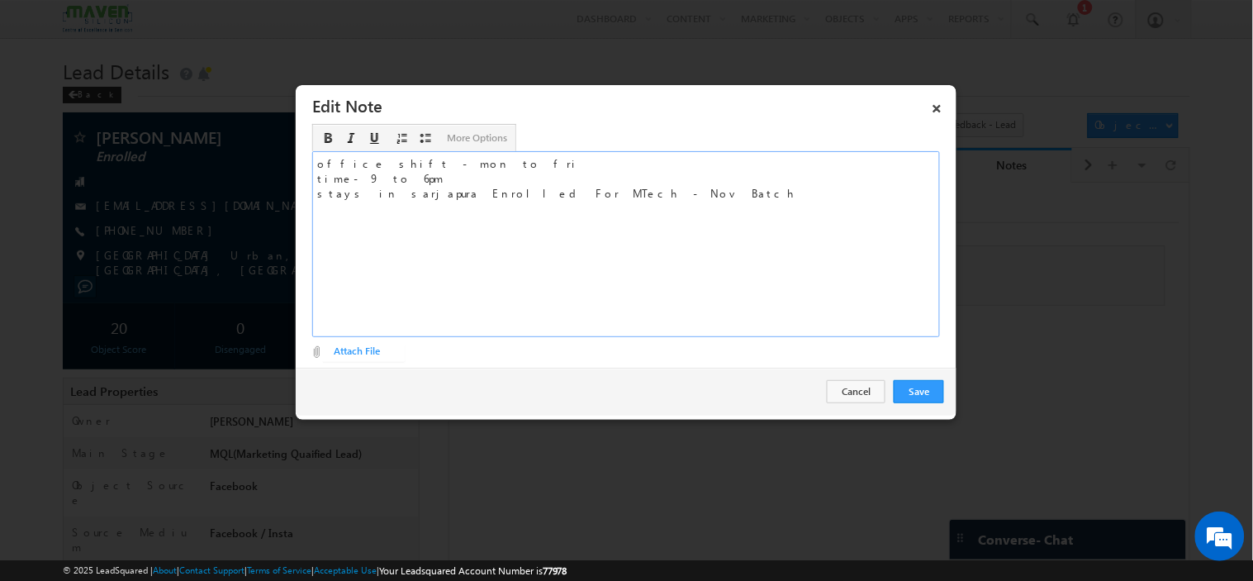
click at [373, 195] on div "office shift - mon to fri time- 9 to 6pm stays in sarjapura Enrolled For MTech …" at bounding box center [626, 244] width 628 height 186
click at [912, 390] on button "Save" at bounding box center [919, 391] width 50 height 23
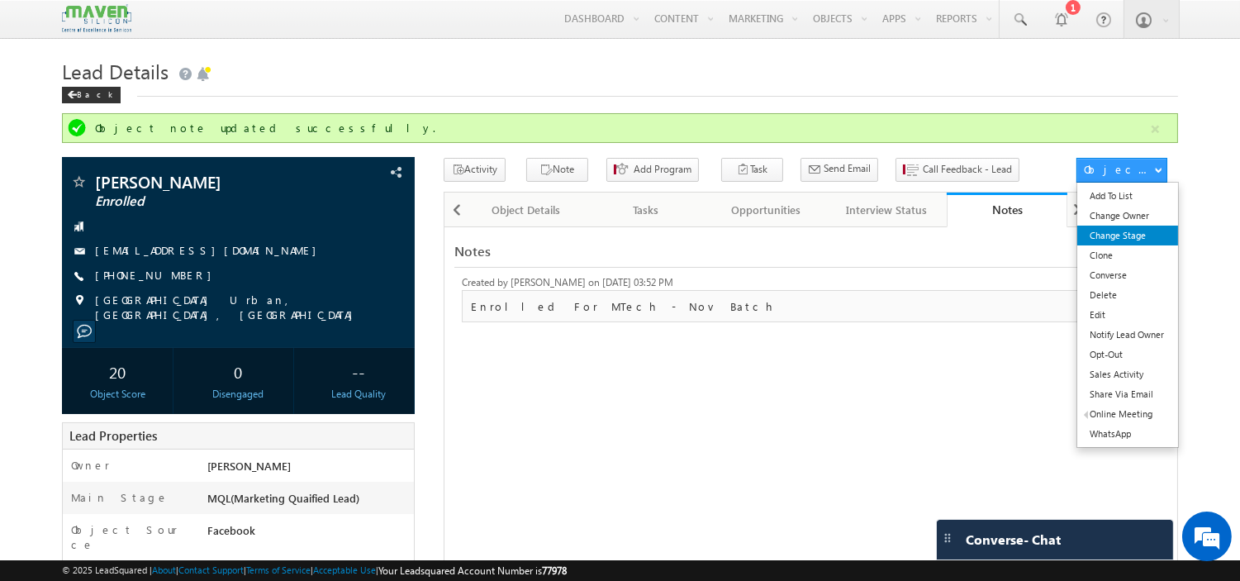
click at [1109, 234] on link "Change Stage" at bounding box center [1127, 236] width 100 height 20
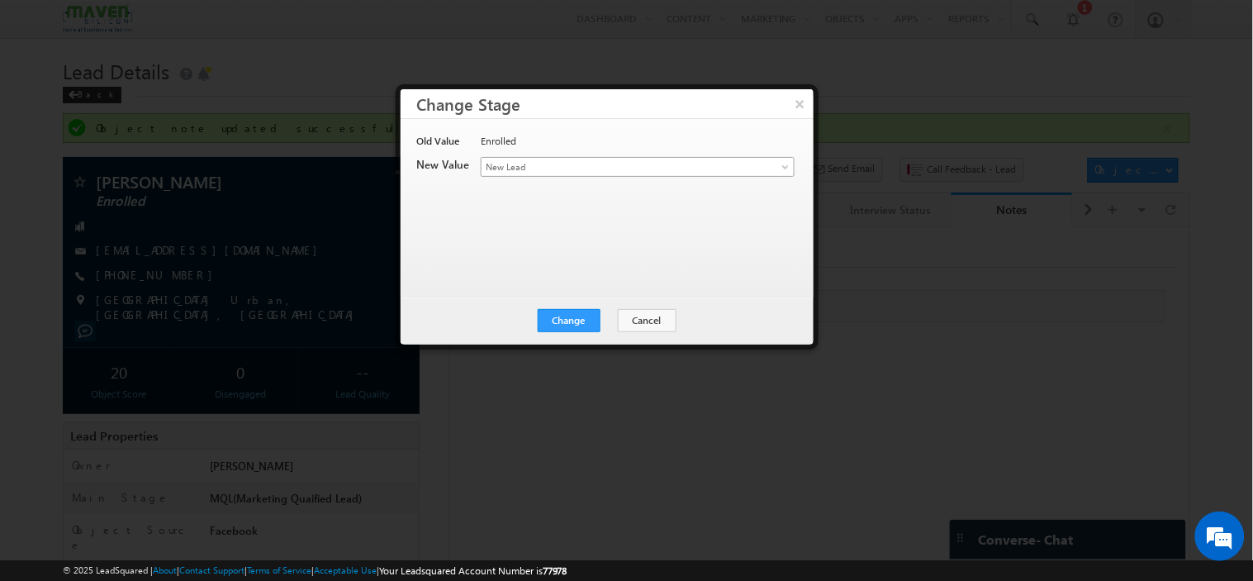
click at [558, 162] on span "New Lead" at bounding box center [611, 166] width 258 height 15
click at [801, 99] on button "×" at bounding box center [799, 103] width 27 height 29
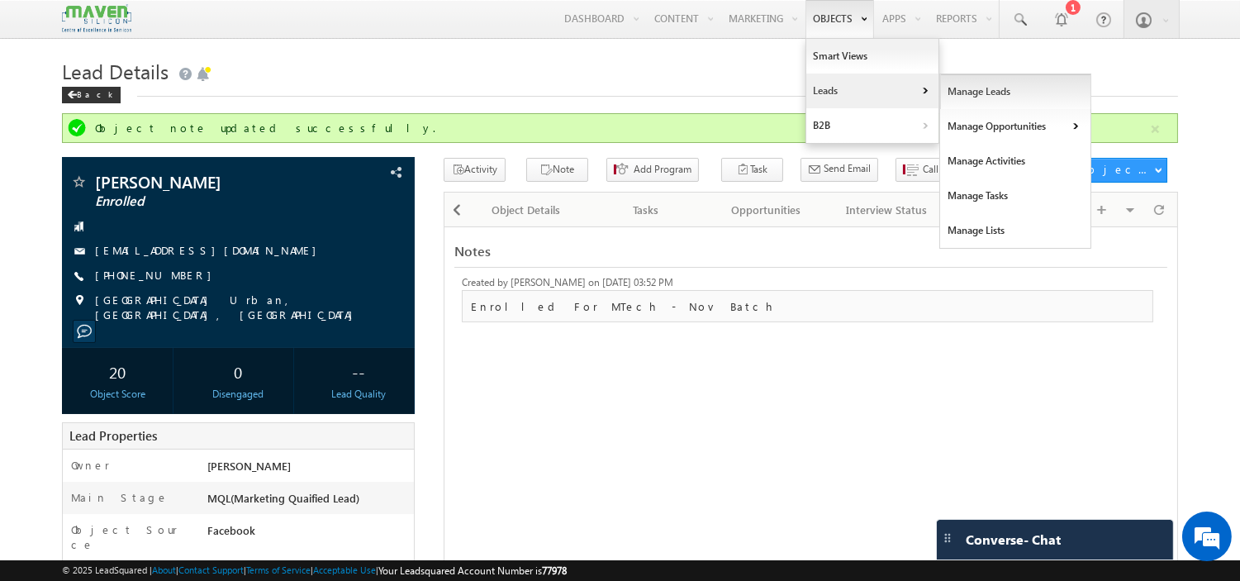
click at [964, 86] on link "Manage Leads" at bounding box center [1015, 91] width 151 height 35
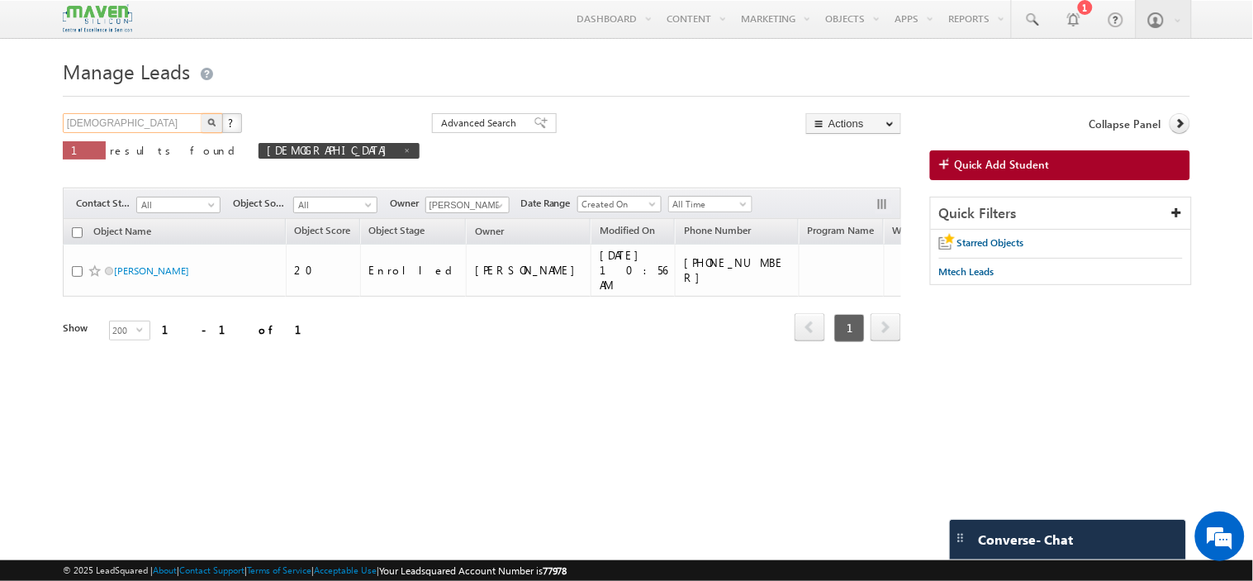
drag, startPoint x: 112, startPoint y: 126, endPoint x: 0, endPoint y: 106, distance: 114.2
click at [0, 106] on body "Menu [PERSON_NAME] lsq4@ maven -sili con.c om" at bounding box center [626, 233] width 1253 height 467
type input "[PERSON_NAME]"
click at [202, 113] on button "button" at bounding box center [212, 123] width 21 height 20
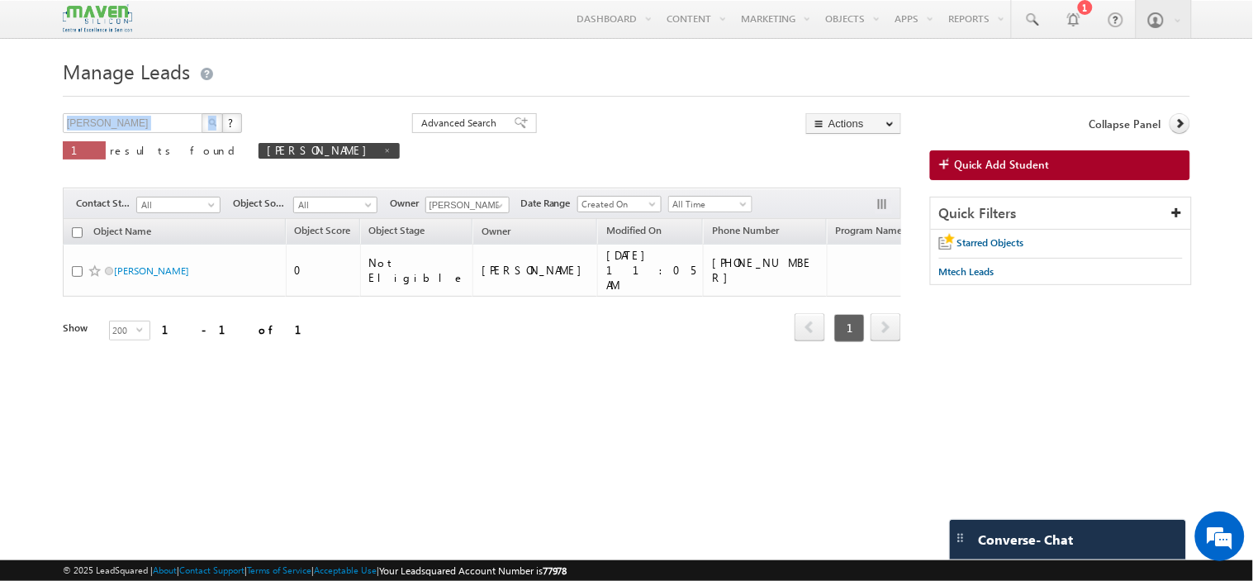
drag, startPoint x: 159, startPoint y: 106, endPoint x: 66, endPoint y: 107, distance: 93.4
click at [66, 107] on form "Manage Leads [PERSON_NAME] X ? 1 results found [PERSON_NAME] Advanced Search Ad…" at bounding box center [627, 221] width 1128 height 334
click at [129, 124] on input "[PERSON_NAME]" at bounding box center [133, 123] width 141 height 20
type input "v"
paste input "9482998046"
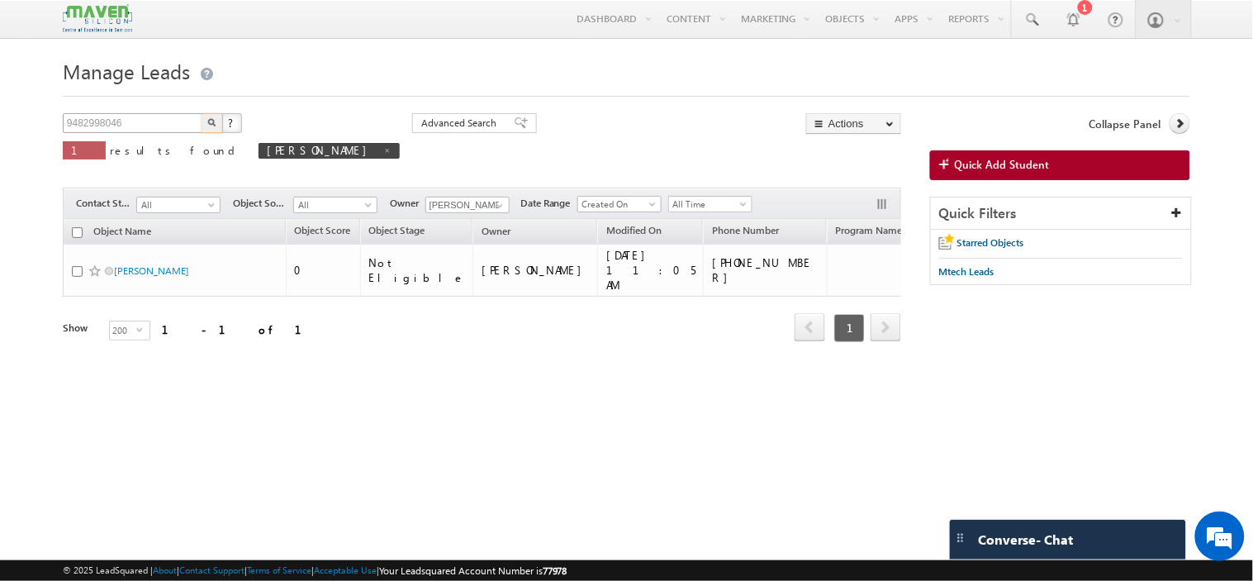
click at [202, 113] on button "button" at bounding box center [212, 123] width 21 height 20
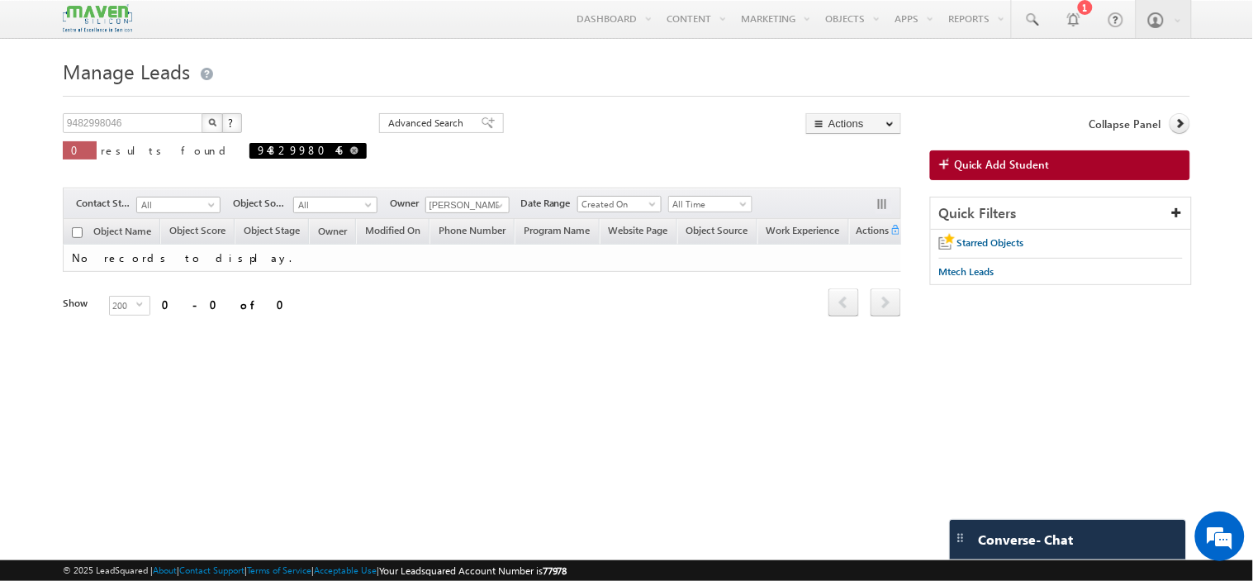
click at [249, 152] on span "9482998046" at bounding box center [307, 151] width 117 height 16
click at [350, 153] on span at bounding box center [354, 150] width 8 height 8
type input "Search Objects"
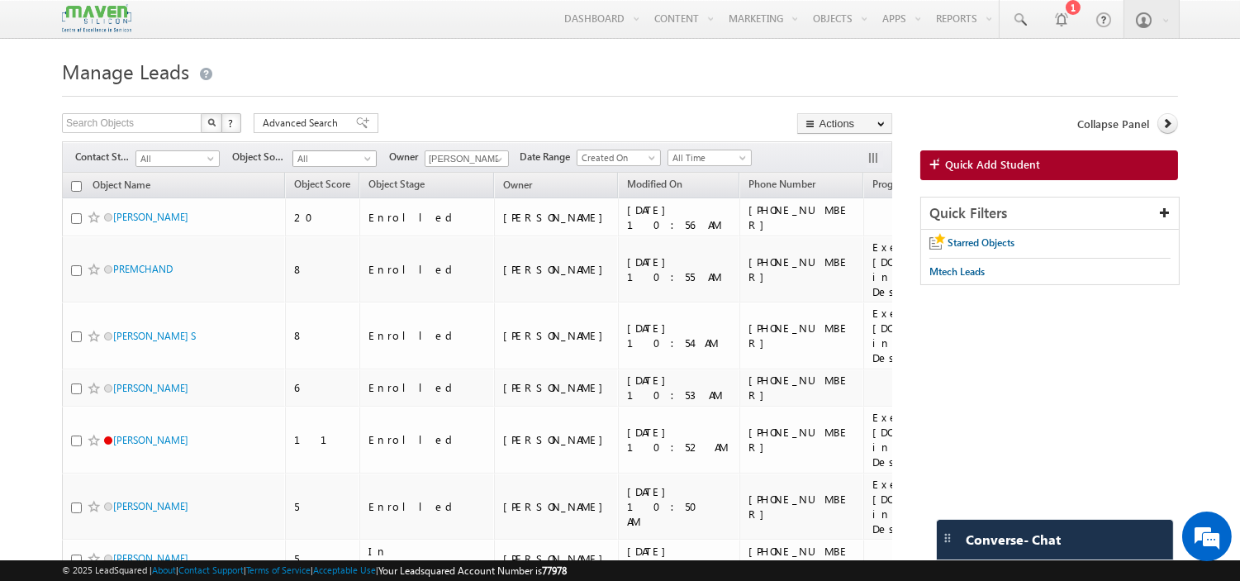
click at [369, 157] on span at bounding box center [369, 161] width 13 height 13
click at [192, 158] on span "All" at bounding box center [175, 158] width 78 height 15
click at [184, 254] on link "Enrolled" at bounding box center [177, 246] width 83 height 15
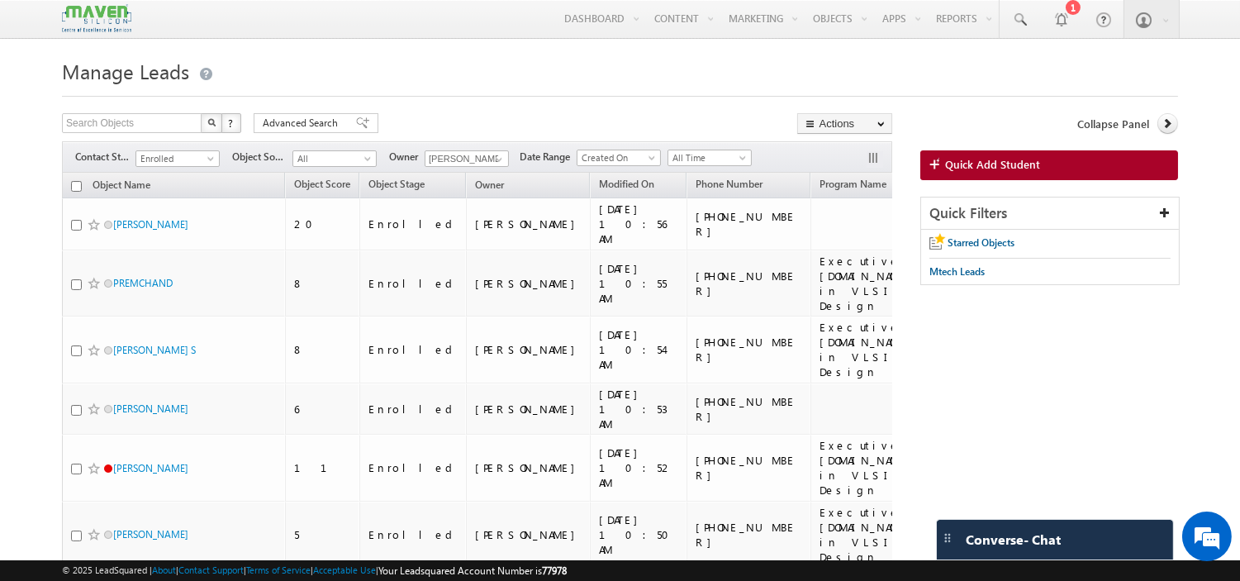
click at [421, 89] on div at bounding box center [620, 91] width 1116 height 11
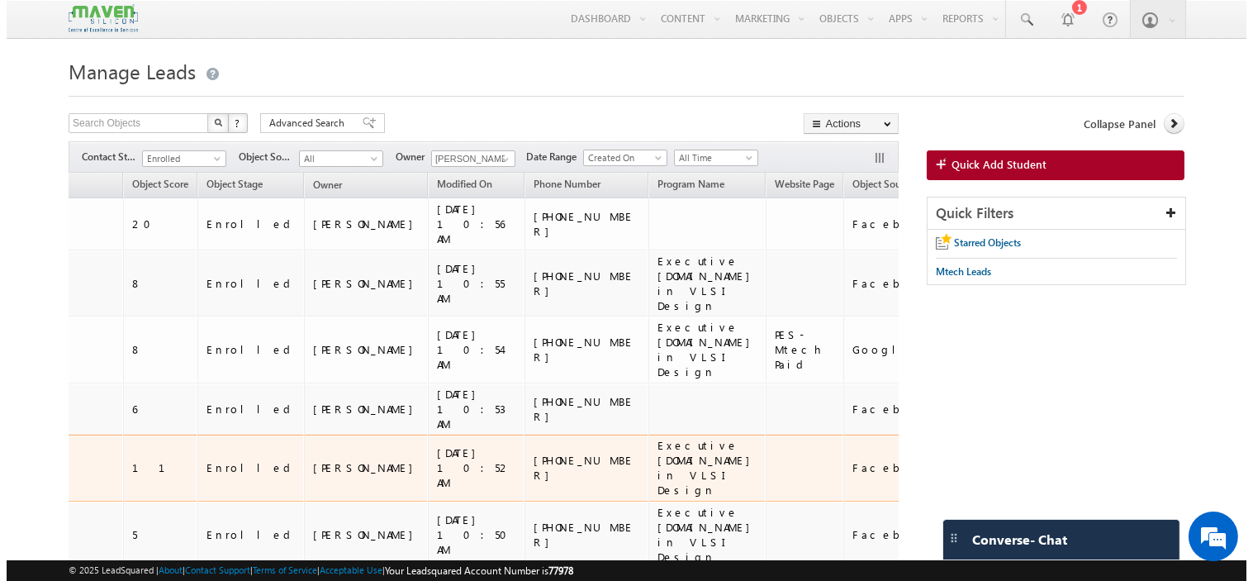
scroll to position [0, 0]
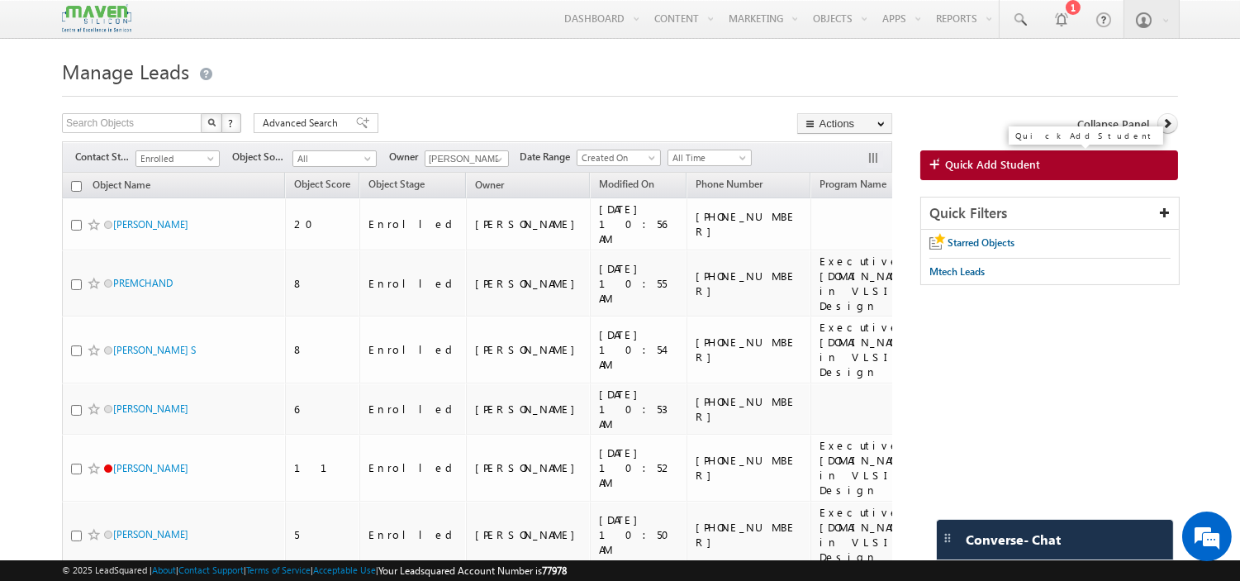
click at [962, 169] on span "Quick Add Student" at bounding box center [992, 164] width 95 height 15
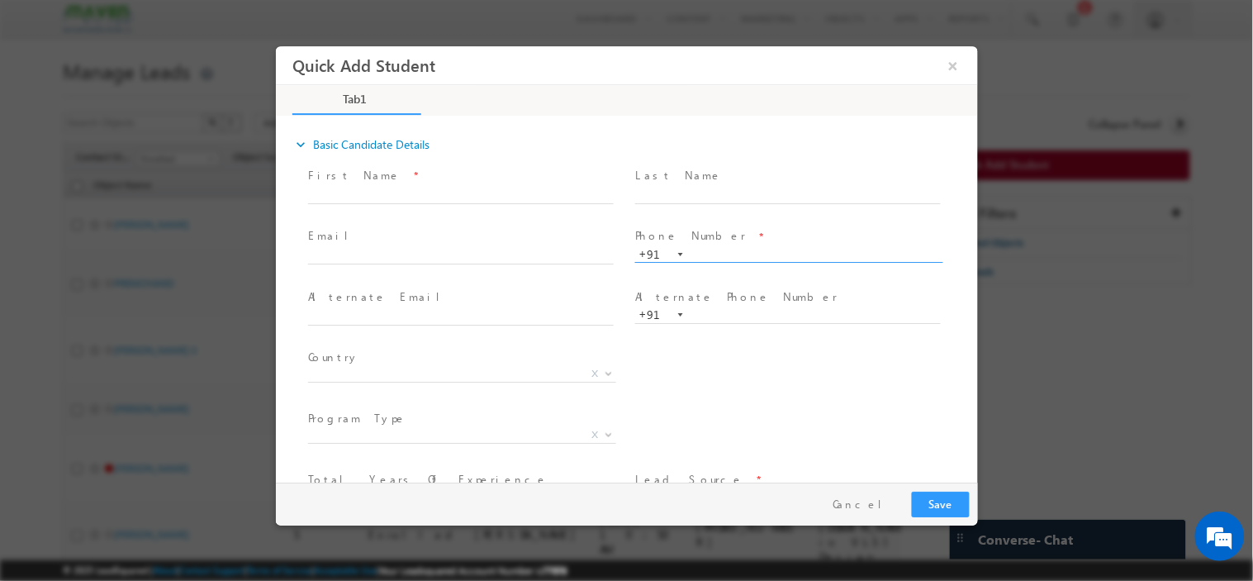
click at [719, 258] on input "text" at bounding box center [787, 254] width 306 height 17
paste input "9482998046"
type input "9482998046"
click at [524, 192] on input "text" at bounding box center [460, 195] width 306 height 17
paste input "Varsha"
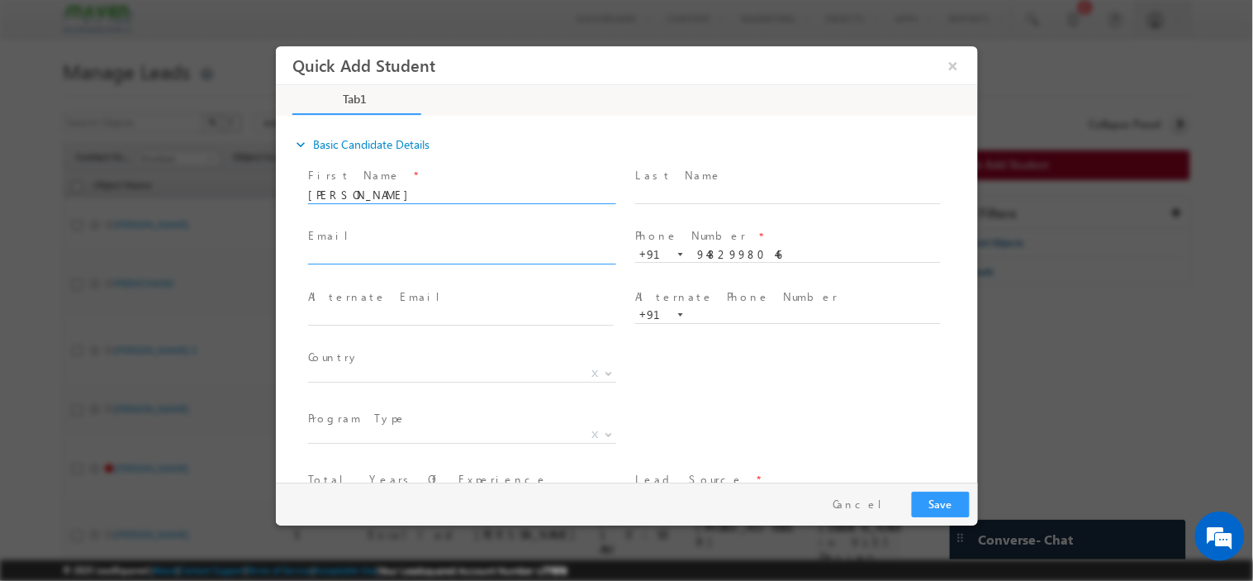
type input "Varsha"
click at [417, 251] on input "text" at bounding box center [460, 256] width 306 height 17
paste input "varshatikotikar@gmail.com"
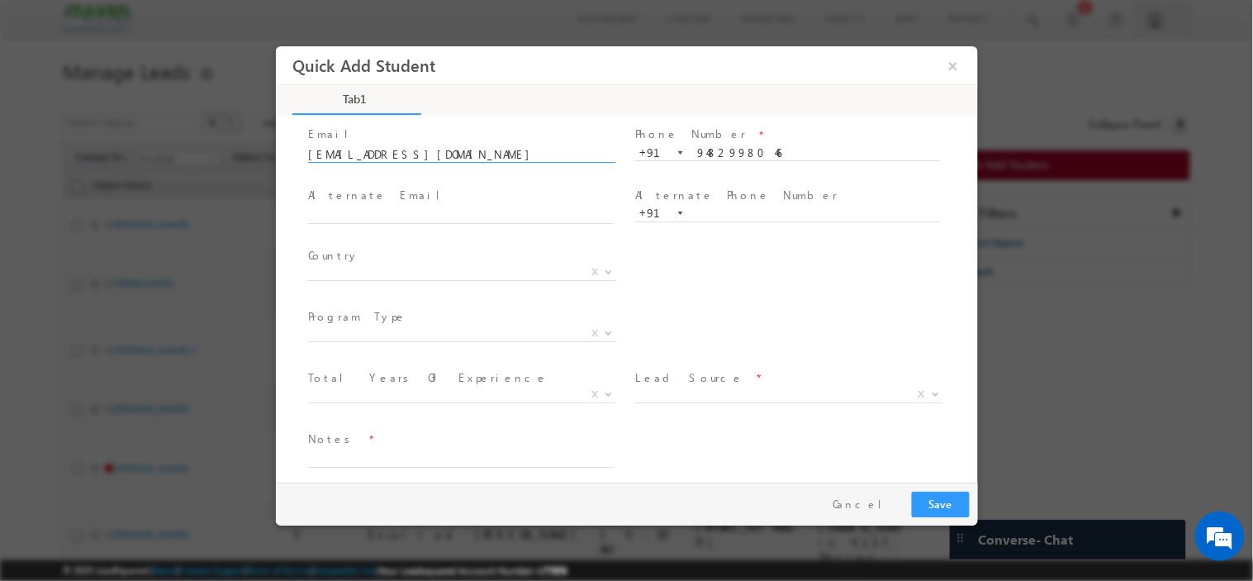
scroll to position [102, 0]
type input "varshatikotikar@gmail.com"
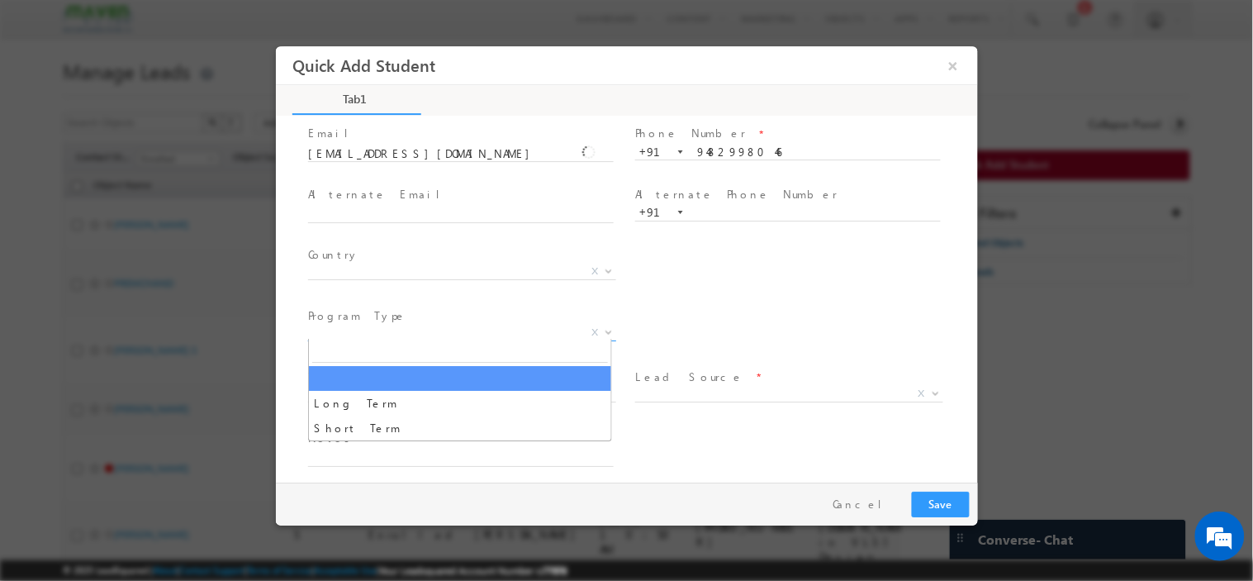
click at [557, 327] on span "X" at bounding box center [461, 332] width 308 height 17
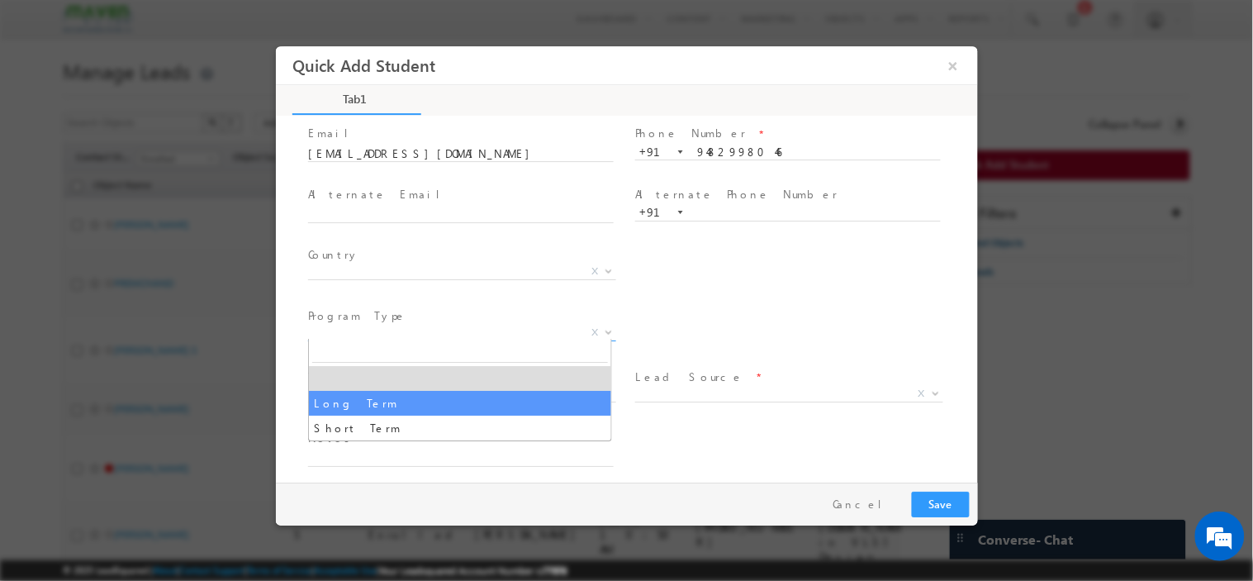
select select "Long Term"
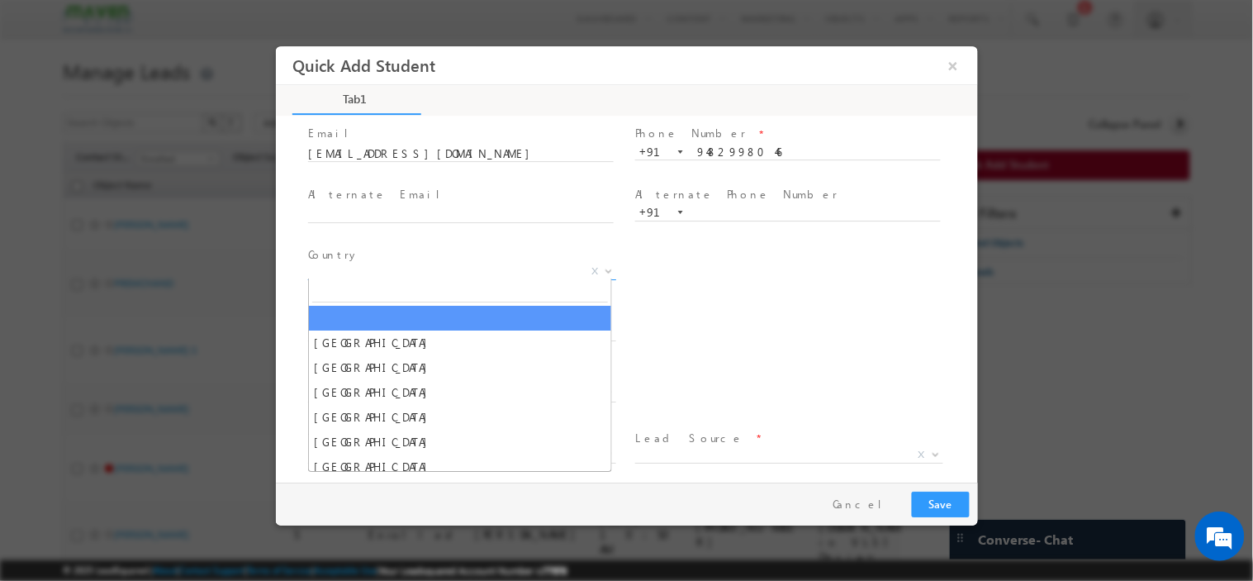
click at [509, 271] on span "X" at bounding box center [461, 271] width 308 height 17
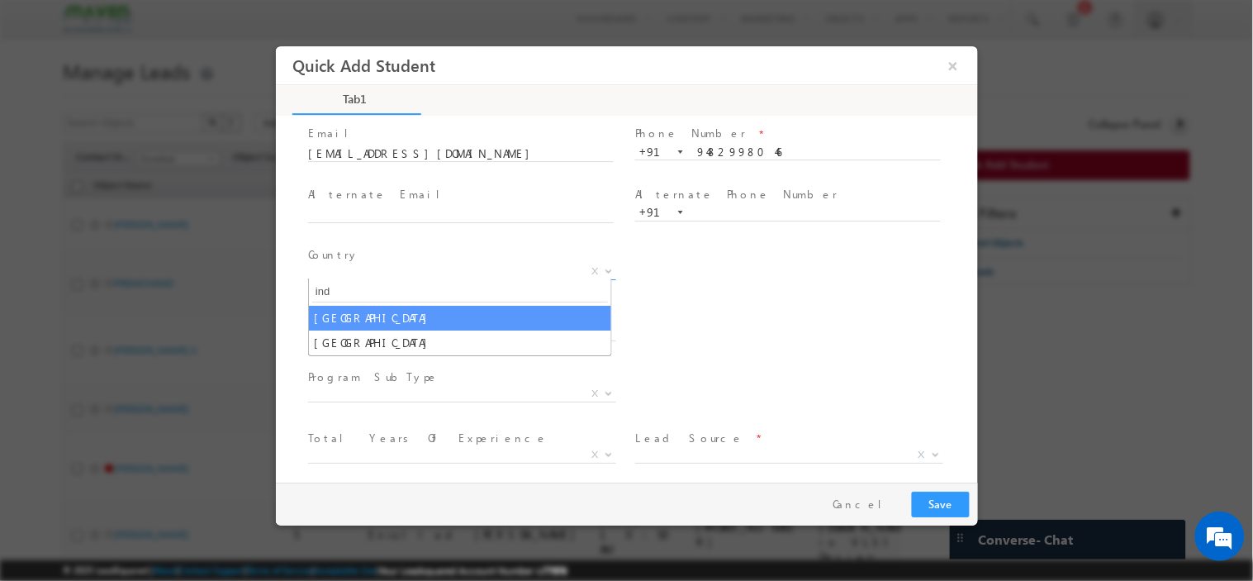
type input "ind"
select select "[GEOGRAPHIC_DATA]"
select select
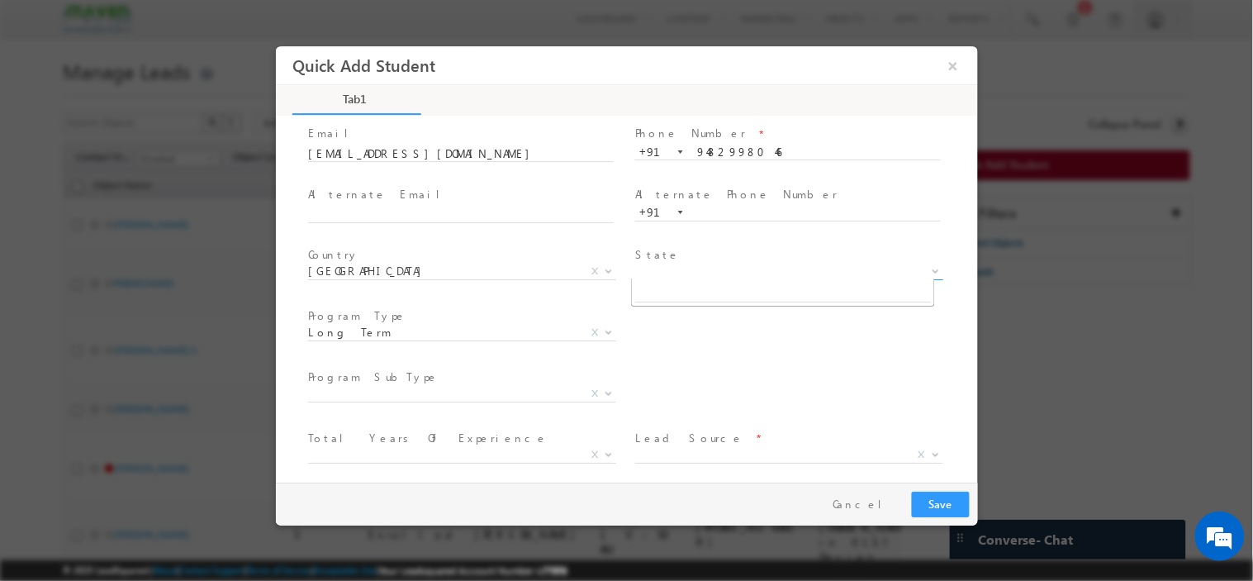
click at [674, 276] on span "X" at bounding box center [788, 271] width 308 height 17
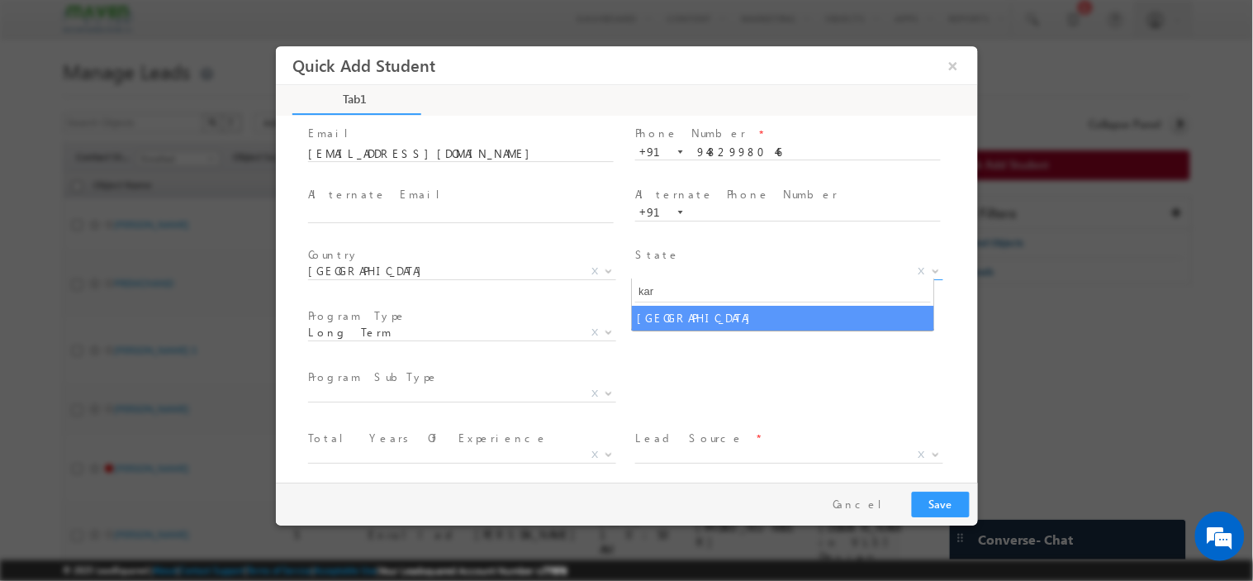
type input "kar"
select select "[GEOGRAPHIC_DATA]"
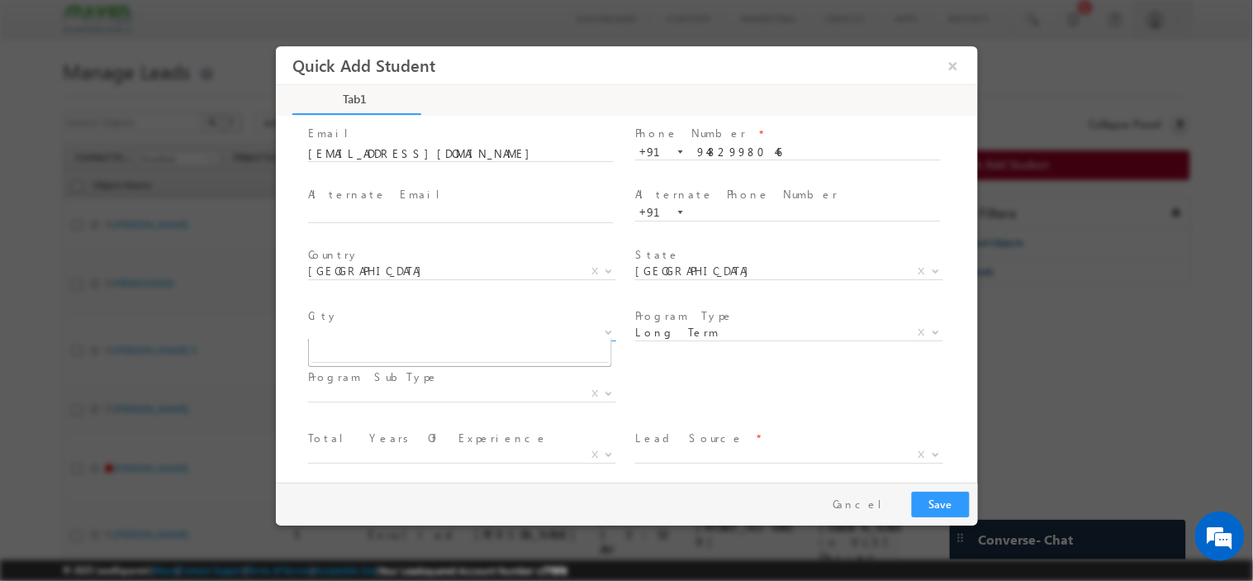
click at [544, 324] on span "X" at bounding box center [461, 332] width 308 height 17
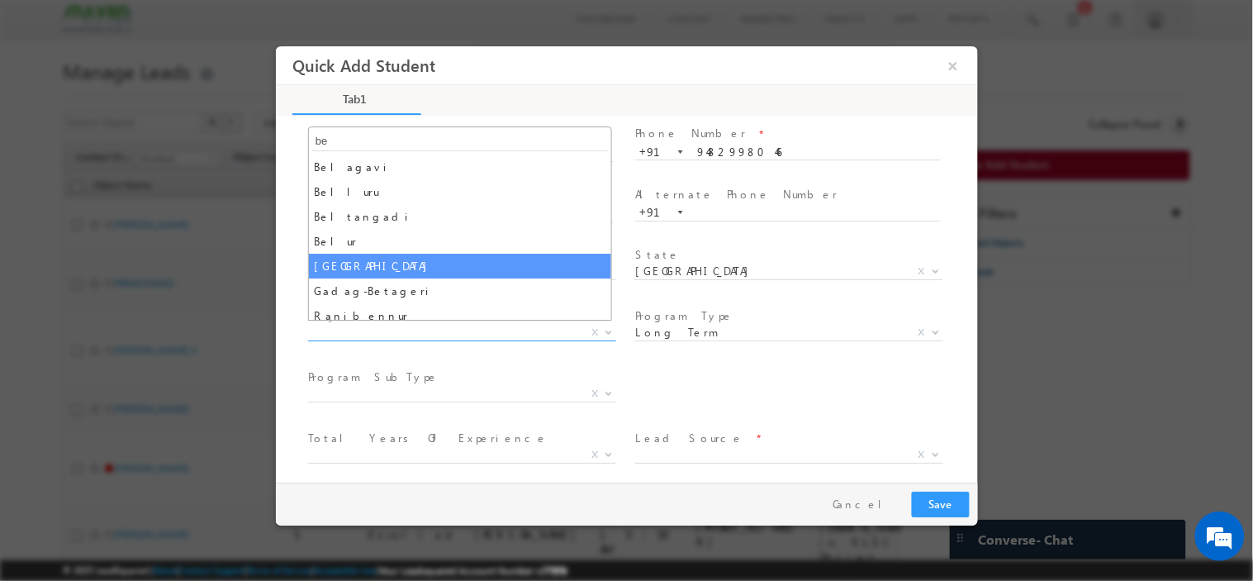
type input "be"
select select "Bengaluru"
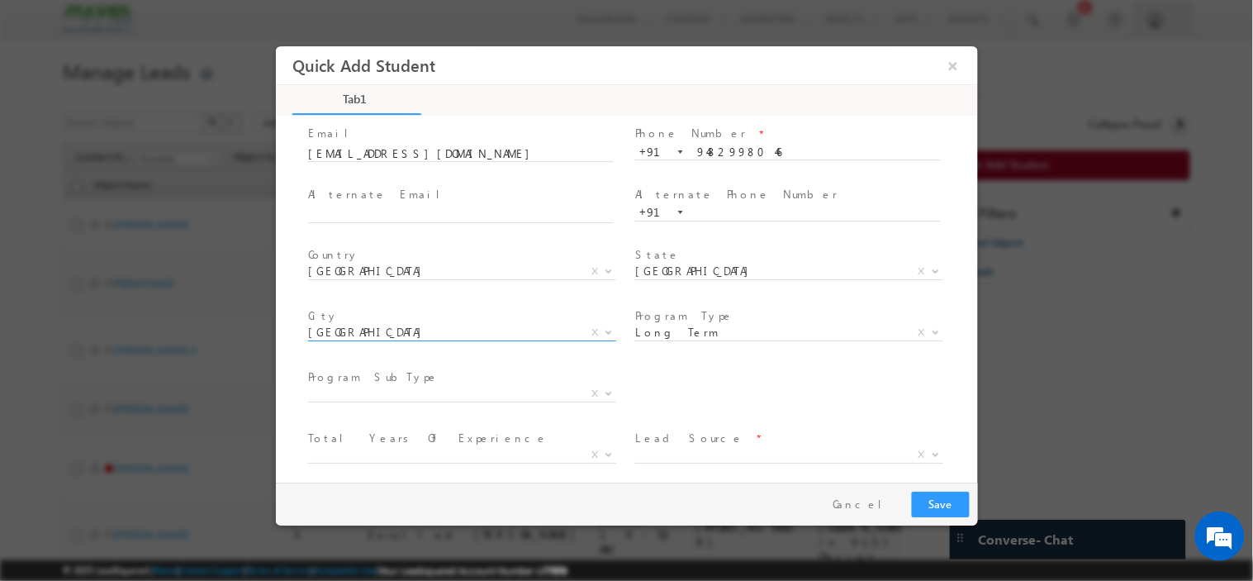
scroll to position [171, 0]
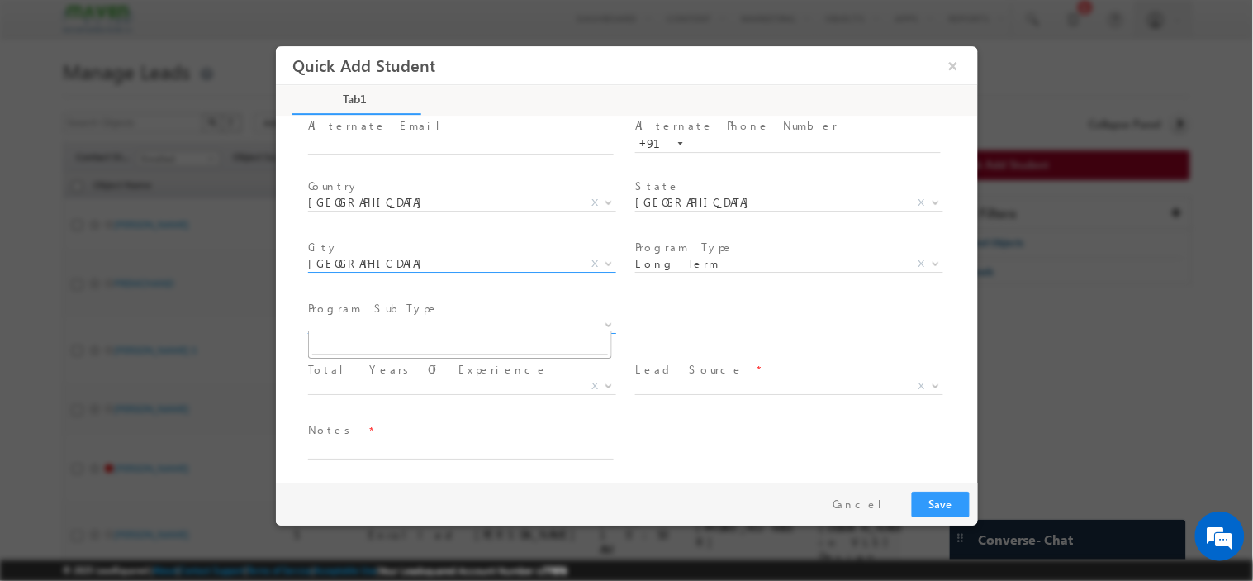
click at [469, 323] on span "X" at bounding box center [461, 324] width 308 height 17
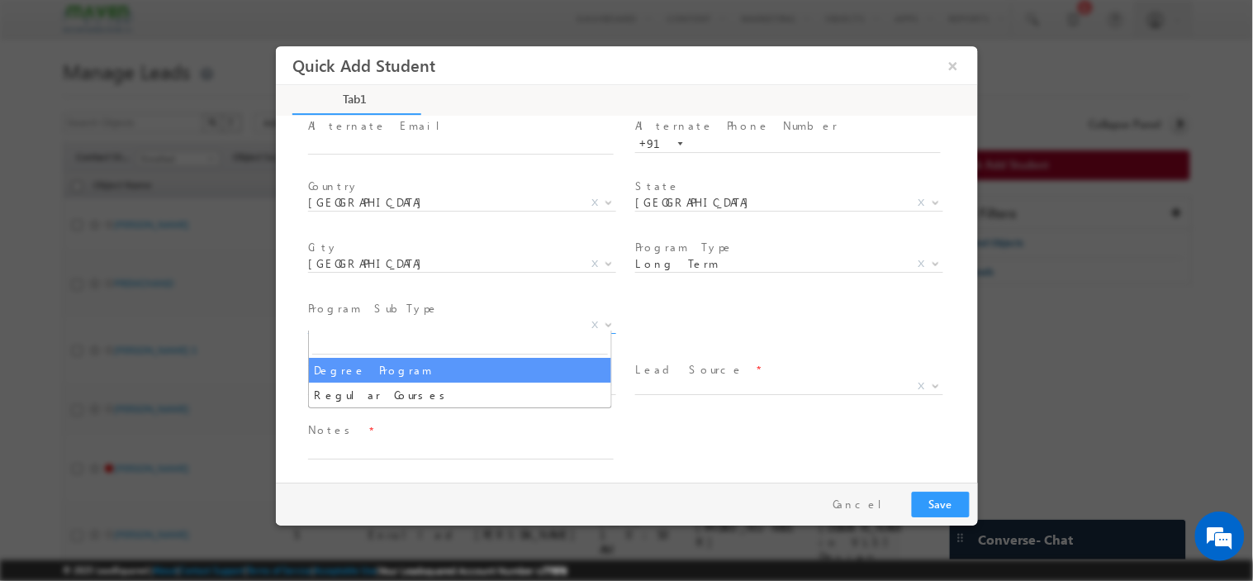
select select "Degree Program"
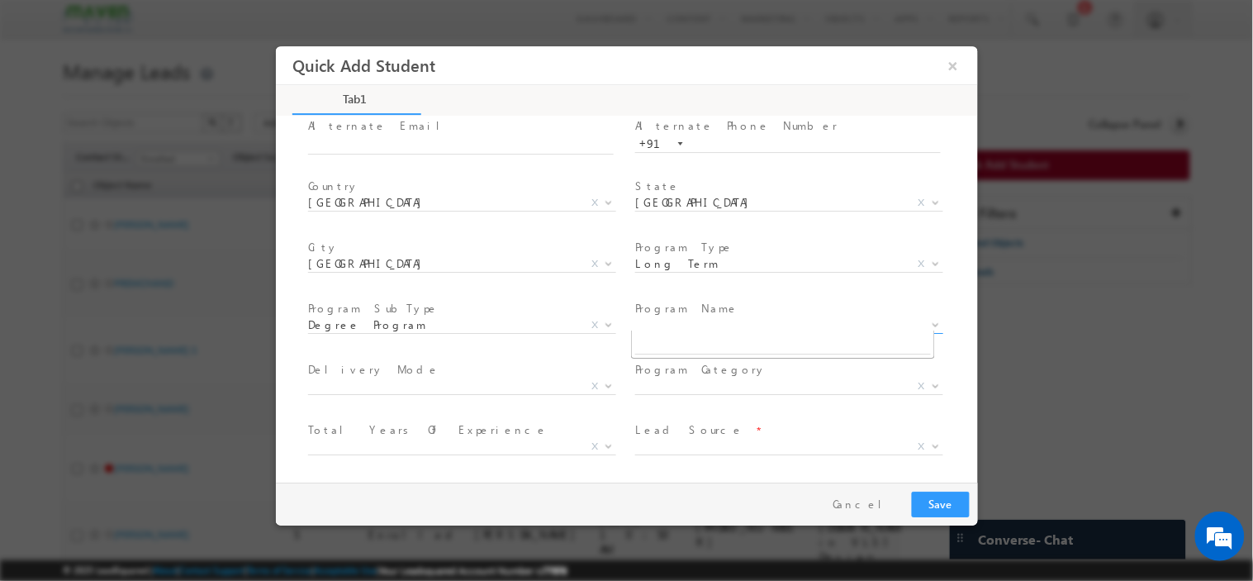
click at [652, 320] on span "X" at bounding box center [788, 324] width 308 height 17
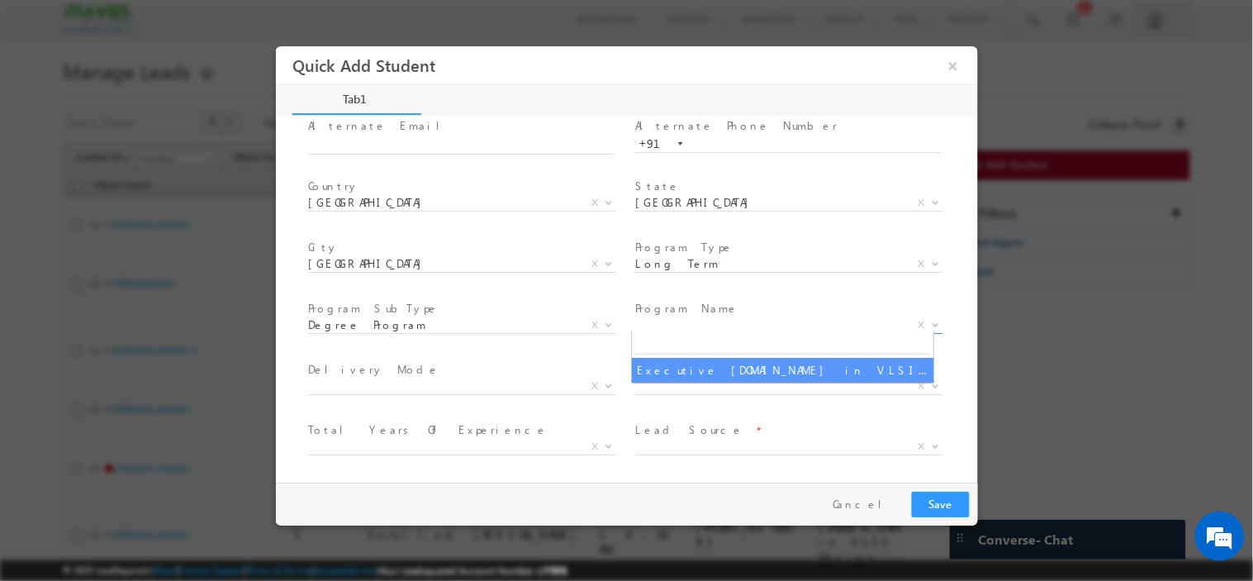
select select "Executive [DOMAIN_NAME] in VLSI Design"
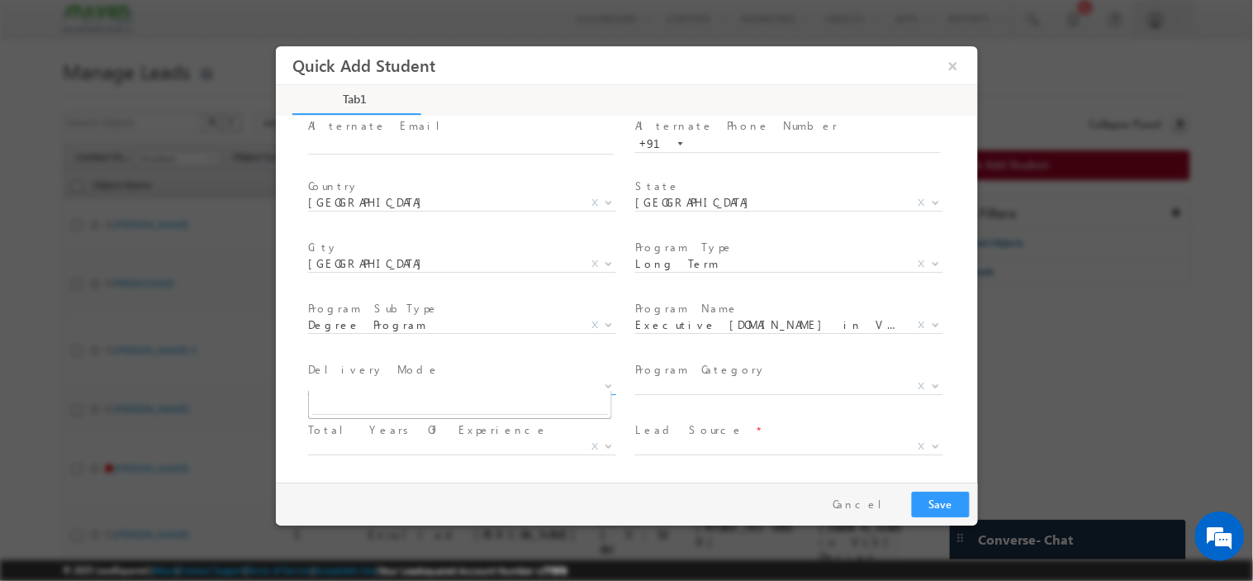
click at [497, 377] on span "X" at bounding box center [461, 385] width 308 height 17
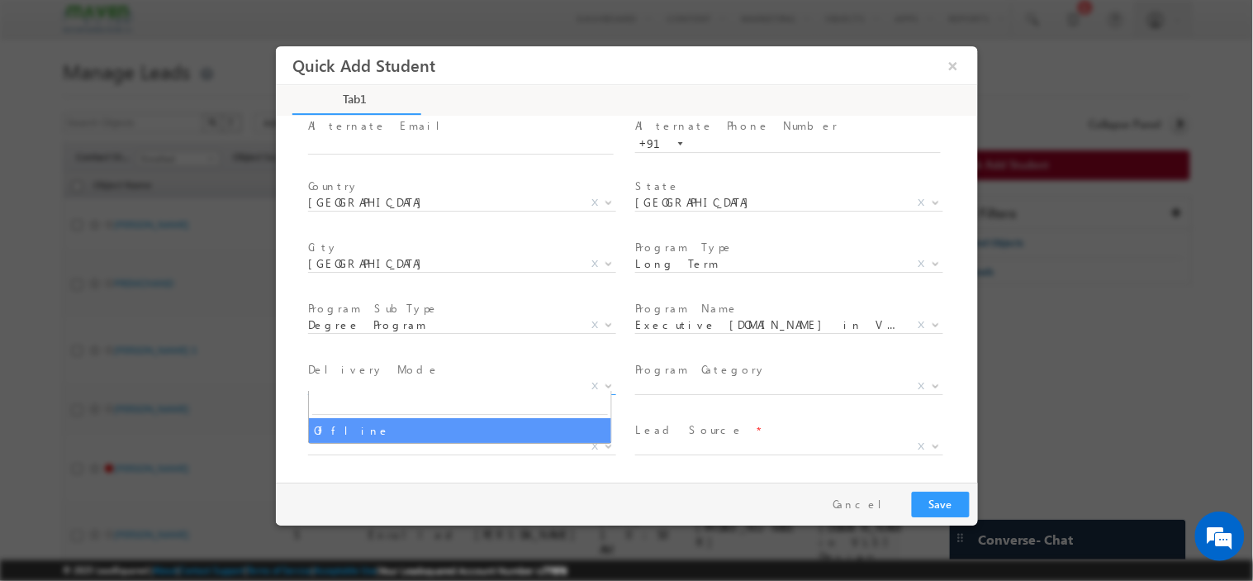
select select "Offline"
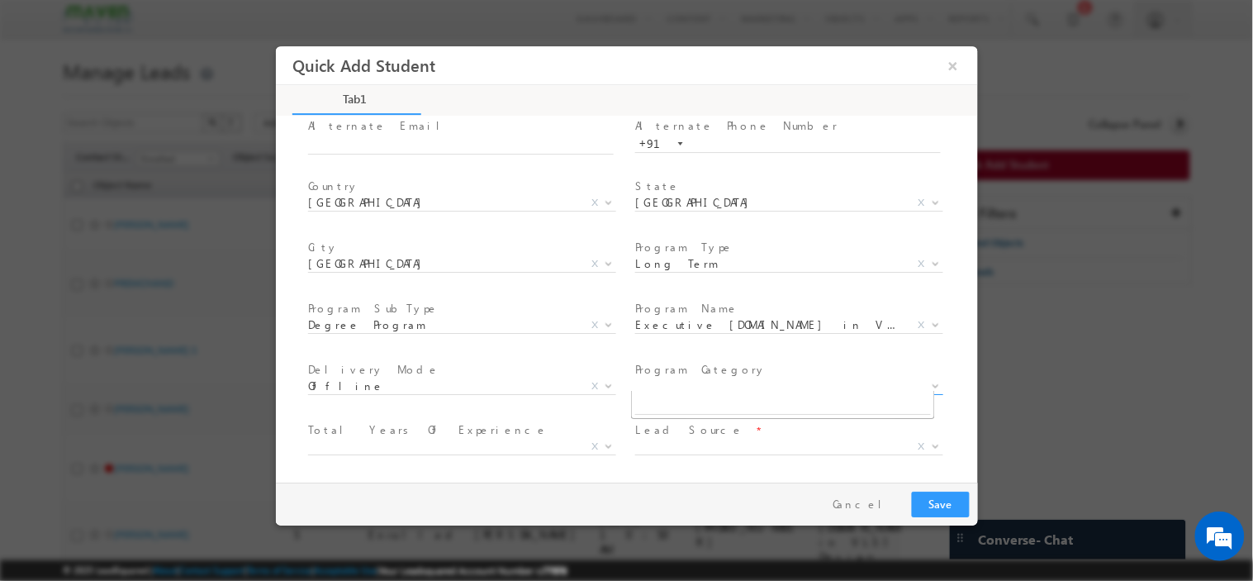
click at [660, 383] on span "X" at bounding box center [788, 385] width 308 height 17
drag, startPoint x: 496, startPoint y: 431, endPoint x: 472, endPoint y: 441, distance: 26.7
click at [472, 441] on div "Total Years Of Experience * College Student Fresher Less Than 1 Year 1–2 Years …" at bounding box center [467, 440] width 321 height 38
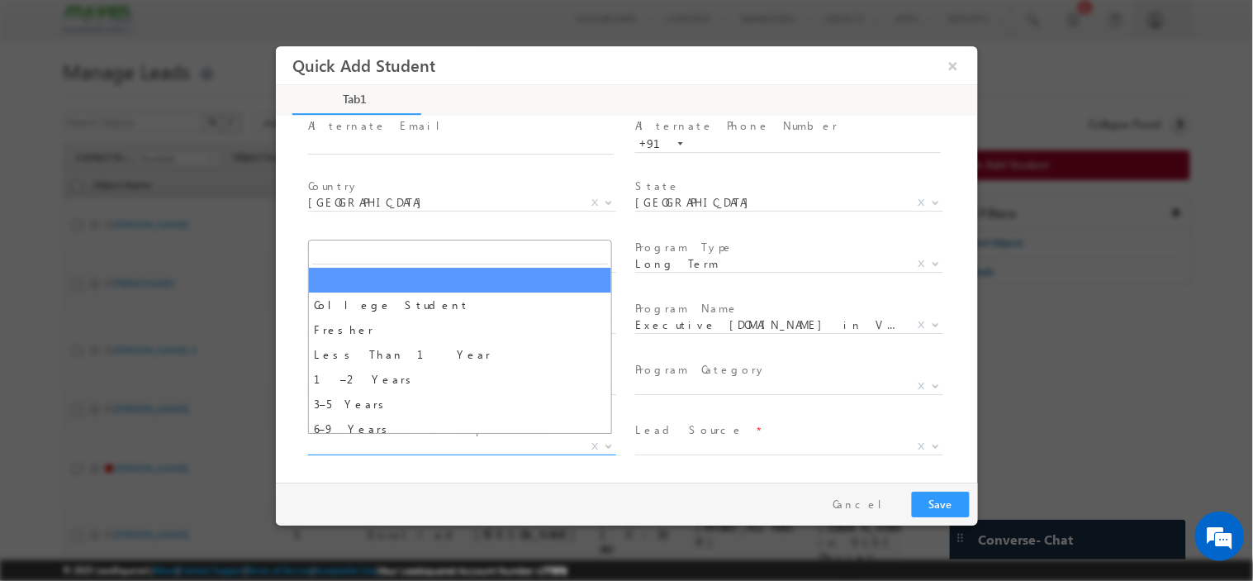
click at [472, 441] on span "X" at bounding box center [461, 446] width 308 height 17
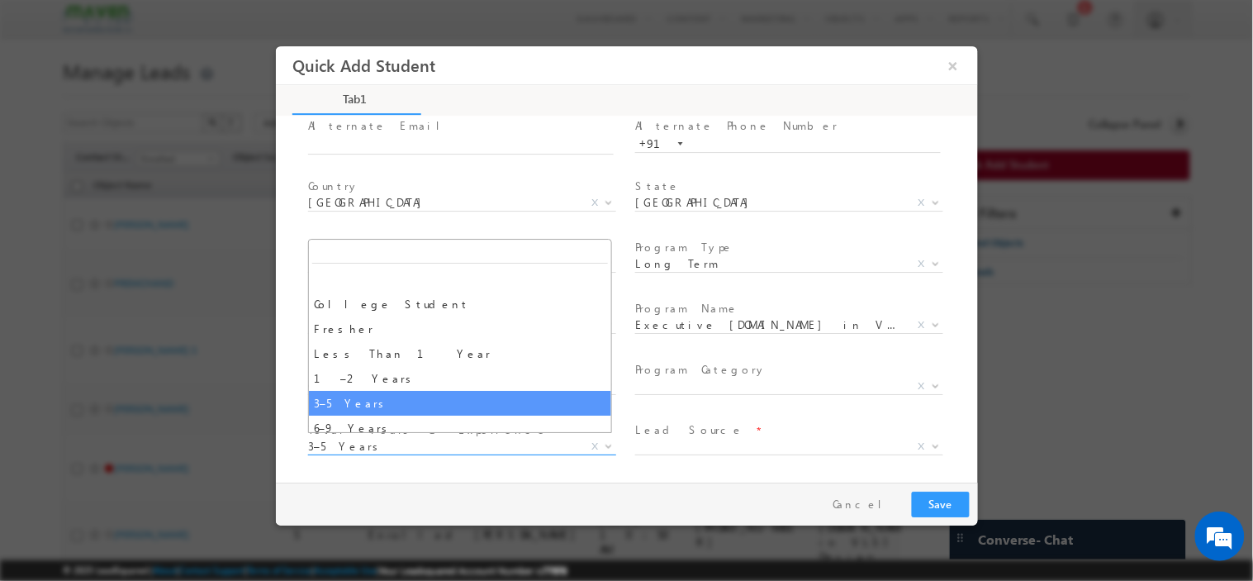
click at [470, 438] on span "3–5 Years" at bounding box center [441, 445] width 268 height 15
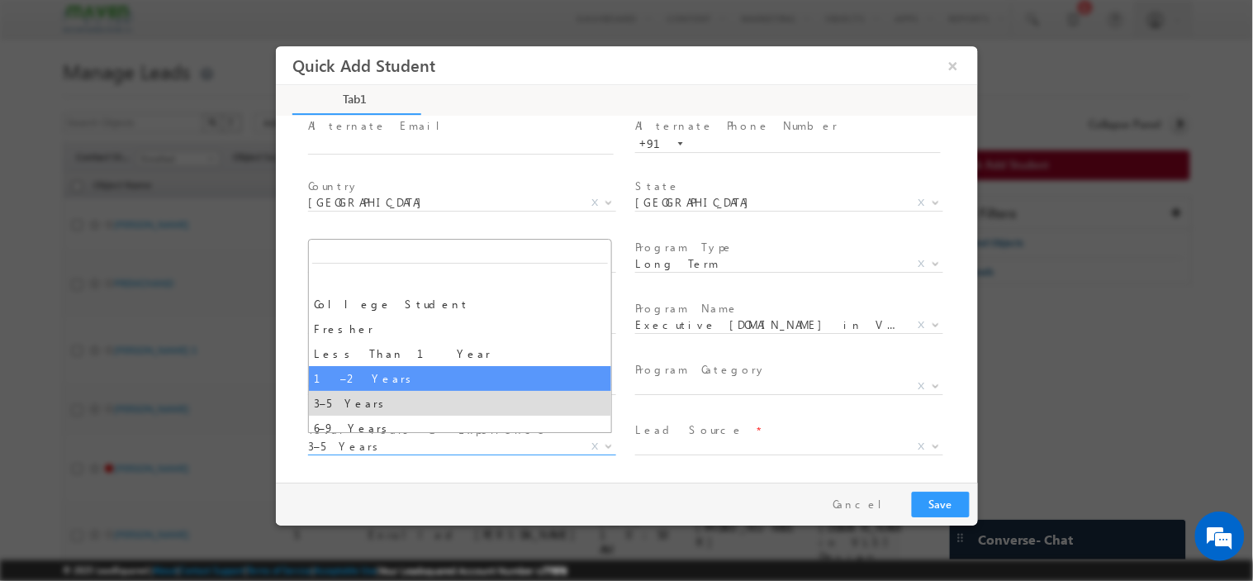
select select "1–2 Years"
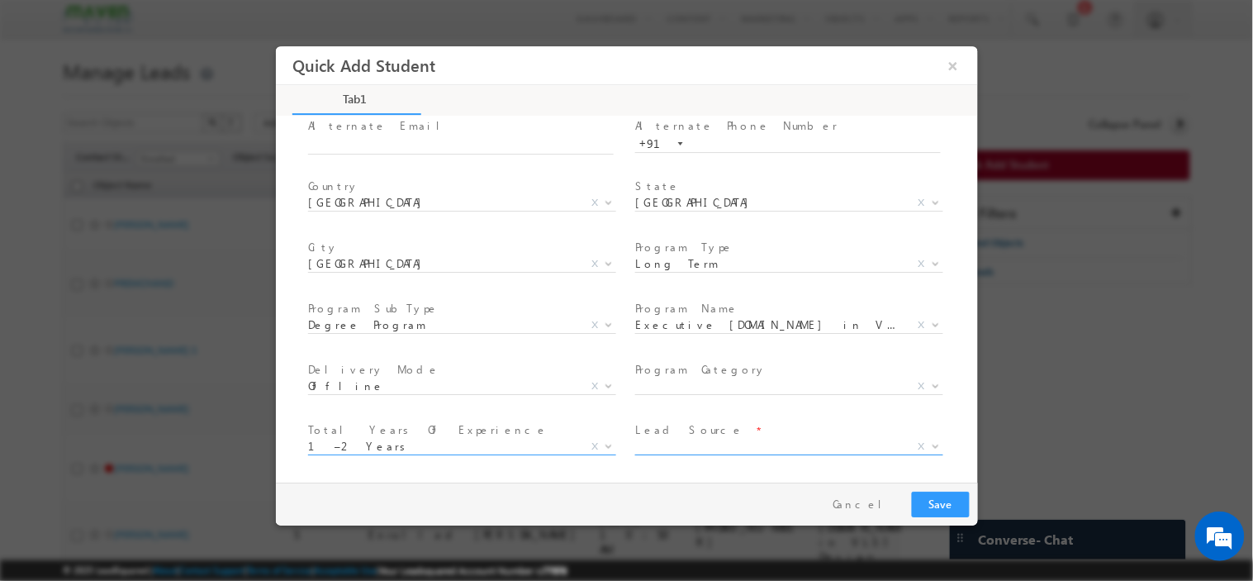
click at [680, 444] on span "X" at bounding box center [788, 446] width 308 height 17
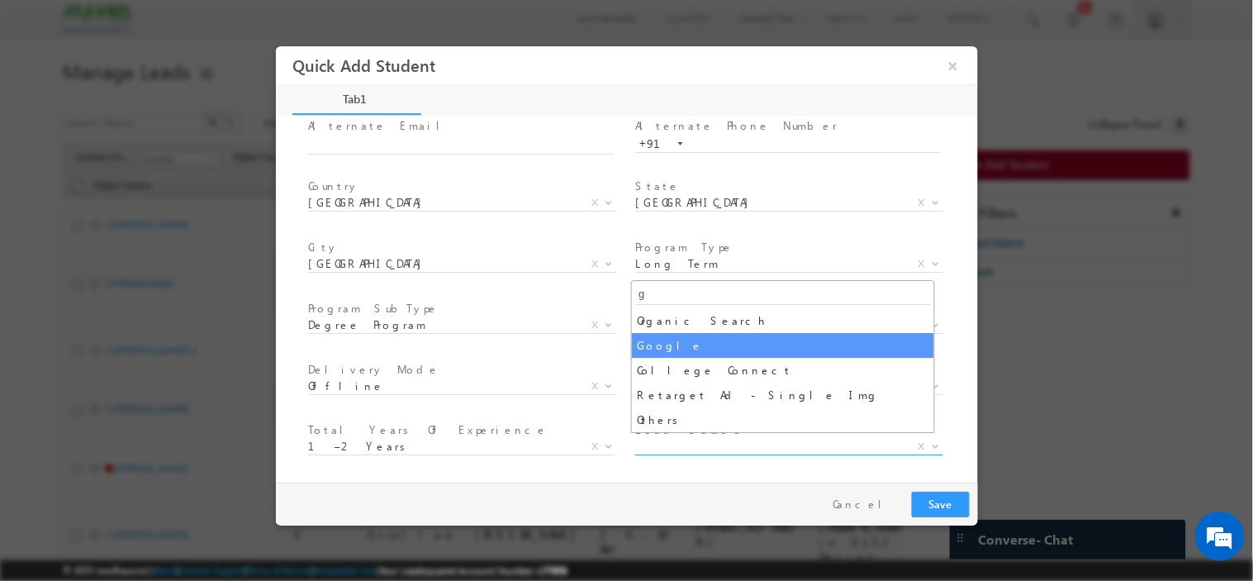
type input "g"
select select "Google"
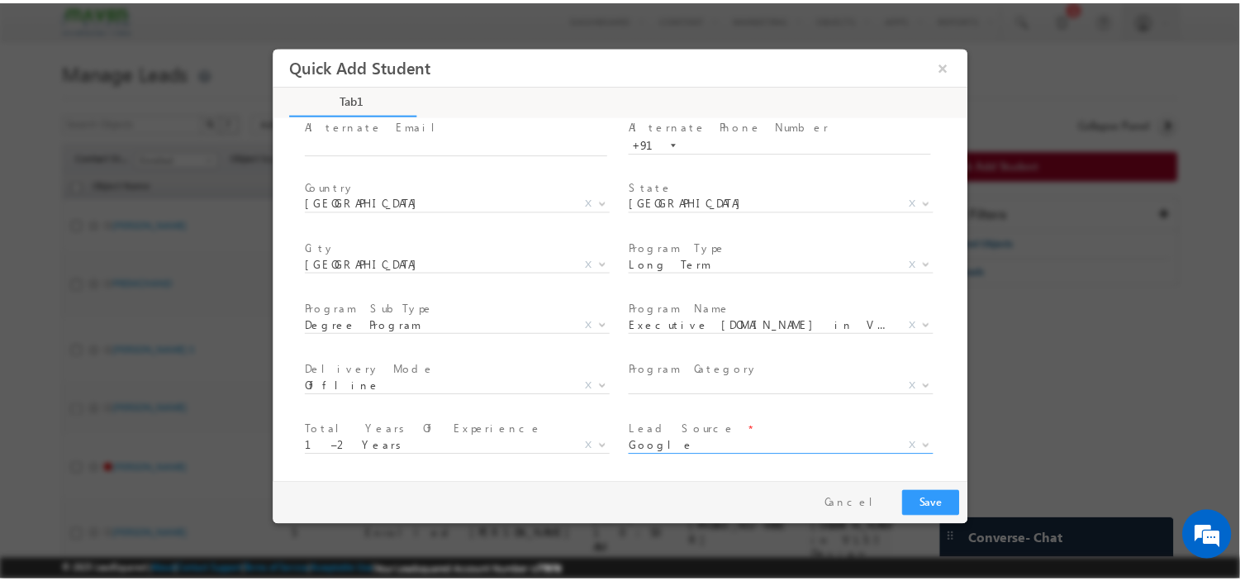
scroll to position [292, 0]
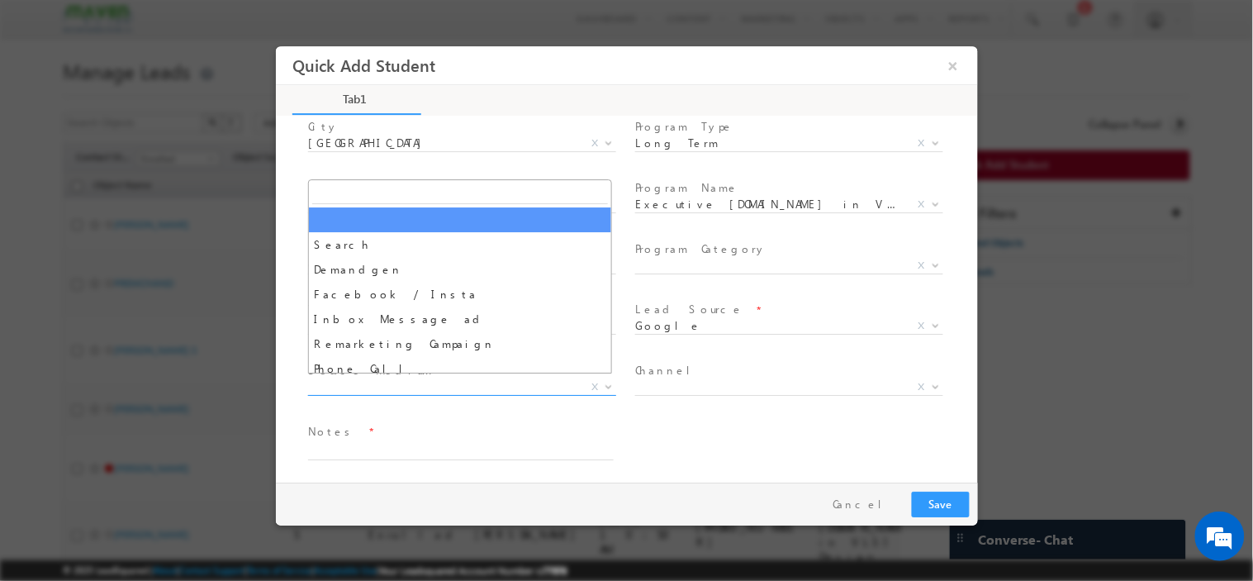
click at [530, 382] on span "X" at bounding box center [461, 386] width 308 height 17
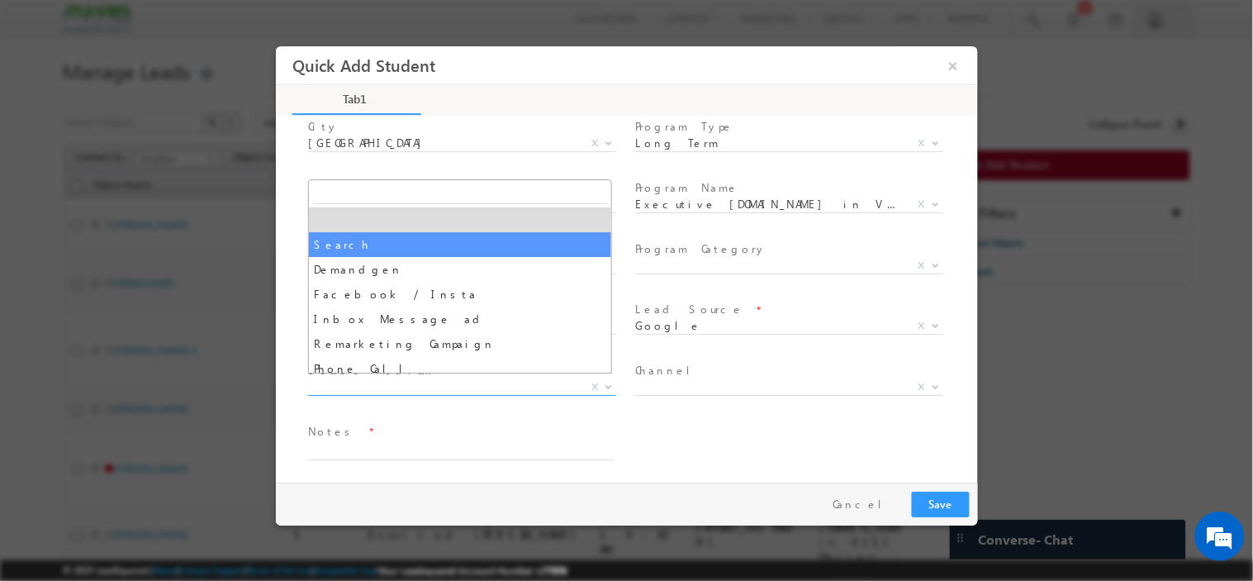
select select "Search"
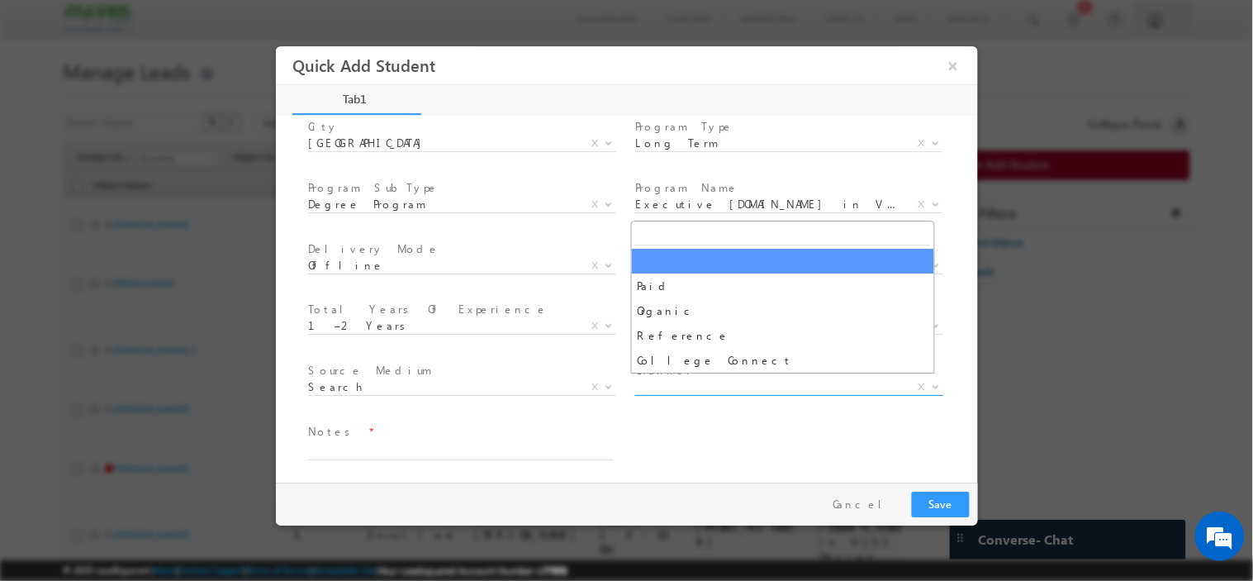
click at [659, 382] on span "X" at bounding box center [788, 386] width 308 height 17
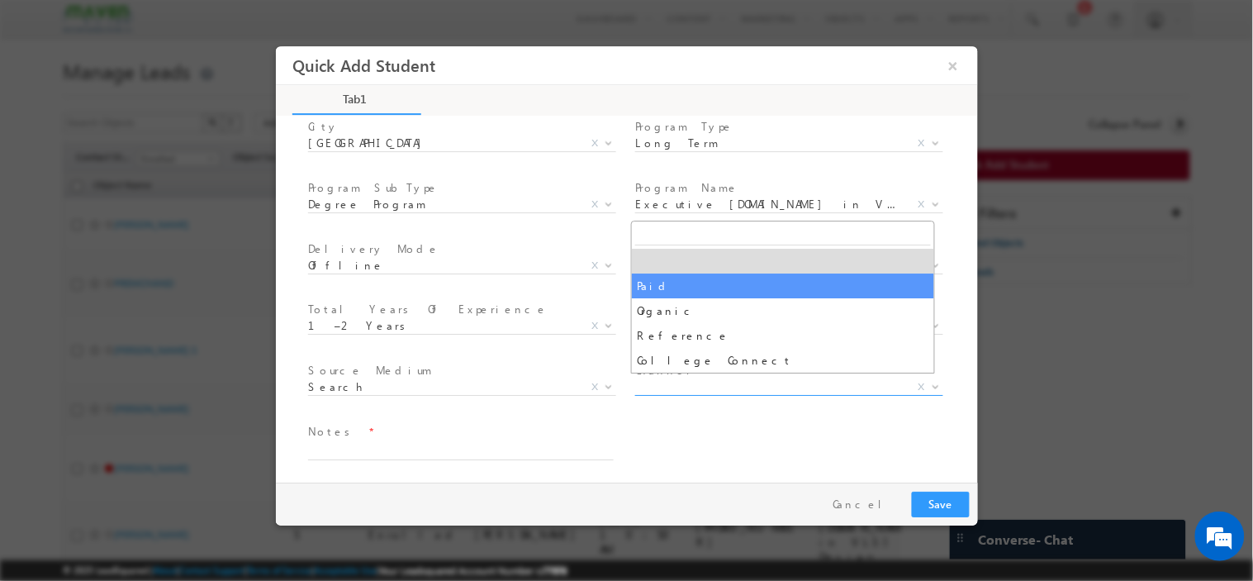
select select "Paid"
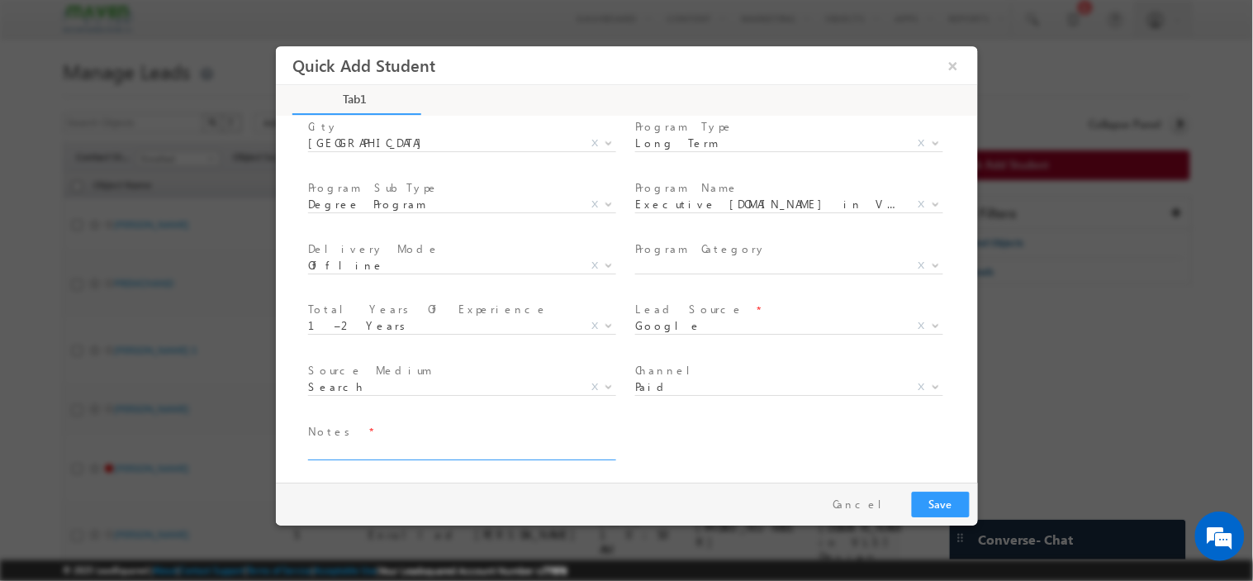
click at [487, 442] on textarea at bounding box center [460, 449] width 306 height 19
paste textarea "be_-_electronics_and_communication_engineering"
type textarea "be_-_electronics_and_communication_engineering"
click at [925, 499] on button "Save" at bounding box center [940, 504] width 58 height 26
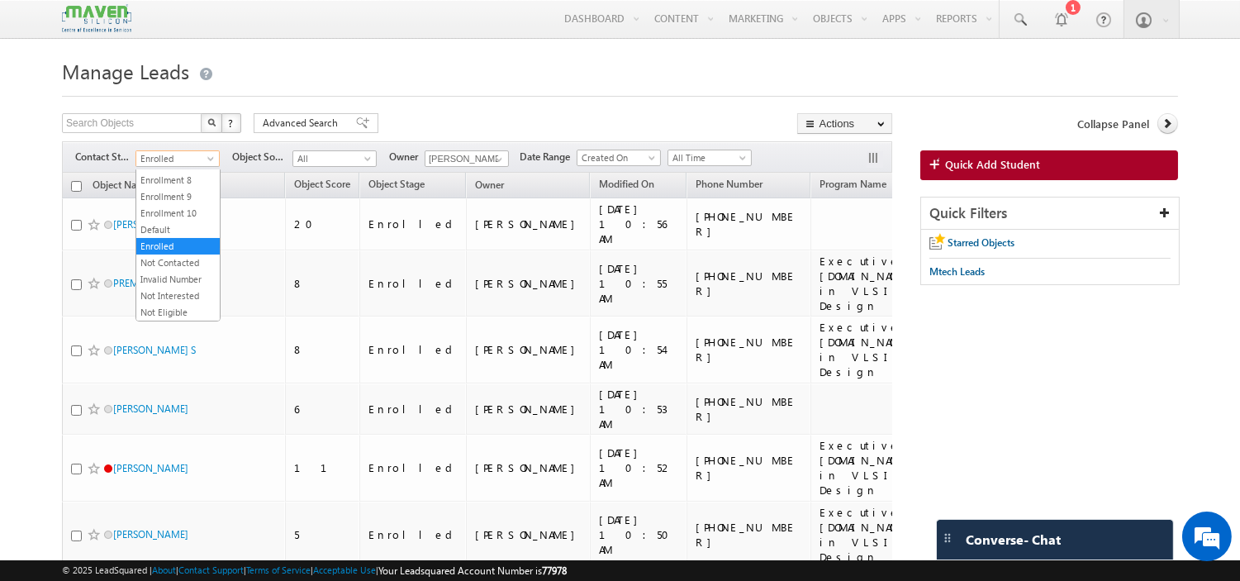
click at [178, 159] on span "Enrolled" at bounding box center [175, 158] width 78 height 15
click at [183, 197] on link "New Lead" at bounding box center [177, 195] width 83 height 15
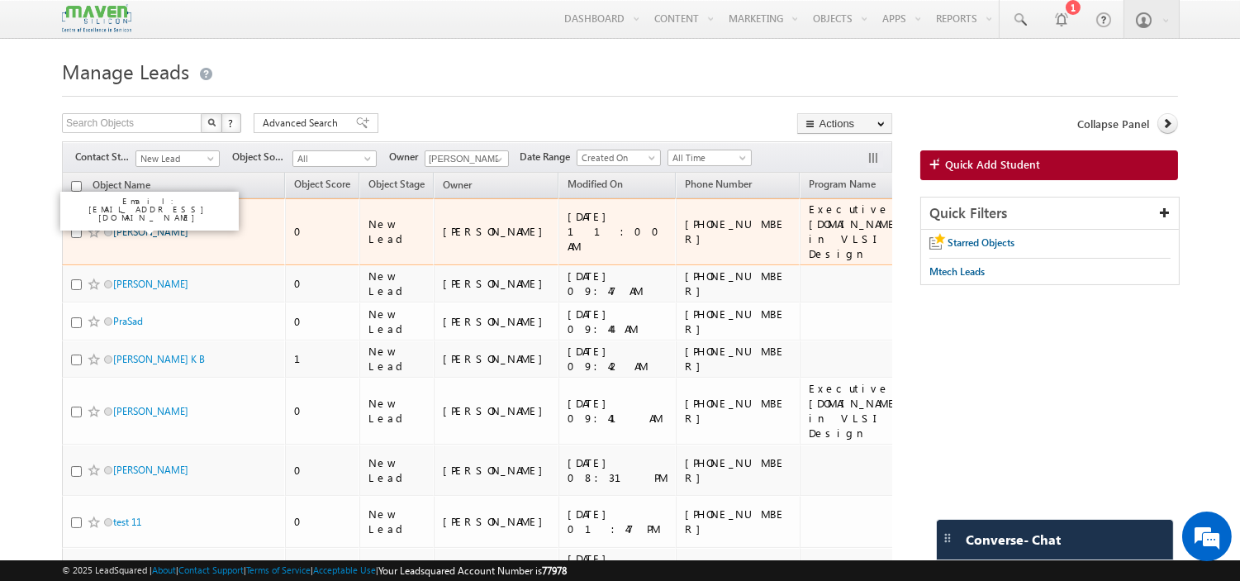
click at [127, 226] on link "Varsha" at bounding box center [150, 232] width 75 height 12
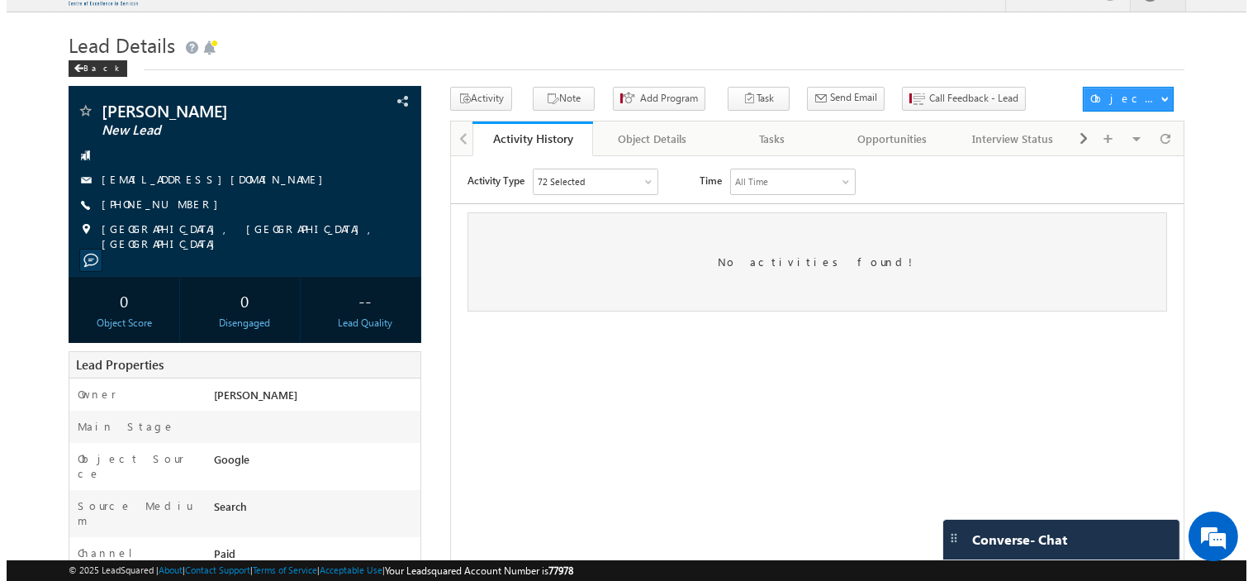
scroll to position [27, 0]
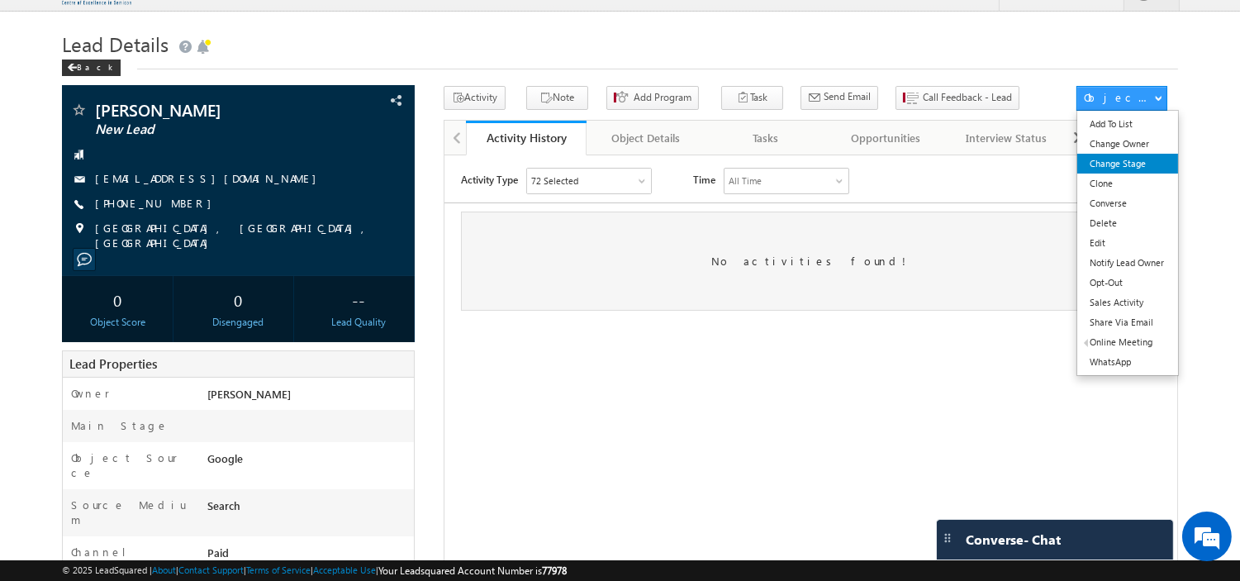
click at [1132, 162] on link "Change Stage" at bounding box center [1127, 164] width 100 height 20
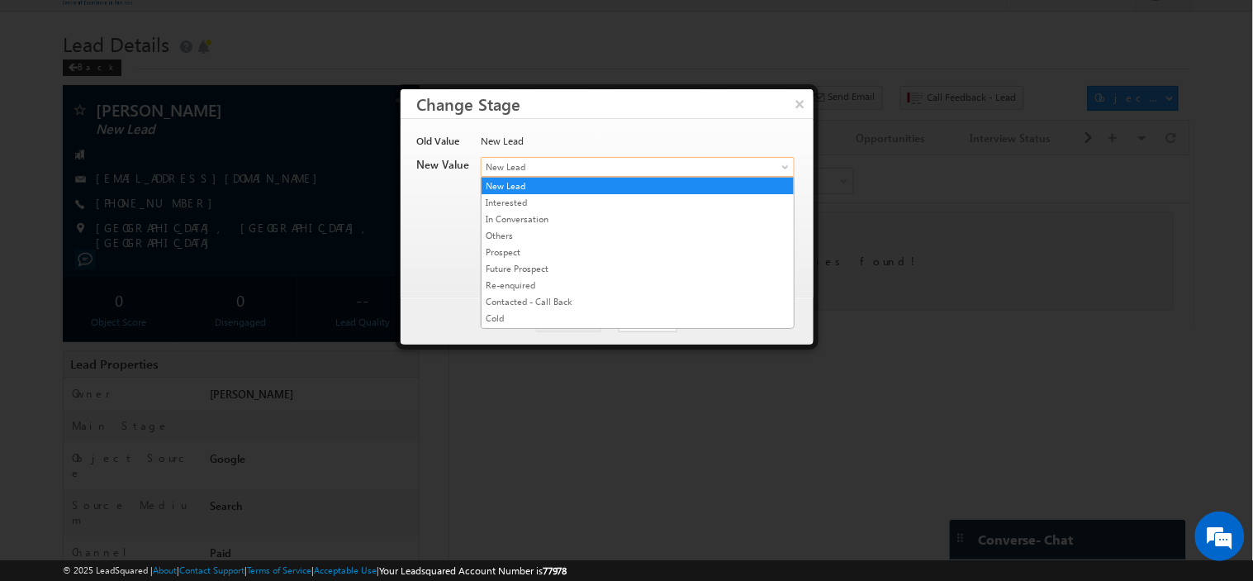
click at [596, 172] on span "New Lead" at bounding box center [611, 166] width 258 height 15
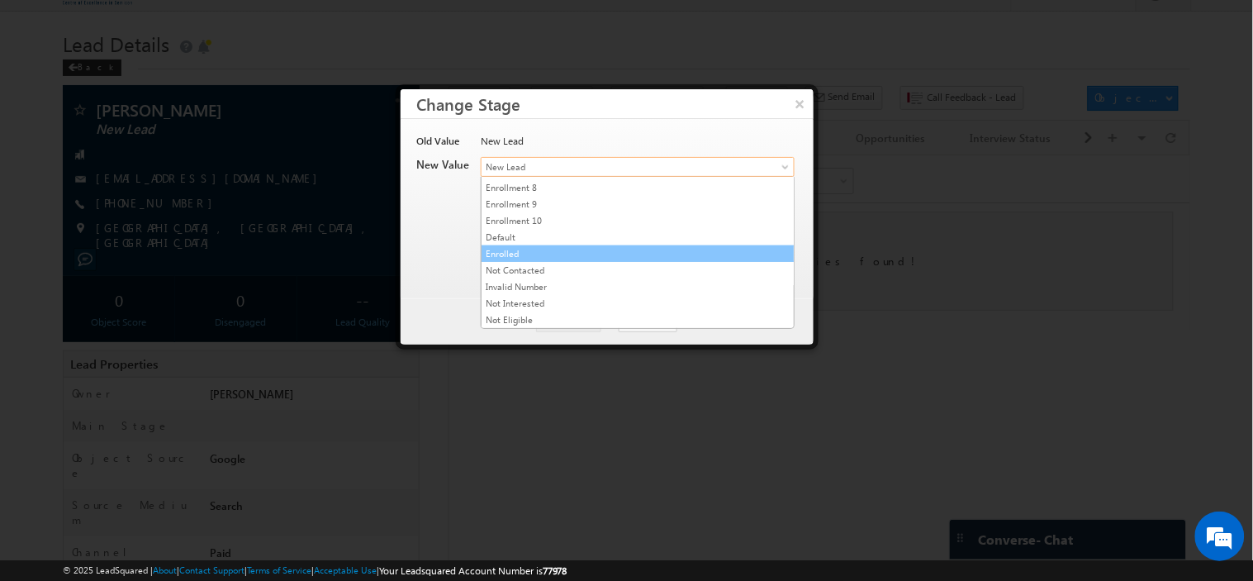
click at [564, 250] on link "Enrolled" at bounding box center [638, 253] width 312 height 15
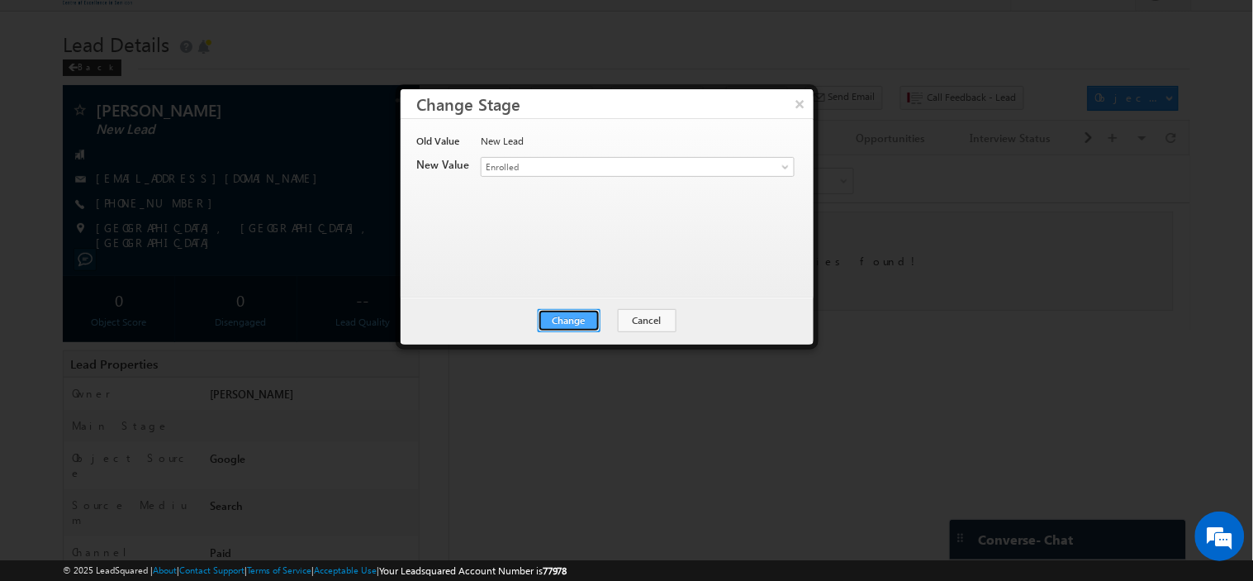
click at [570, 322] on button "Change" at bounding box center [569, 320] width 63 height 23
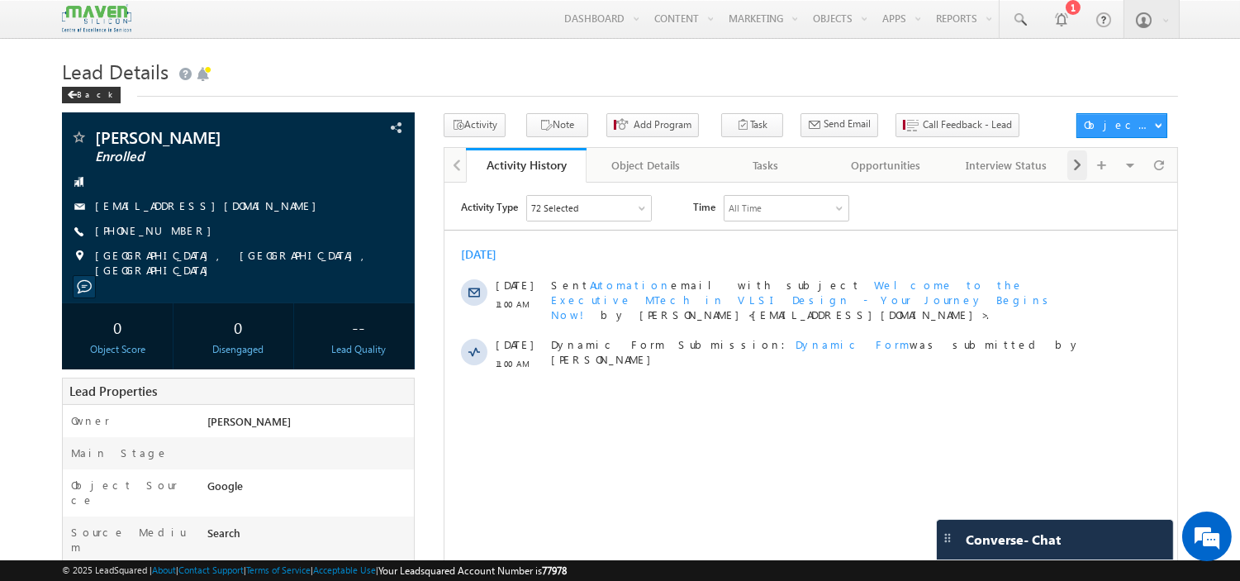
click at [1077, 169] on span at bounding box center [1077, 165] width 10 height 30
click at [1005, 172] on div "Notes" at bounding box center [1006, 165] width 92 height 20
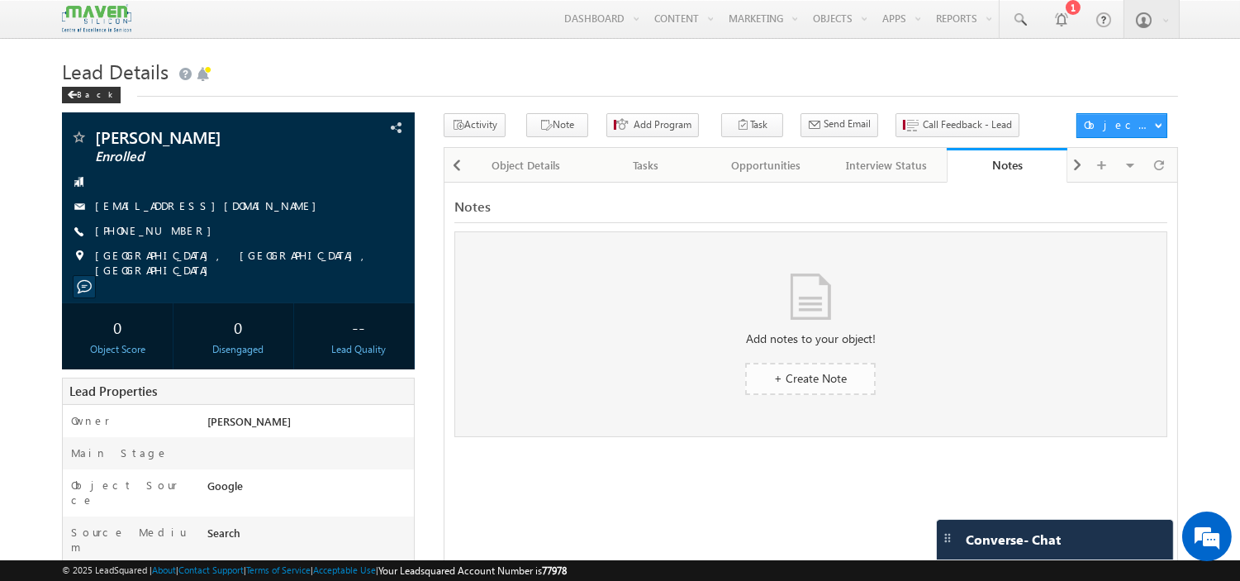
click at [805, 386] on span "+ Create Note" at bounding box center [810, 378] width 73 height 16
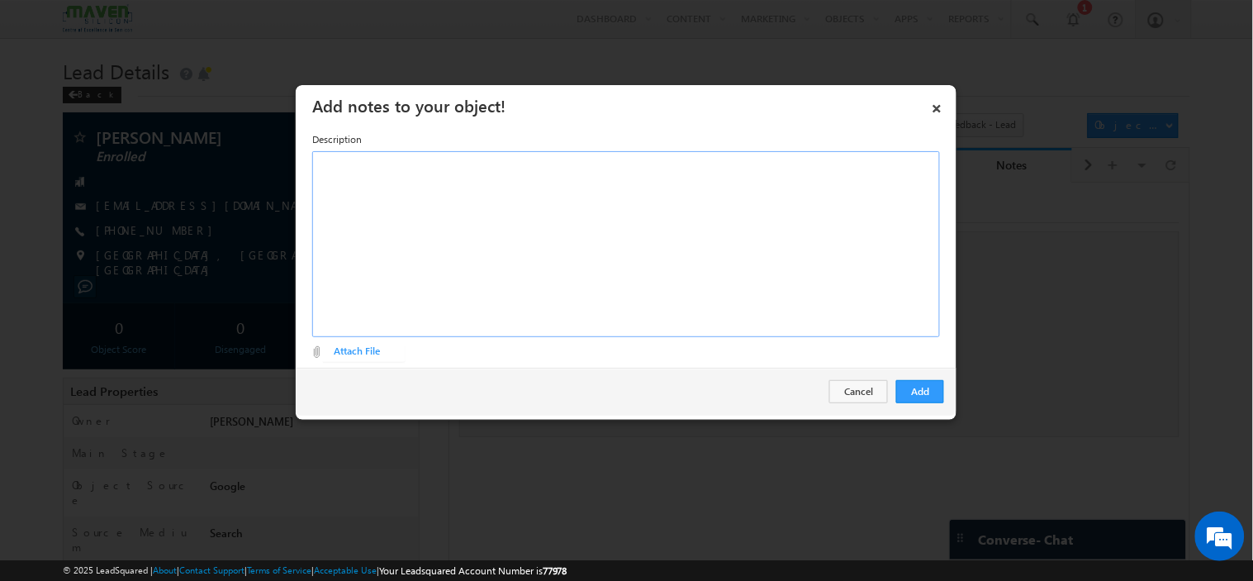
click at [611, 248] on div "Rich Text Editor, Description-inline-editor-div" at bounding box center [626, 244] width 628 height 186
paste div "Rich Text Editor, Description-inline-editor-div"
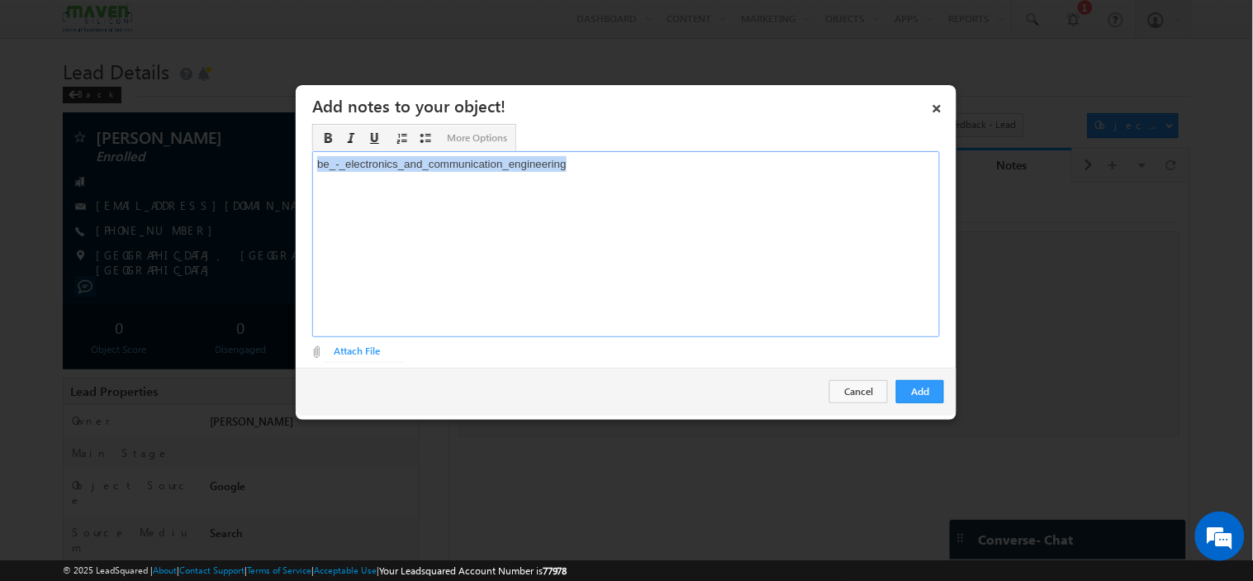
drag, startPoint x: 621, startPoint y: 182, endPoint x: 110, endPoint y: 225, distance: 513.1
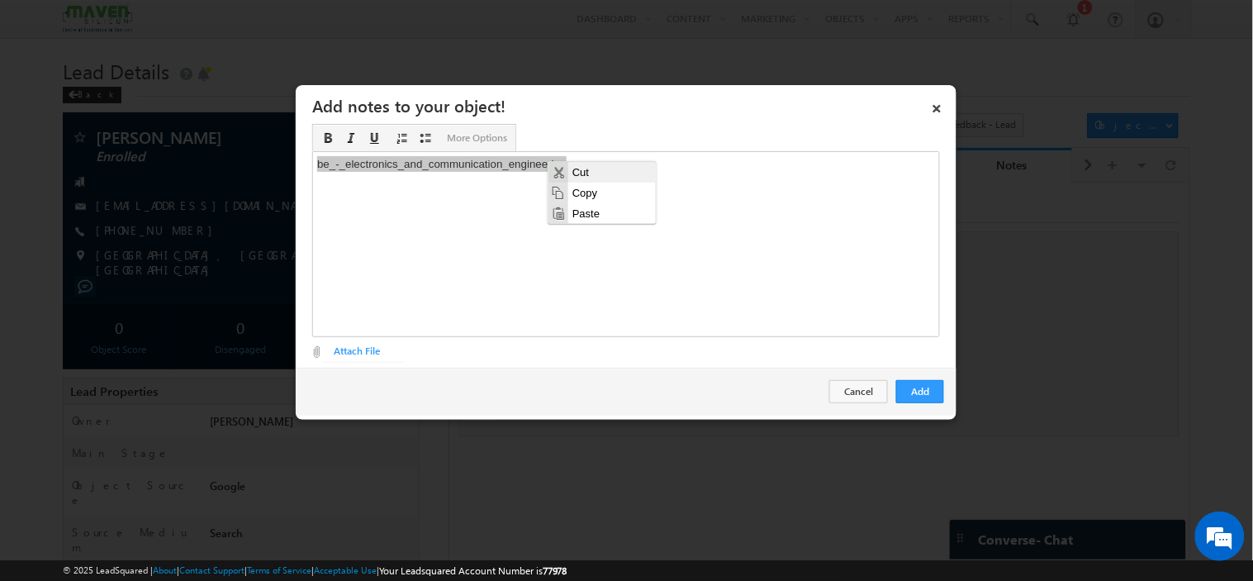
click at [572, 172] on span "Cut" at bounding box center [611, 171] width 88 height 21
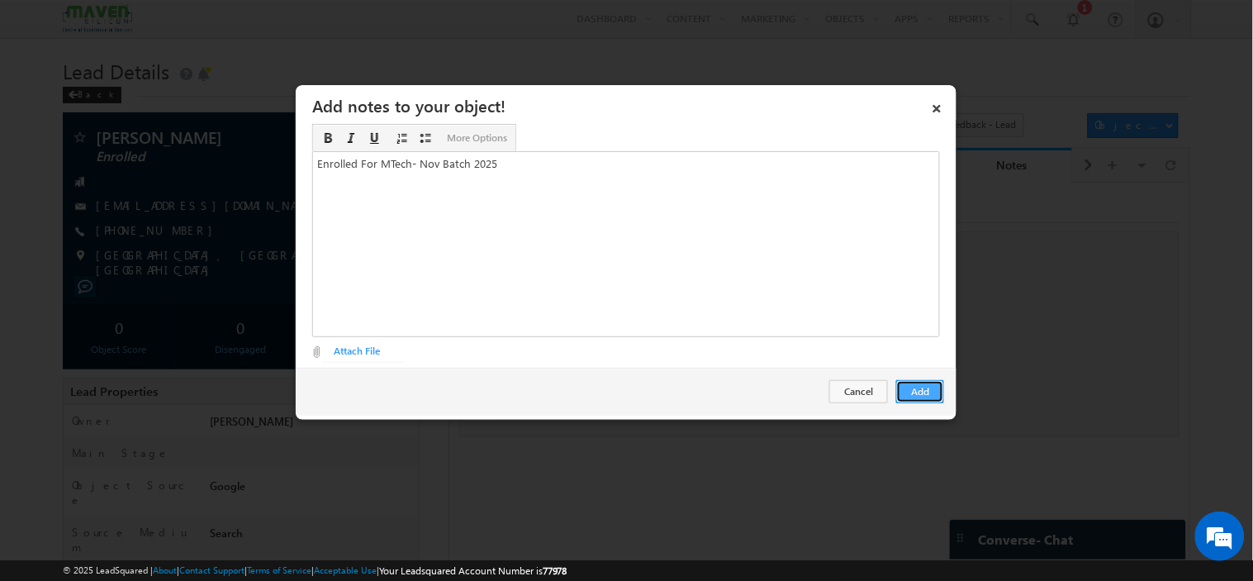
click at [899, 390] on button "Add" at bounding box center [920, 391] width 48 height 23
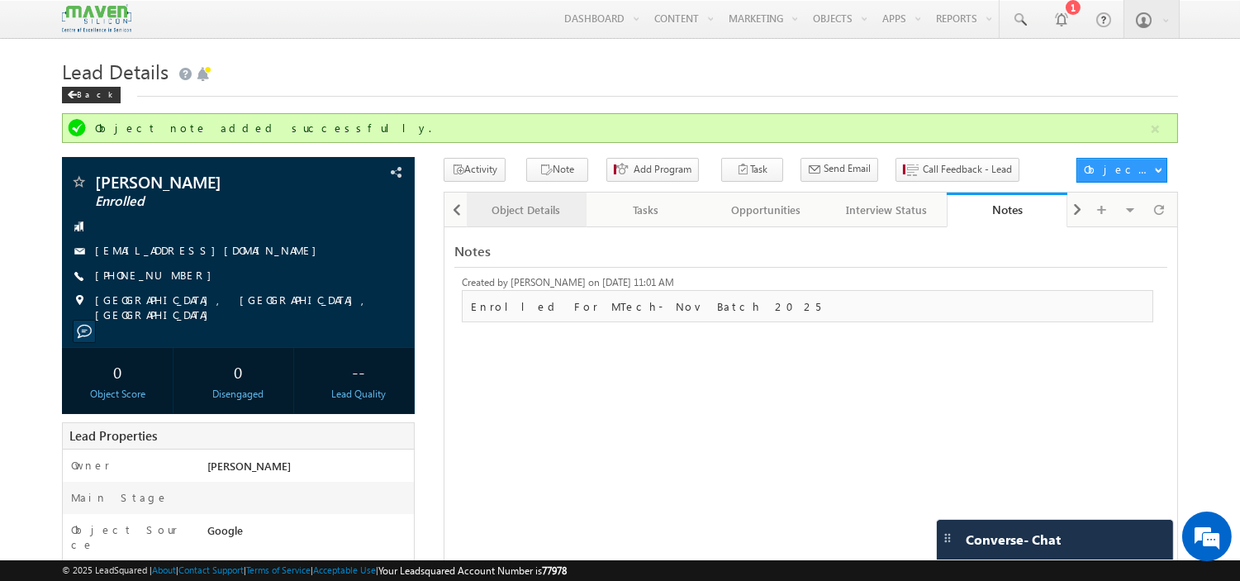
click at [497, 216] on div "Object Details" at bounding box center [526, 210] width 92 height 20
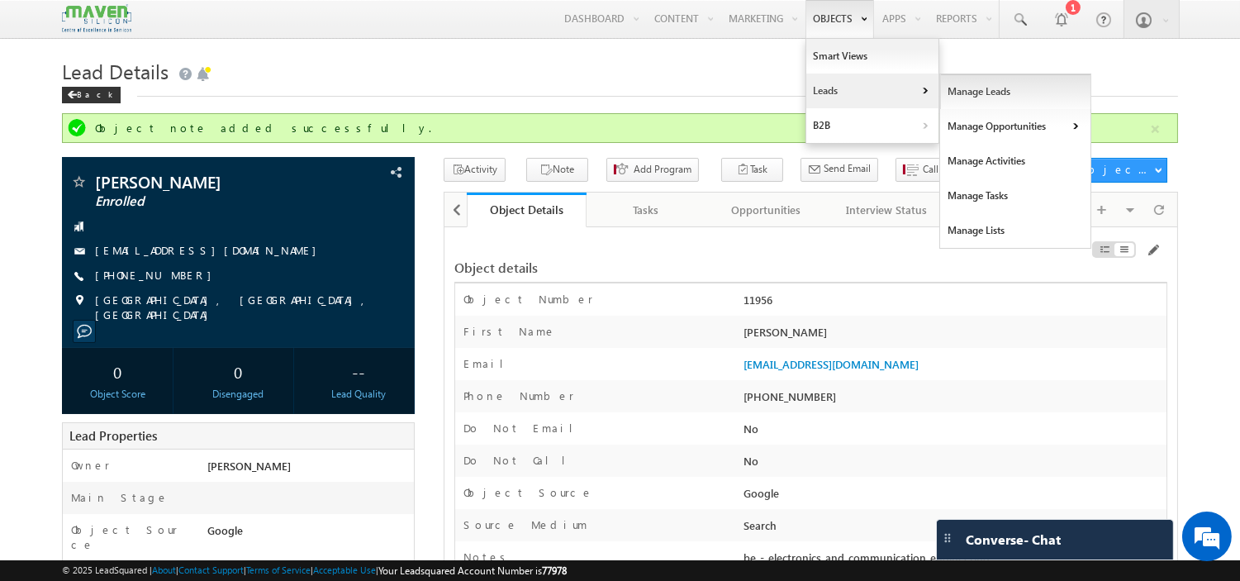
click at [966, 102] on link "Manage Leads" at bounding box center [1015, 91] width 151 height 35
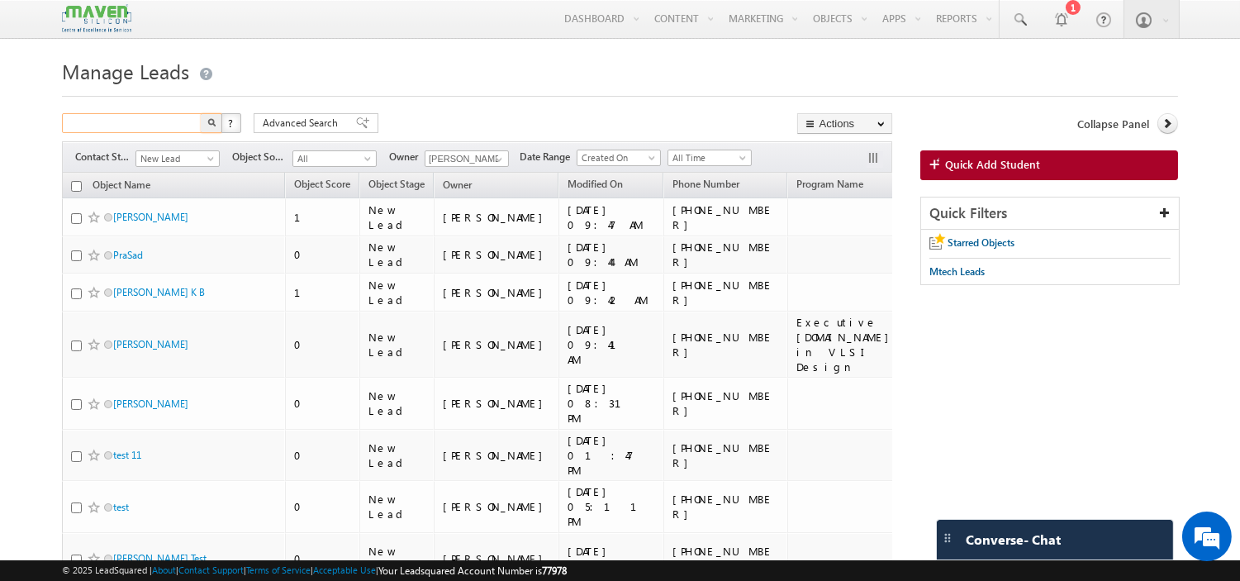
click at [168, 128] on input "text" at bounding box center [132, 123] width 141 height 20
paste input "63054 52657"
type input "63054 52657"
click at [201, 113] on button "button" at bounding box center [211, 123] width 21 height 20
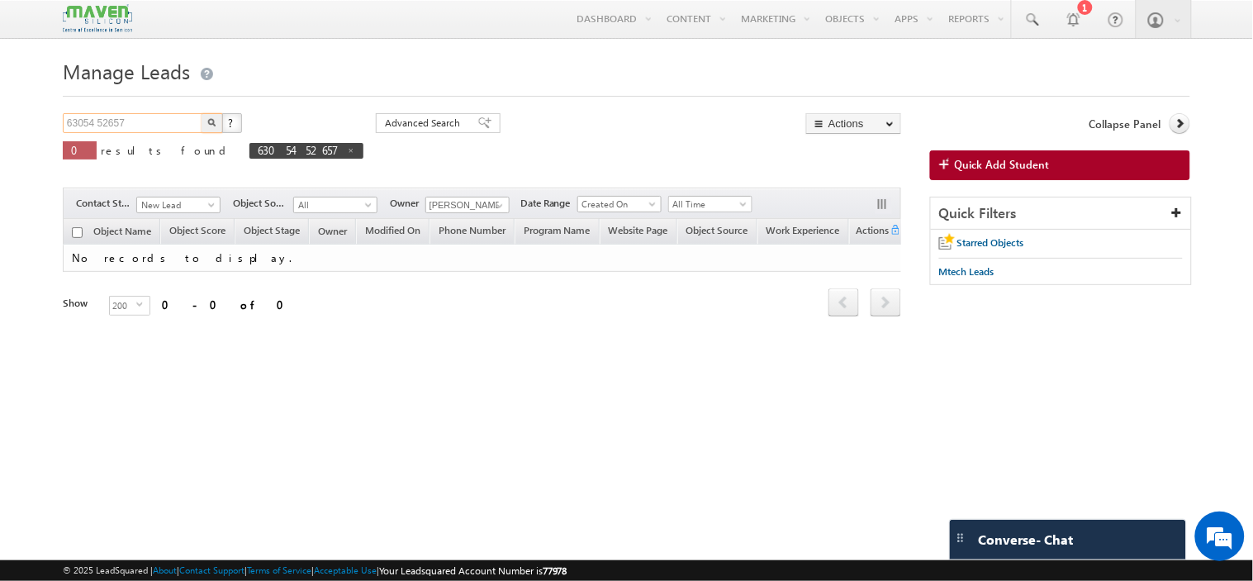
click at [96, 121] on input "63054 52657" at bounding box center [133, 123] width 141 height 20
type input "6305452657"
click at [202, 113] on button "button" at bounding box center [212, 123] width 21 height 20
click at [249, 154] on span "6305452657" at bounding box center [299, 151] width 101 height 16
click at [950, 173] on span at bounding box center [947, 165] width 16 height 17
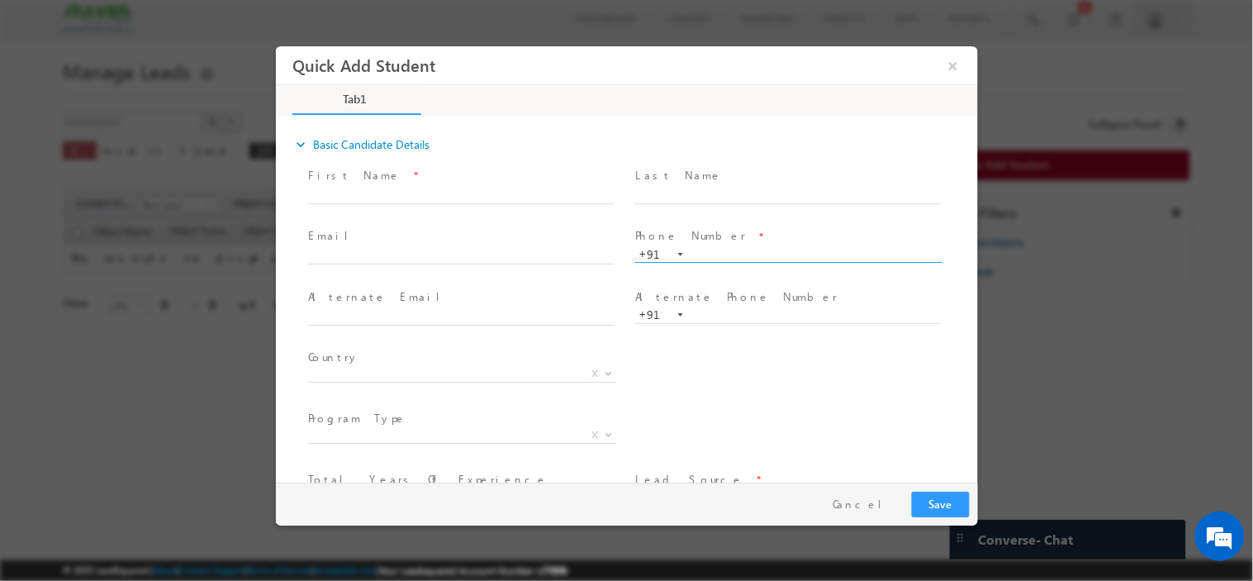
click at [715, 259] on span "+91" at bounding box center [794, 253] width 321 height 17
type input "S"
paste input "63054 52657"
click at [726, 257] on input "63054 52657" at bounding box center [787, 254] width 306 height 17
type input "6305452657"
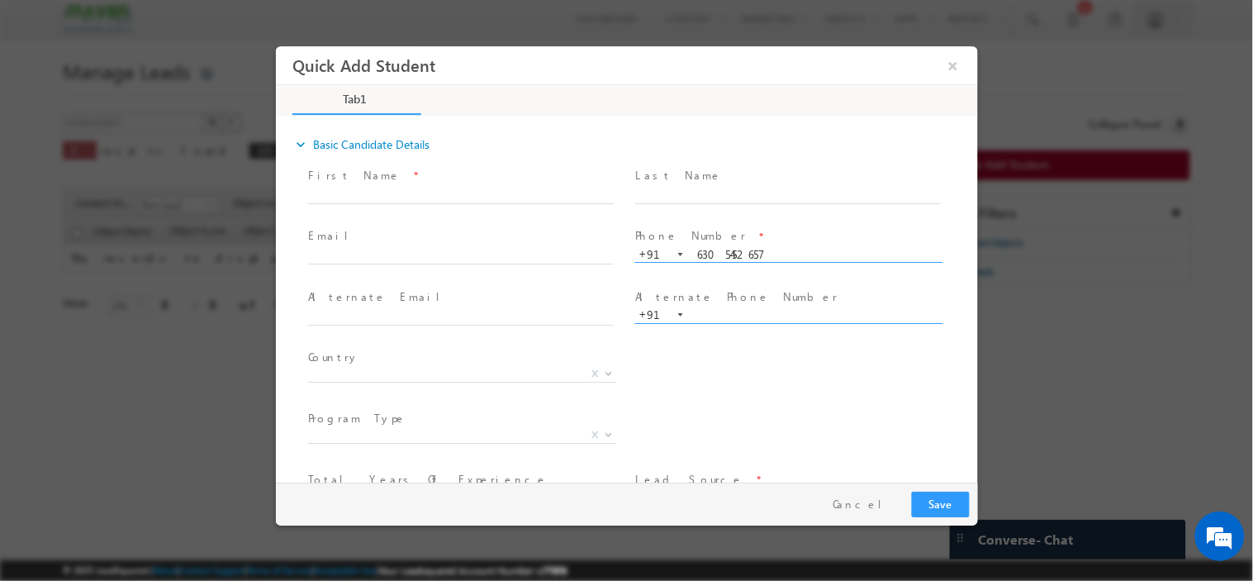
click at [729, 309] on input "text" at bounding box center [787, 314] width 306 height 17
click at [765, 253] on input "6305452657" at bounding box center [787, 254] width 306 height 17
click at [871, 497] on button "Cancel" at bounding box center [863, 503] width 87 height 24
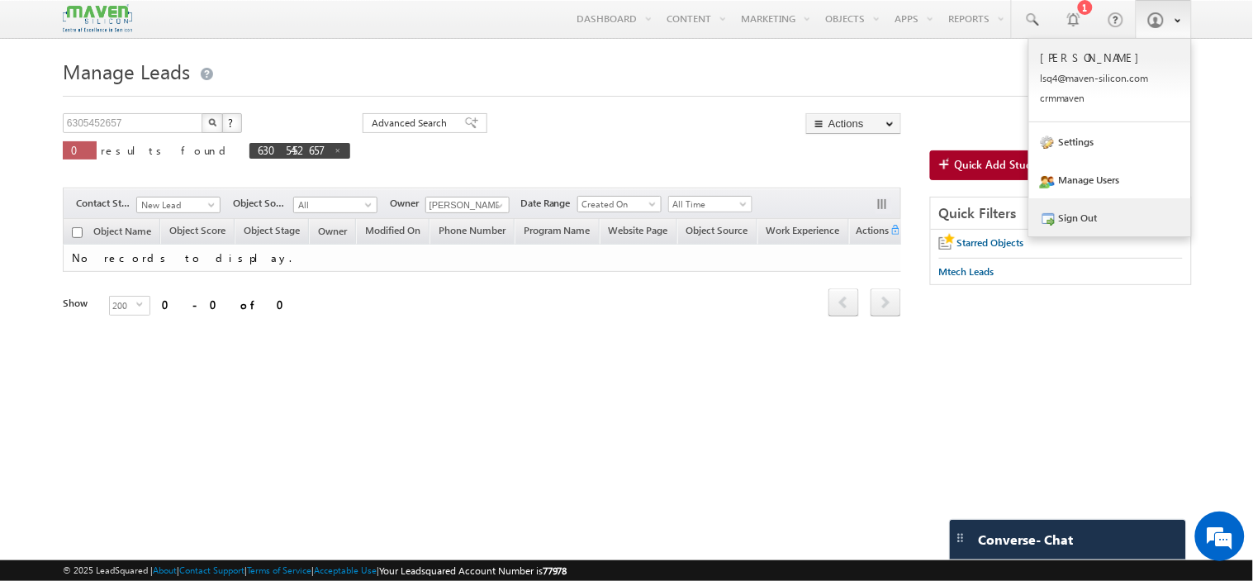
click at [1099, 218] on link "Sign Out" at bounding box center [1110, 217] width 162 height 38
